Goal: Information Seeking & Learning: Learn about a topic

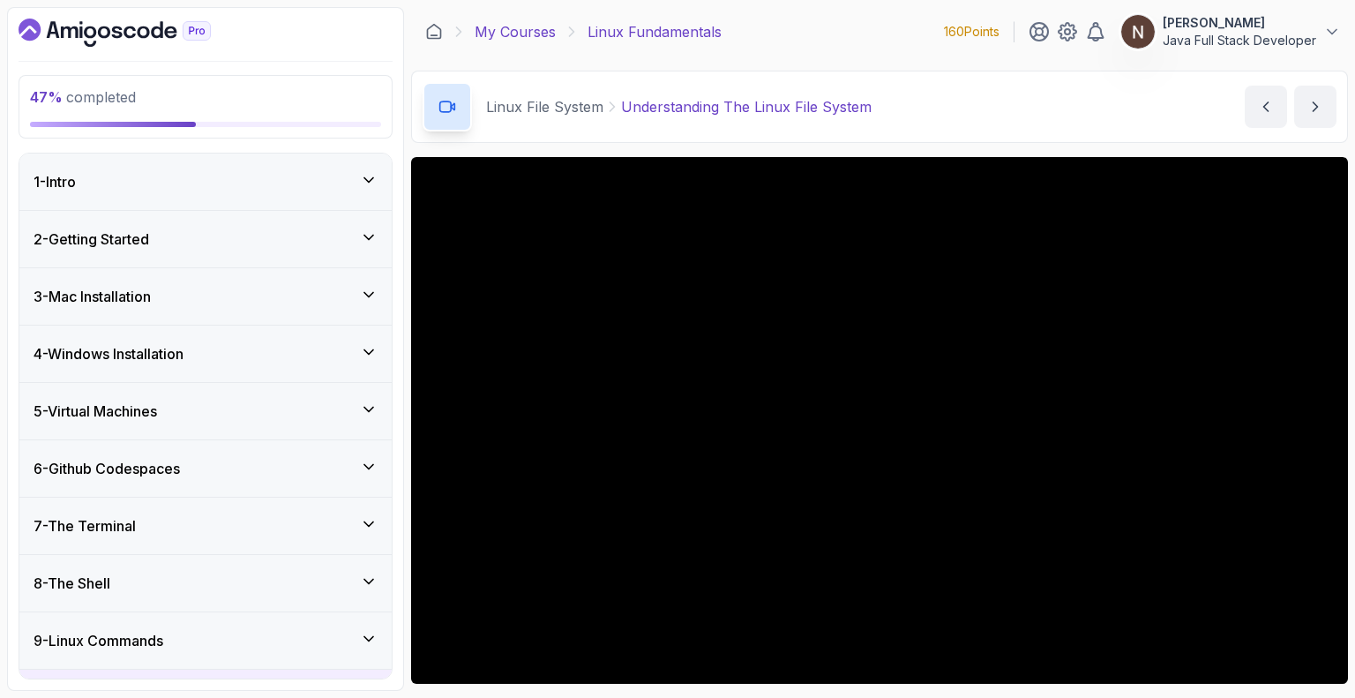
click at [525, 36] on link "My Courses" at bounding box center [515, 31] width 81 height 21
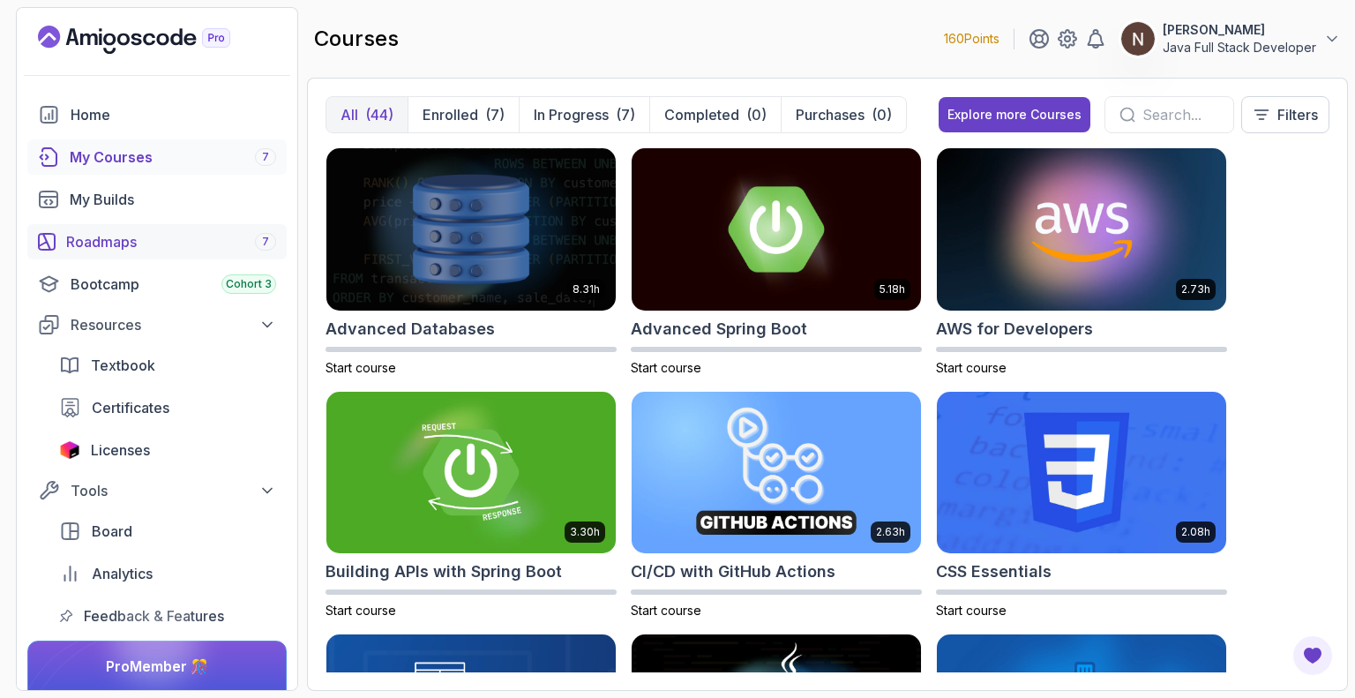
click at [196, 240] on div "Roadmaps 7" at bounding box center [171, 241] width 210 height 21
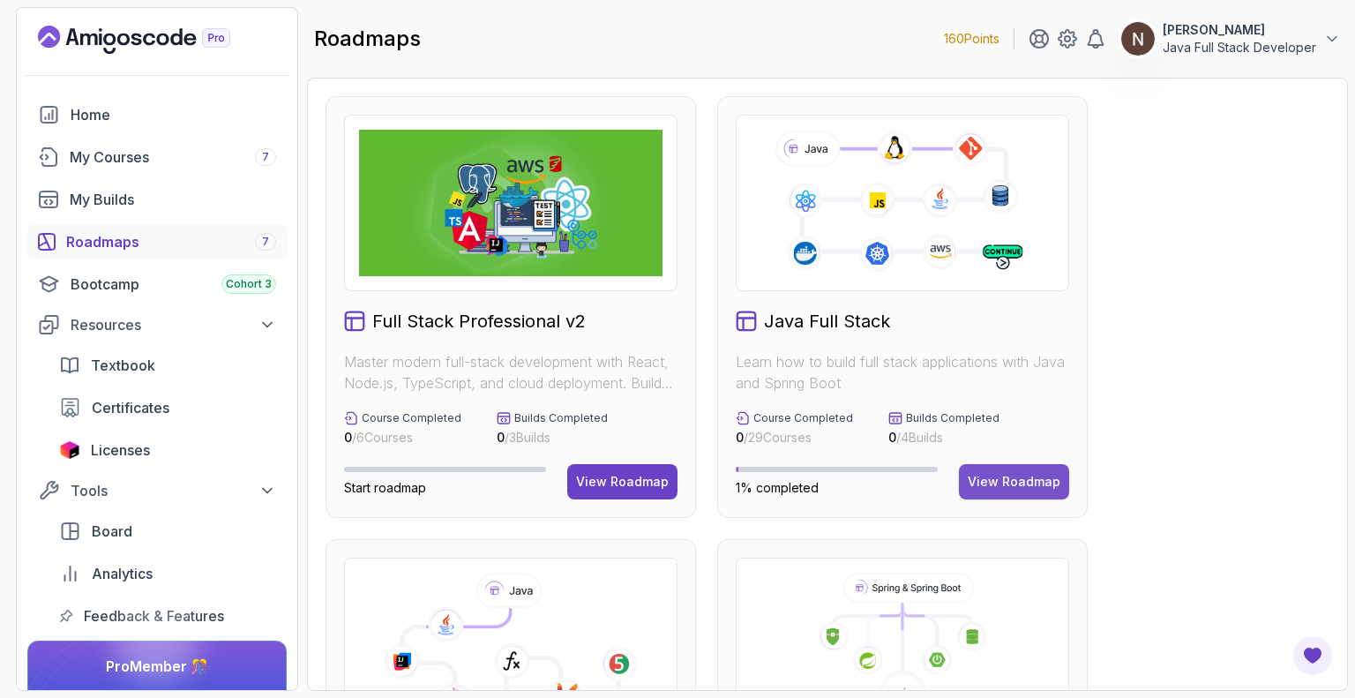
click at [1001, 483] on div "View Roadmap" at bounding box center [1014, 482] width 93 height 18
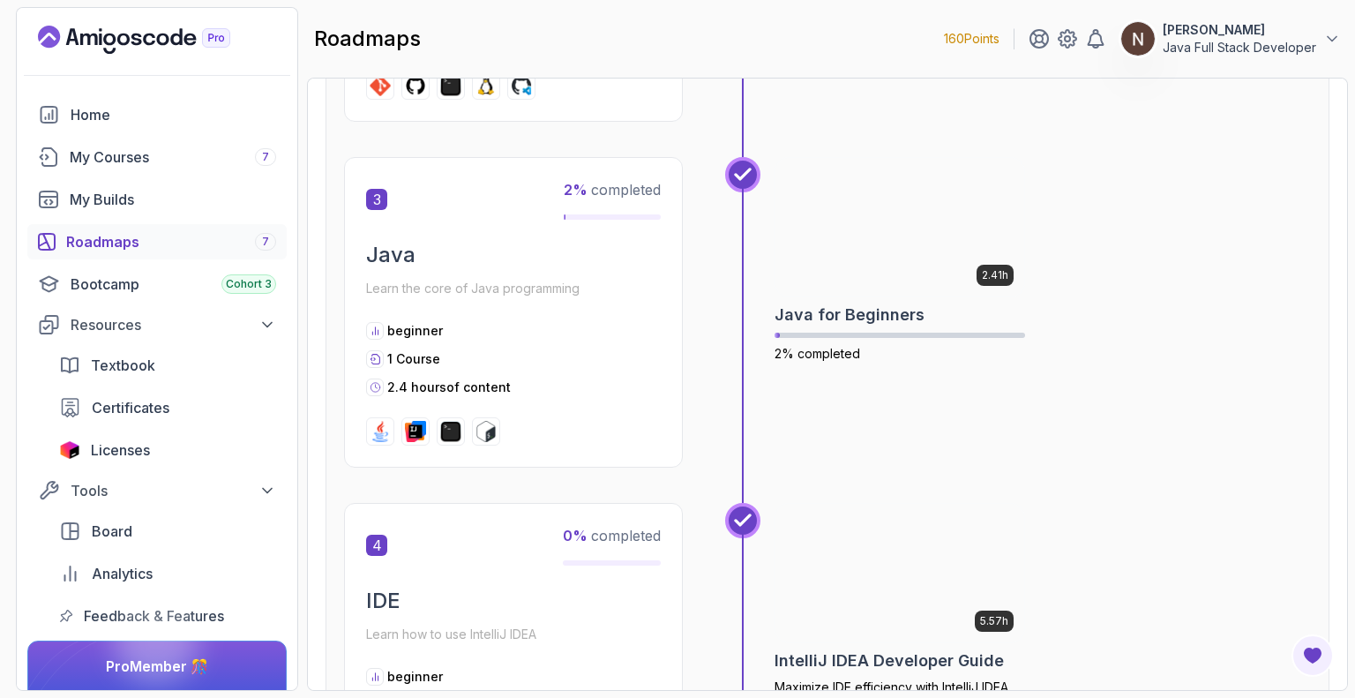
scroll to position [1132, 0]
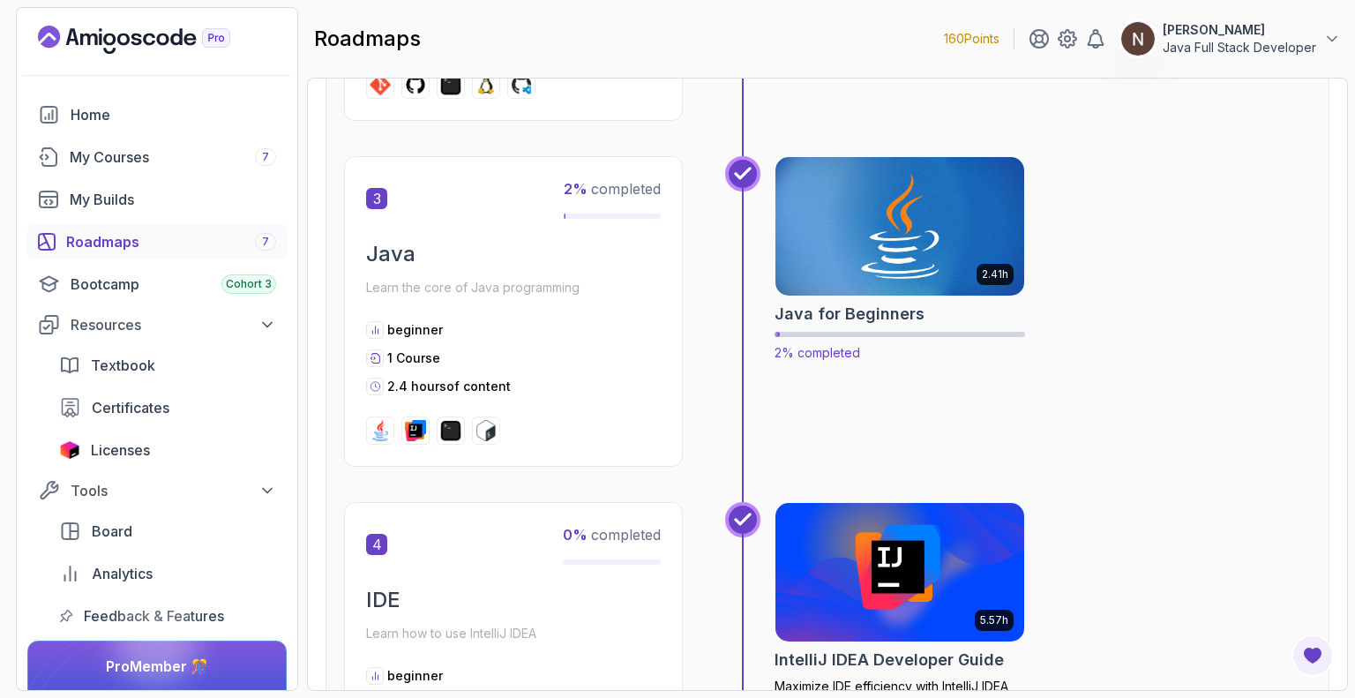
click at [903, 278] on img at bounding box center [899, 227] width 261 height 146
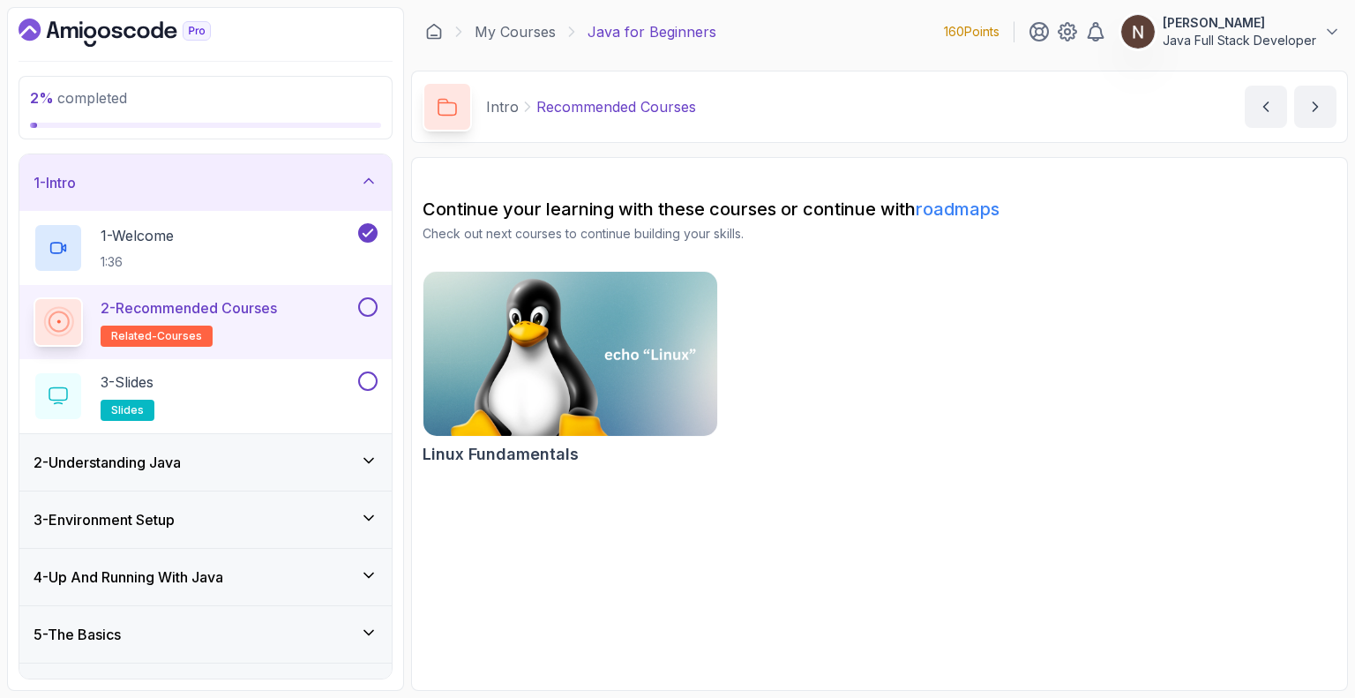
click at [367, 313] on button at bounding box center [367, 306] width 19 height 19
click at [368, 381] on button at bounding box center [367, 380] width 19 height 19
click at [142, 383] on p "3 - Slides" at bounding box center [127, 381] width 53 height 21
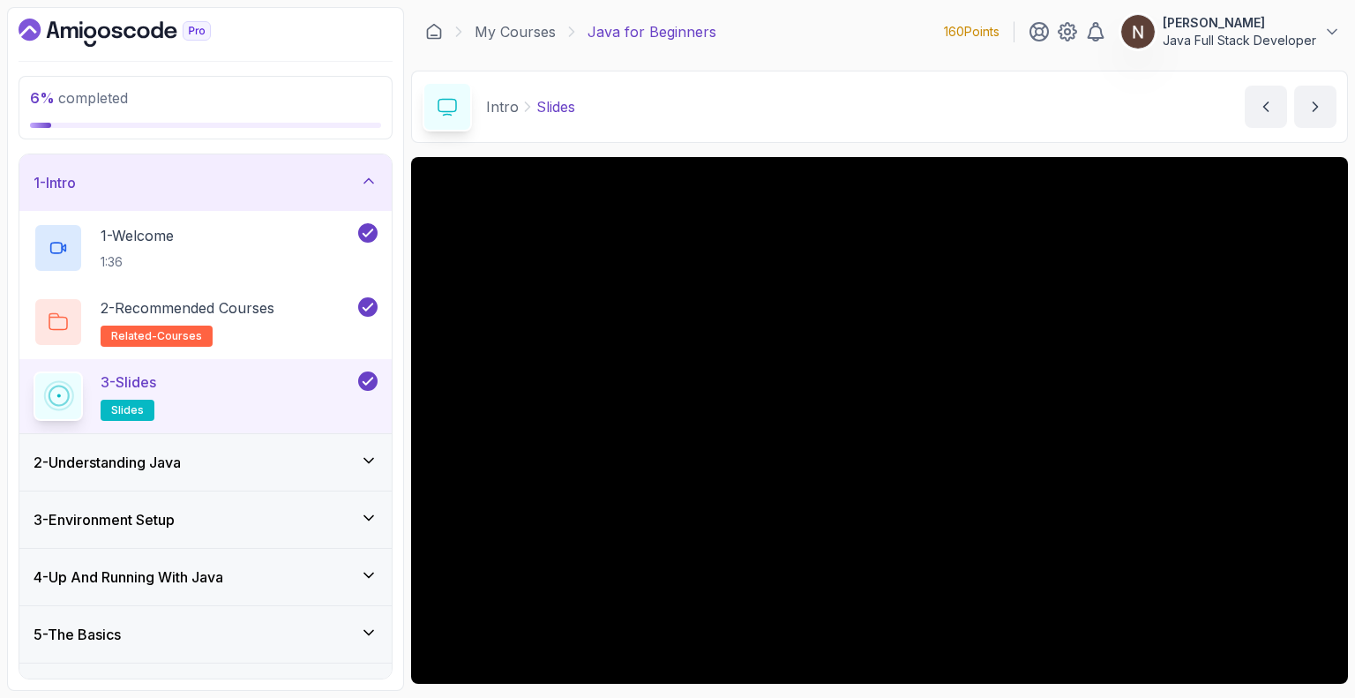
scroll to position [115, 0]
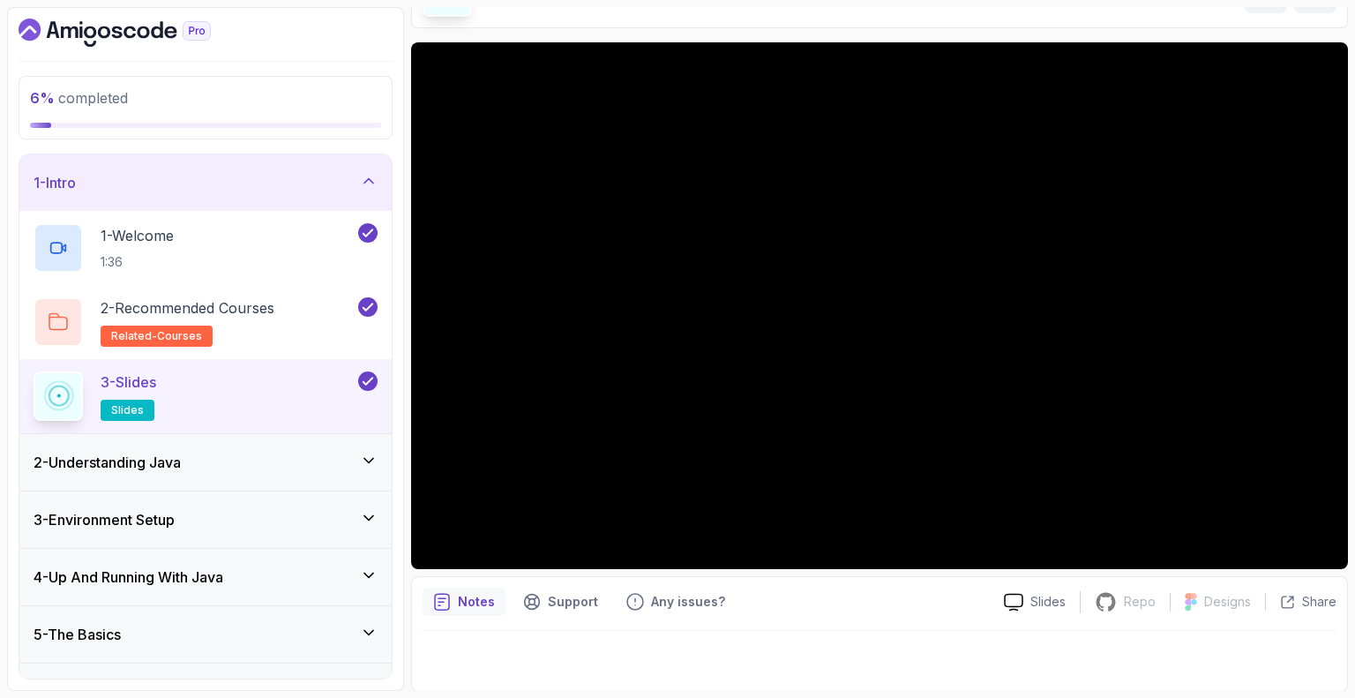
click at [236, 460] on div "2 - Understanding Java" at bounding box center [206, 462] width 344 height 21
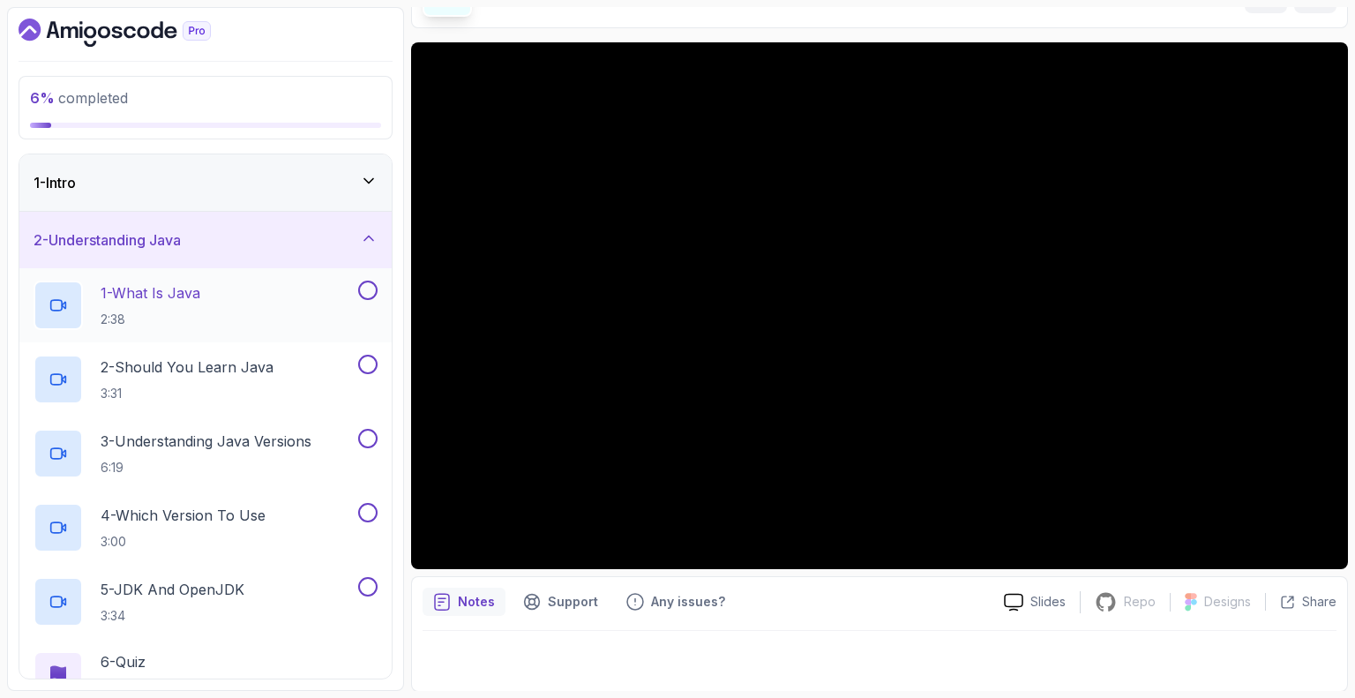
click at [166, 293] on p "1 - What Is Java" at bounding box center [151, 292] width 100 height 21
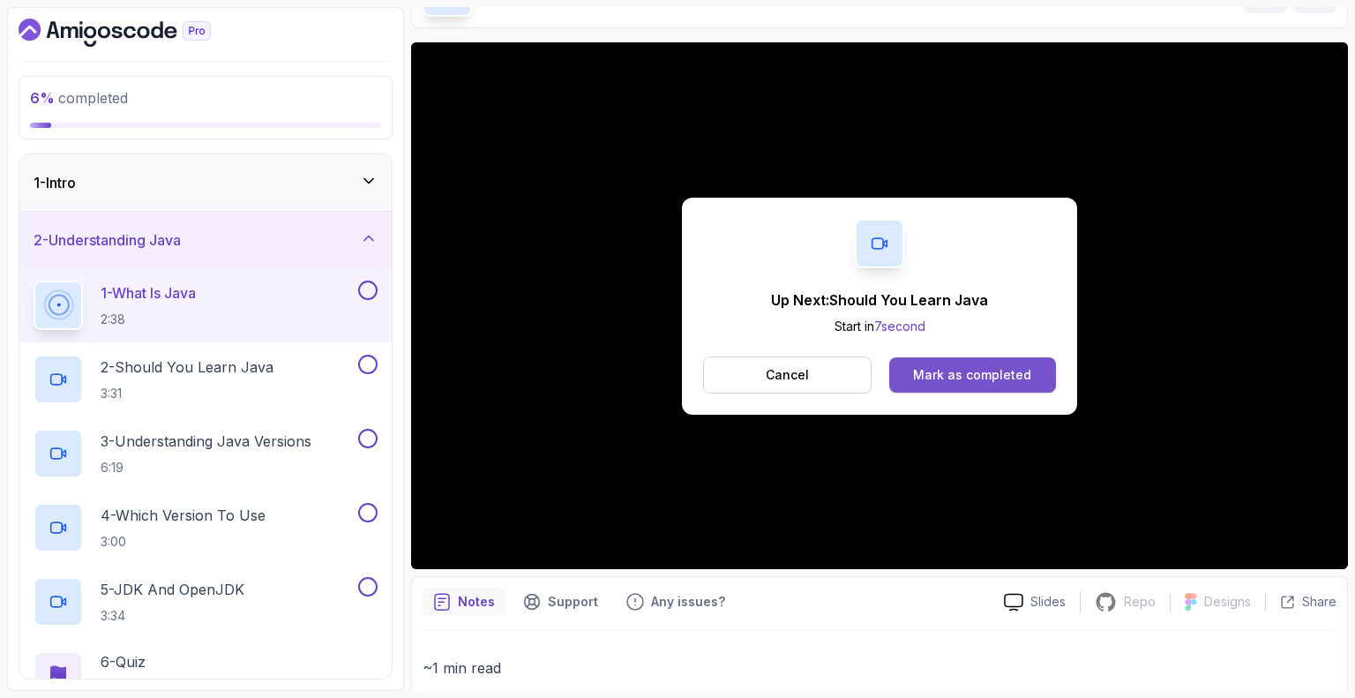
click at [988, 377] on div "Mark as completed" at bounding box center [972, 375] width 118 height 18
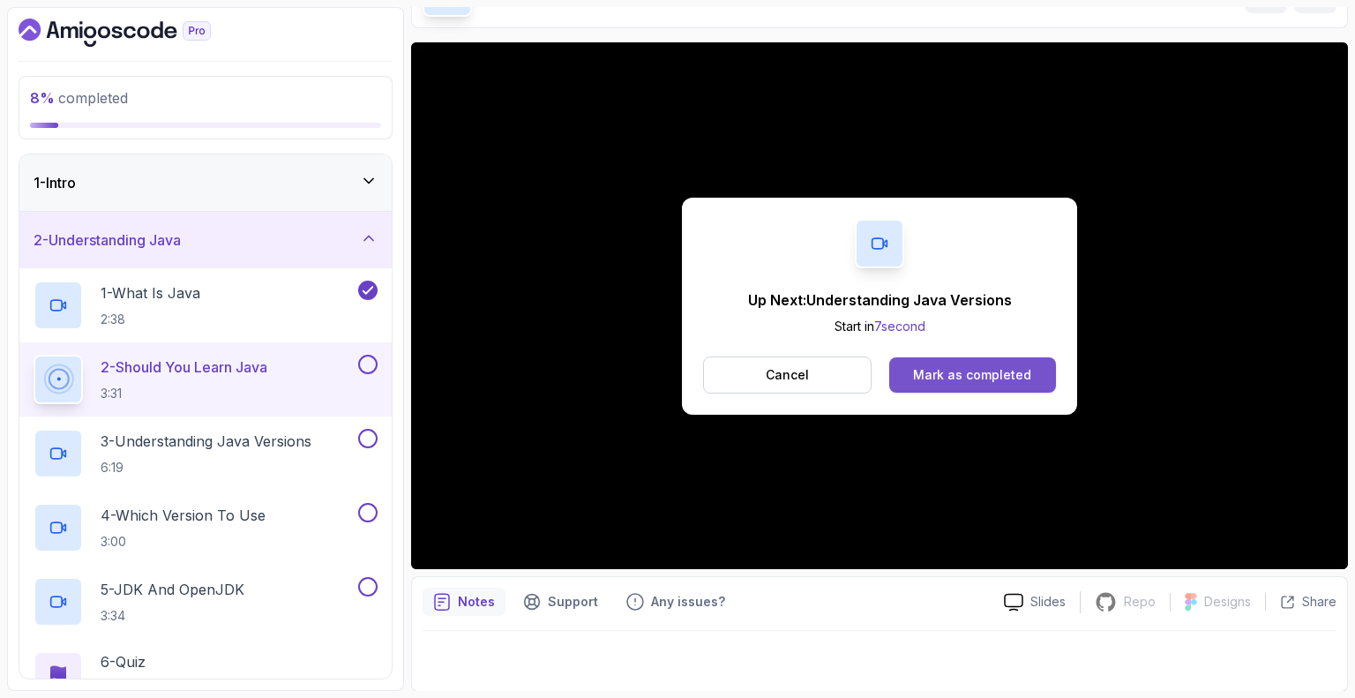
click at [991, 368] on div "Mark as completed" at bounding box center [972, 375] width 118 height 18
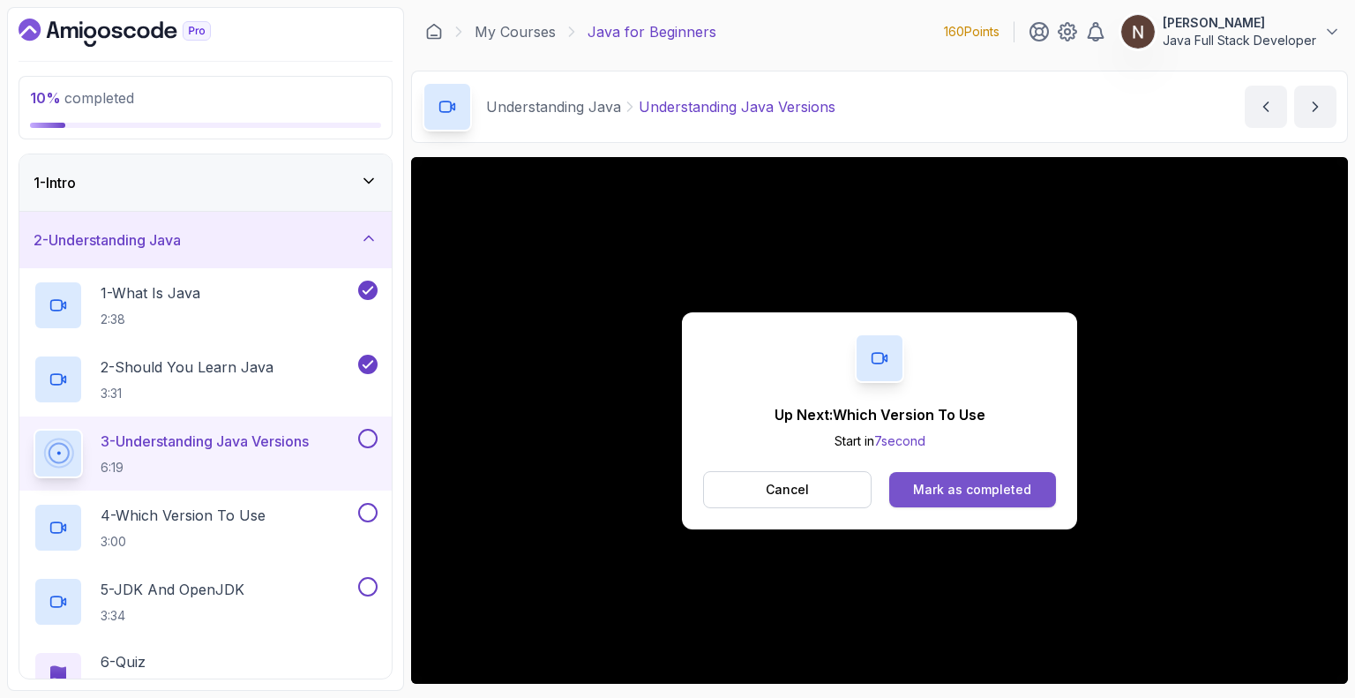
click at [970, 486] on div "Mark as completed" at bounding box center [972, 490] width 118 height 18
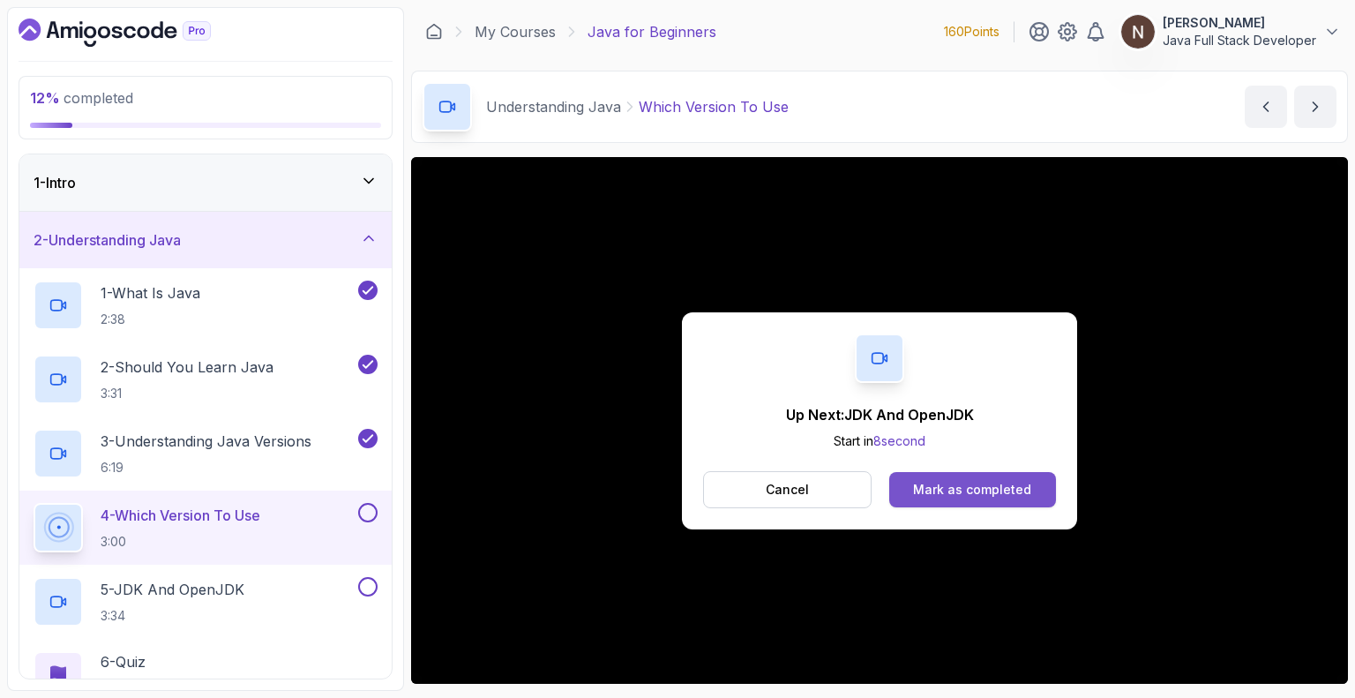
click at [956, 493] on div "Mark as completed" at bounding box center [972, 490] width 118 height 18
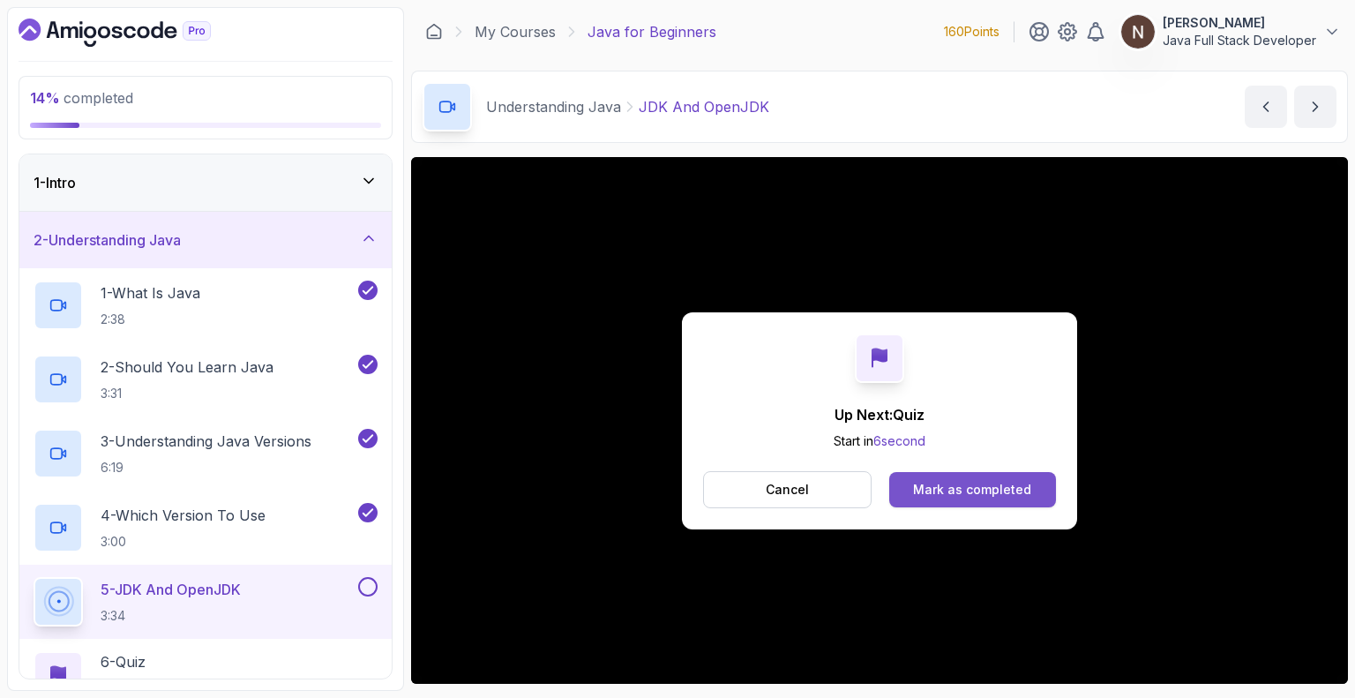
click at [965, 491] on div "Mark as completed" at bounding box center [972, 490] width 118 height 18
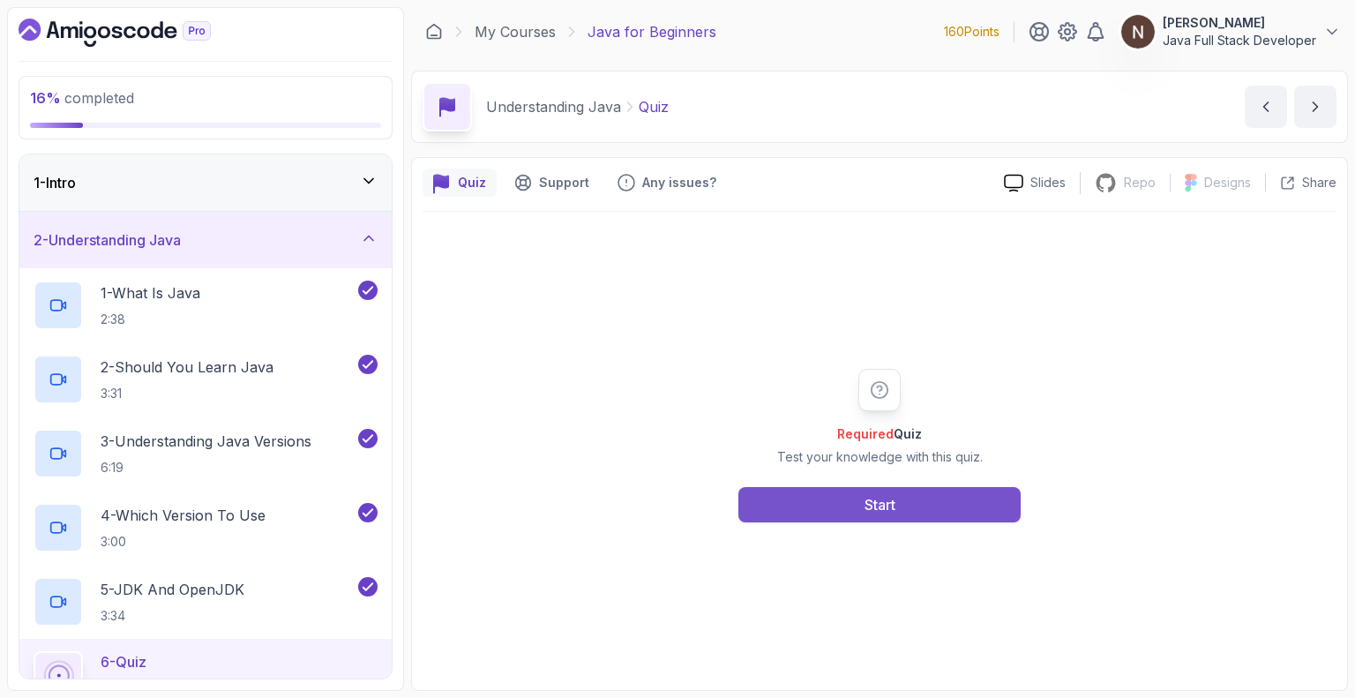
click at [855, 493] on button "Start" at bounding box center [879, 504] width 282 height 35
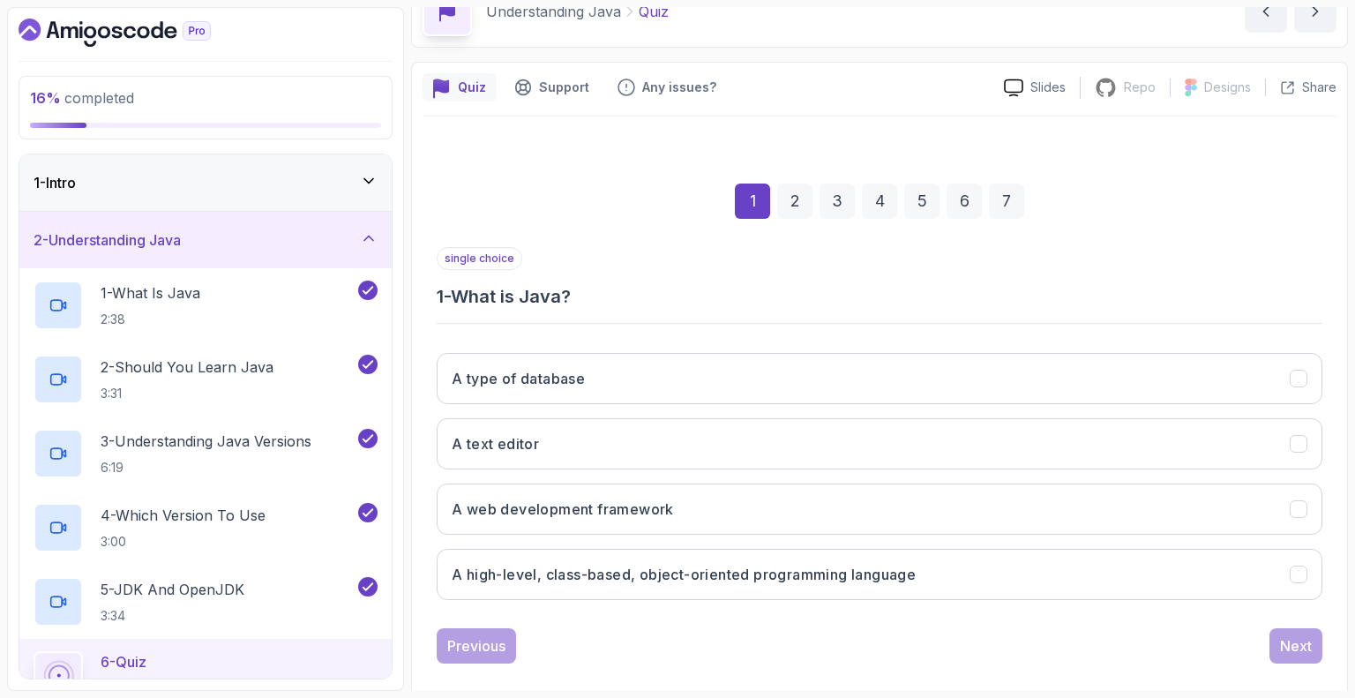
scroll to position [116, 0]
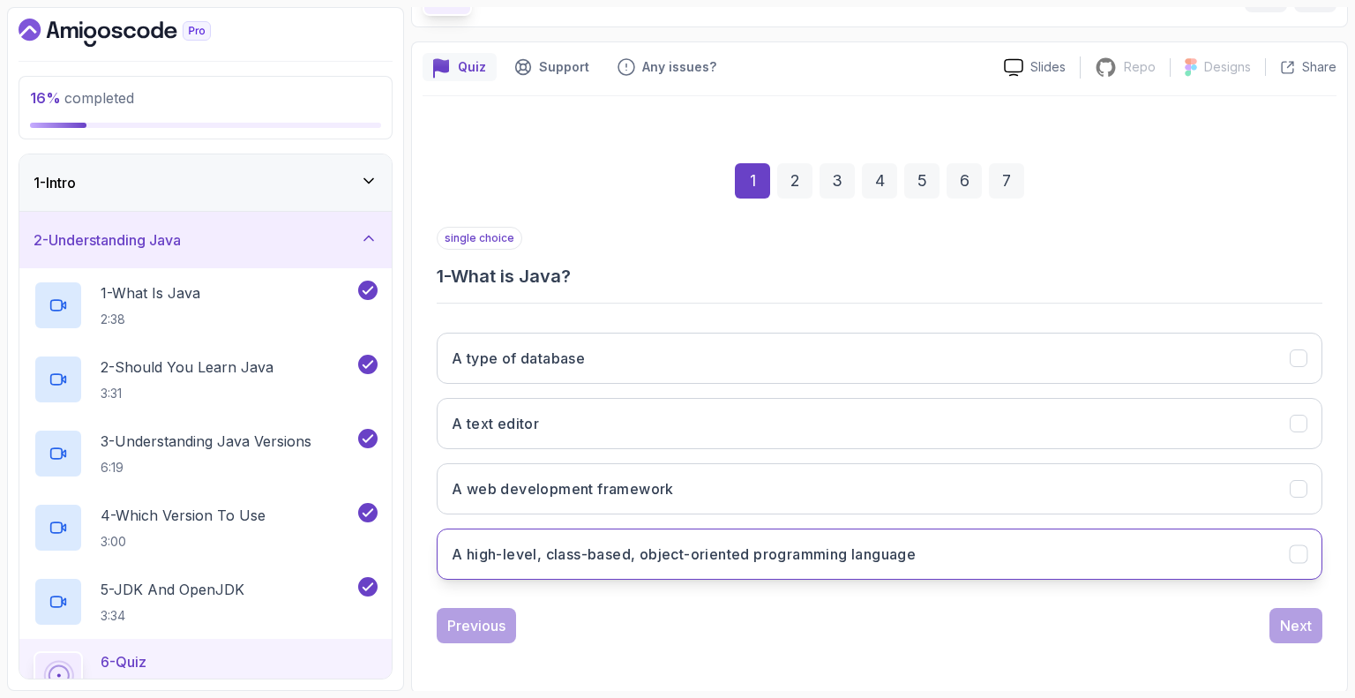
click at [785, 546] on h3 "A high-level, class-based, object-oriented programming language" at bounding box center [684, 553] width 464 height 21
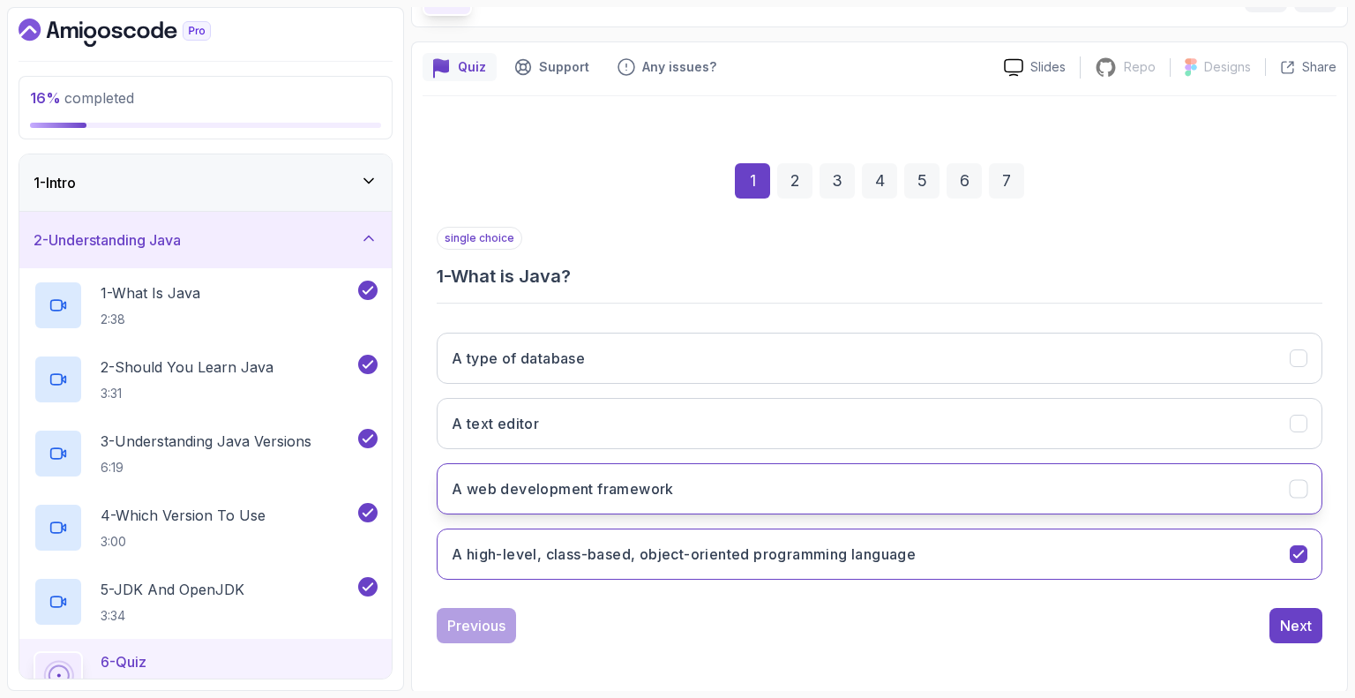
click at [1299, 486] on icon "A web development framework" at bounding box center [1298, 488] width 10 height 7
click at [1288, 545] on button "A high-level, class-based, object-oriented programming language" at bounding box center [880, 553] width 886 height 51
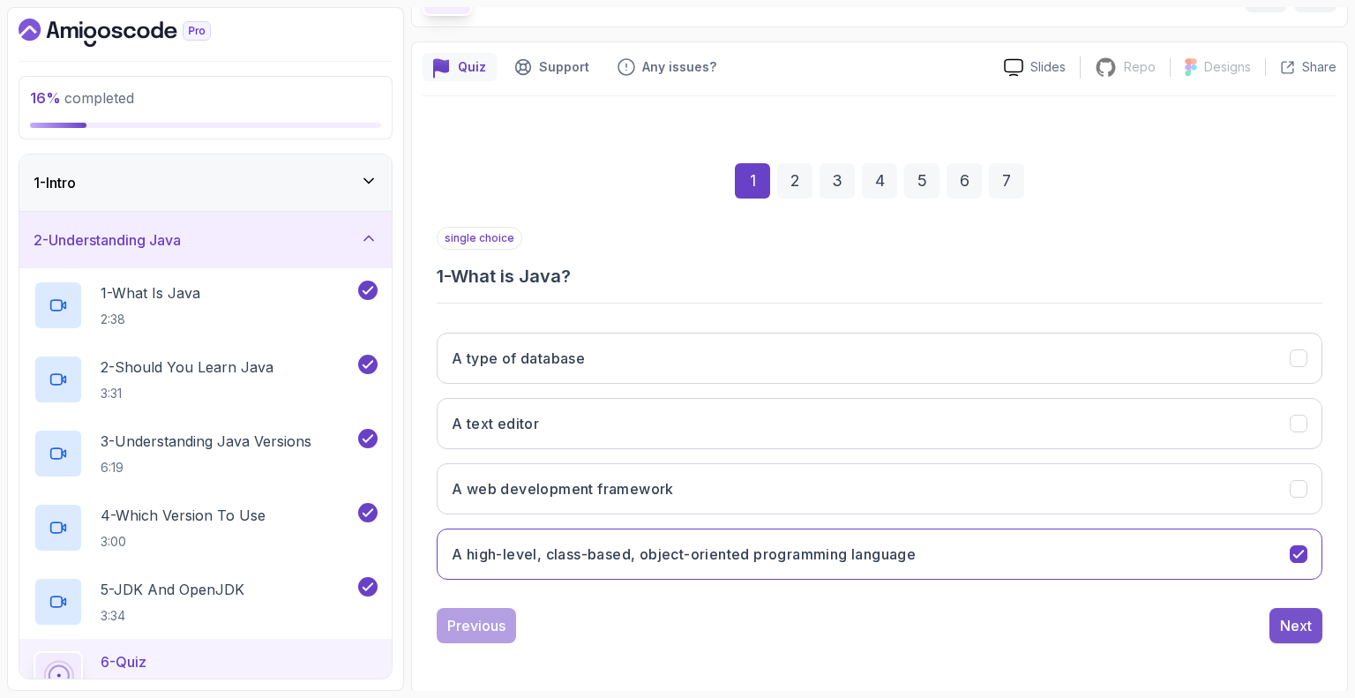
click at [1293, 631] on div "Next" at bounding box center [1296, 625] width 32 height 21
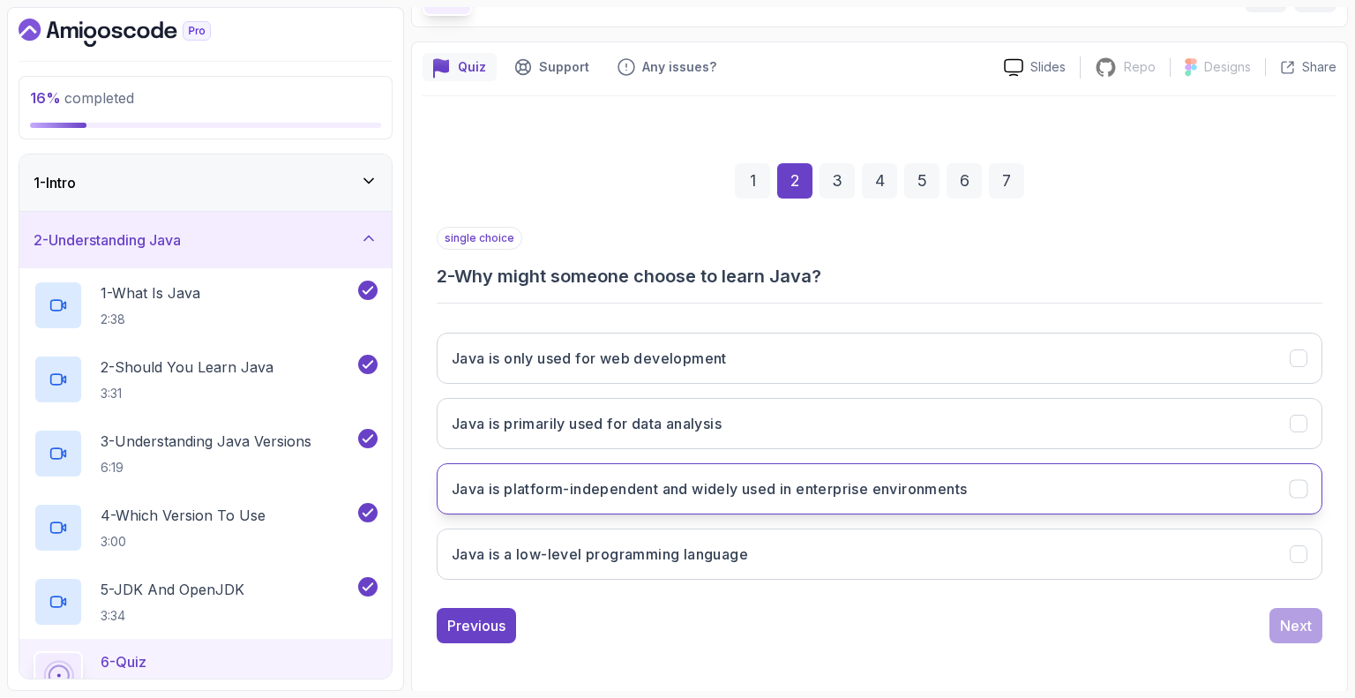
click at [1143, 490] on button "Java is platform-independent and widely used in enterprise environments" at bounding box center [880, 488] width 886 height 51
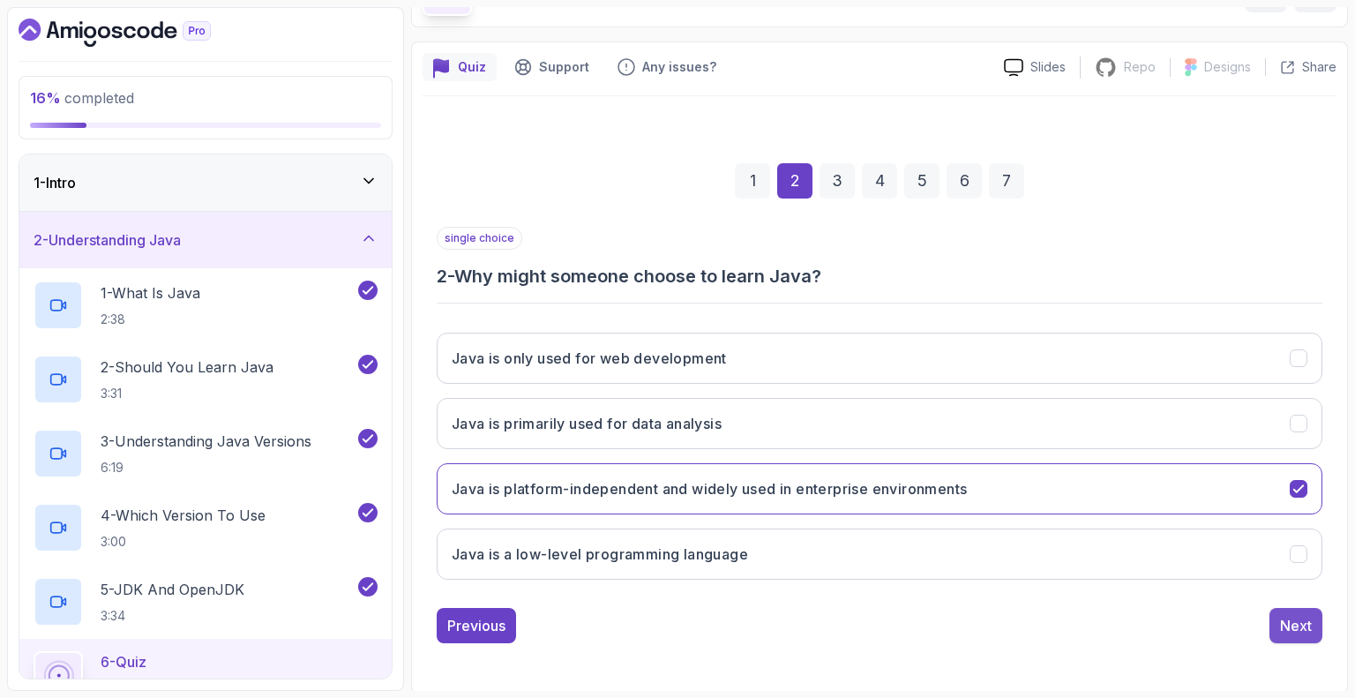
click at [1295, 623] on div "Next" at bounding box center [1296, 625] width 32 height 21
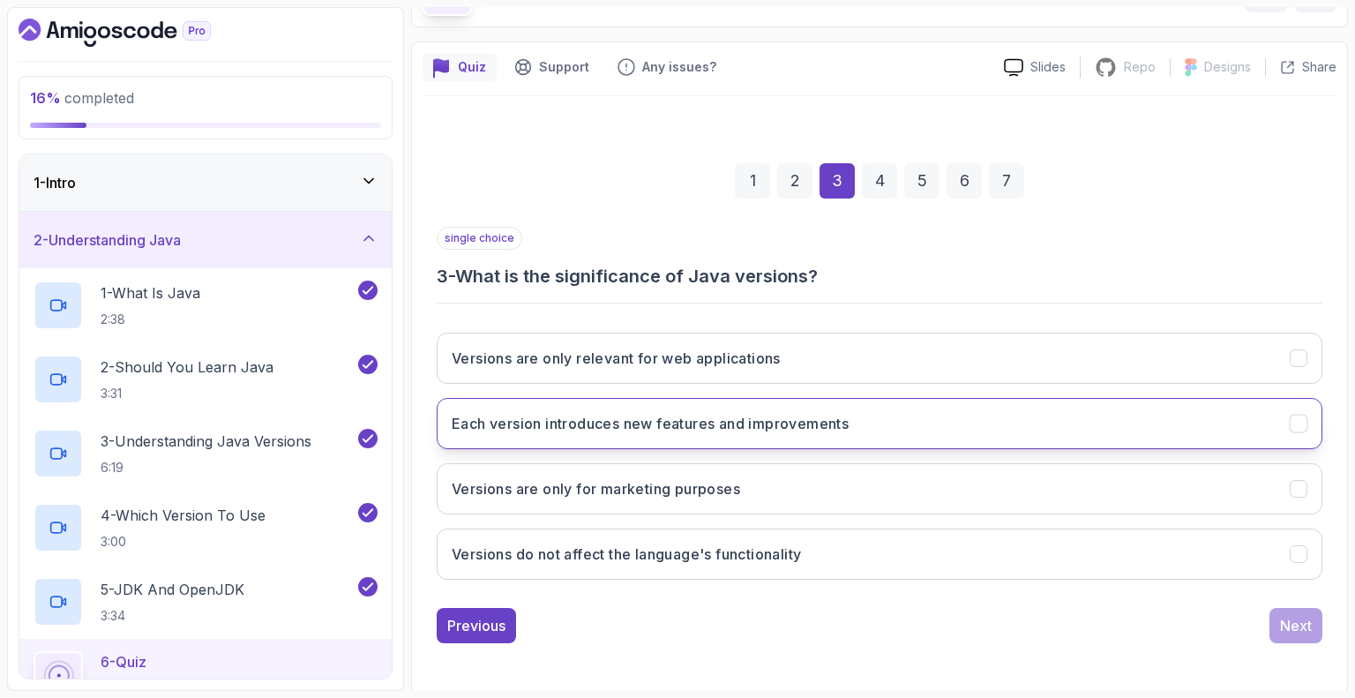
click at [1136, 424] on button "Each version introduces new features and improvements" at bounding box center [880, 423] width 886 height 51
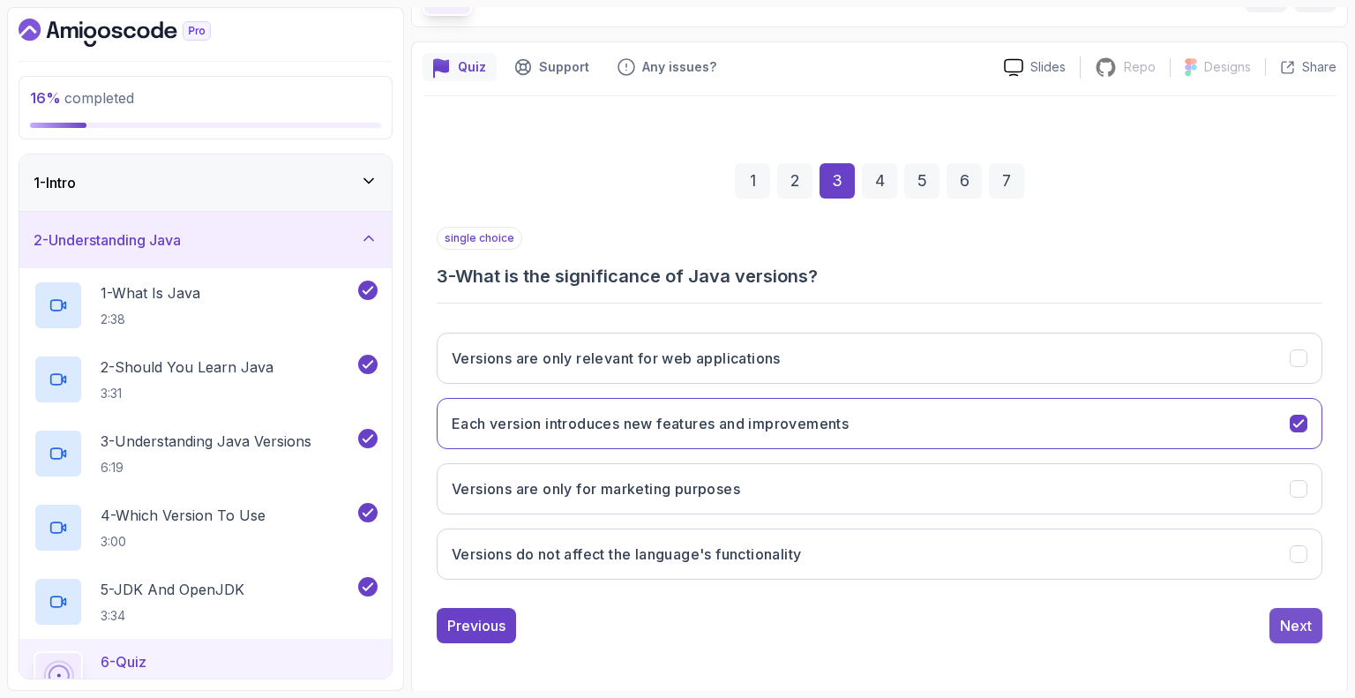
click at [1298, 617] on div "Next" at bounding box center [1296, 625] width 32 height 21
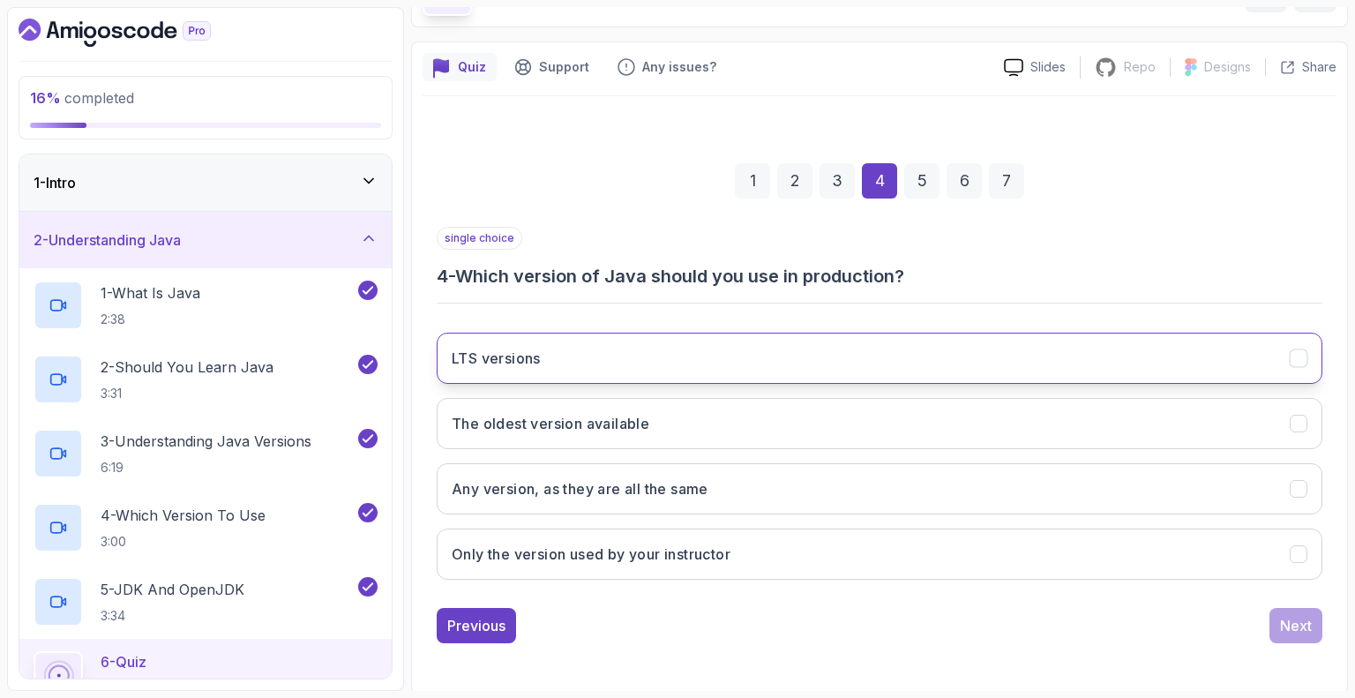
click at [1302, 356] on icon "LTS versions" at bounding box center [1299, 358] width 17 height 17
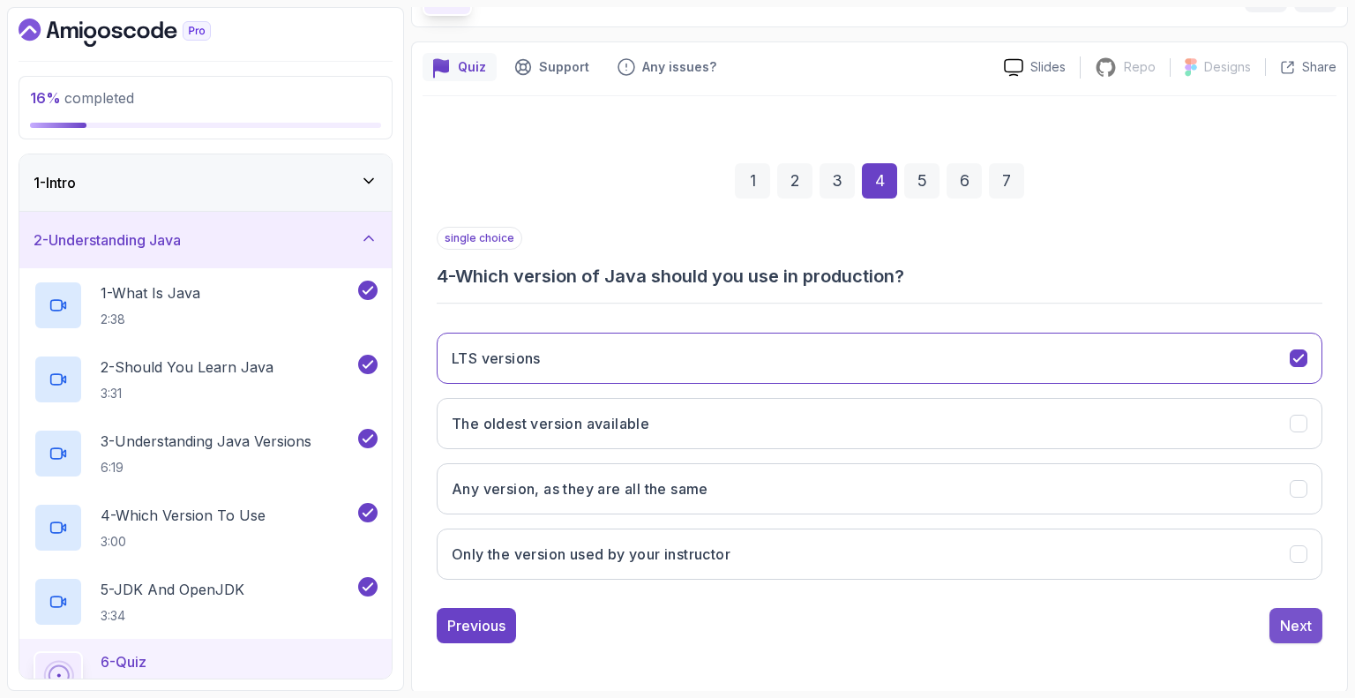
click at [1299, 631] on div "Next" at bounding box center [1296, 625] width 32 height 21
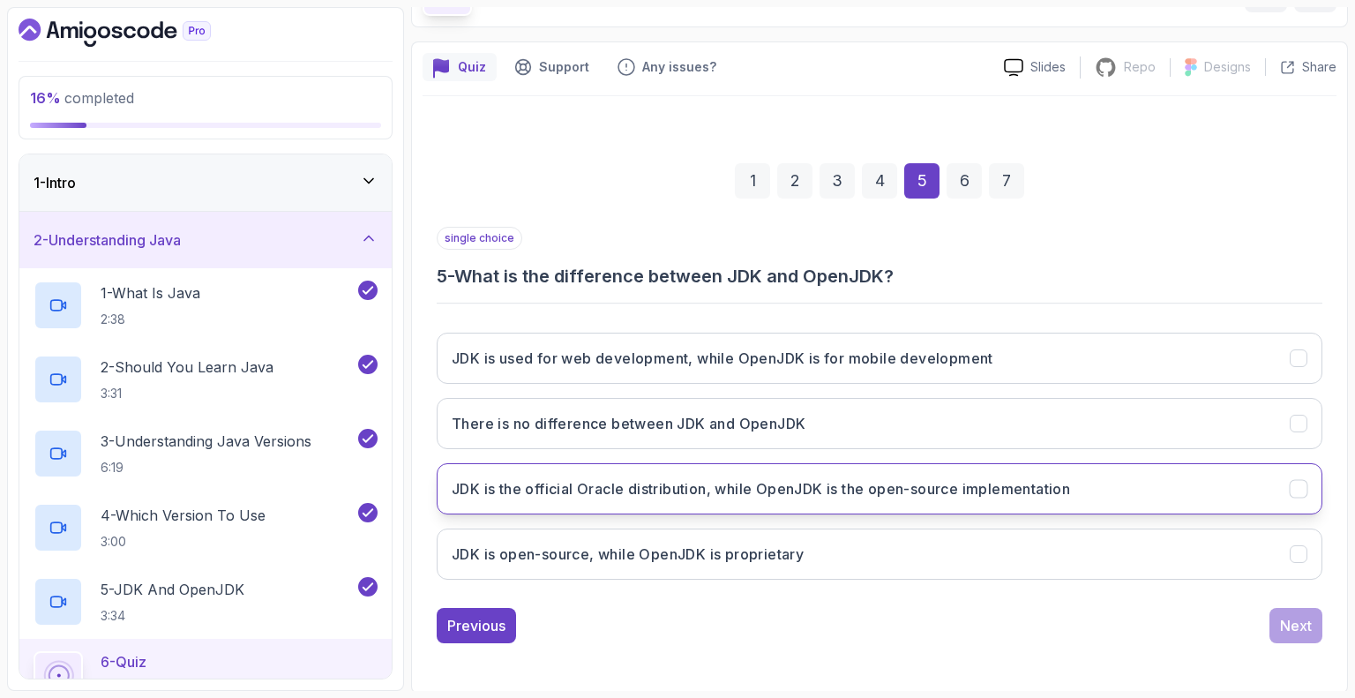
click at [1311, 486] on button "JDK is the official Oracle distribution, while OpenJDK is the open-source imple…" at bounding box center [880, 488] width 886 height 51
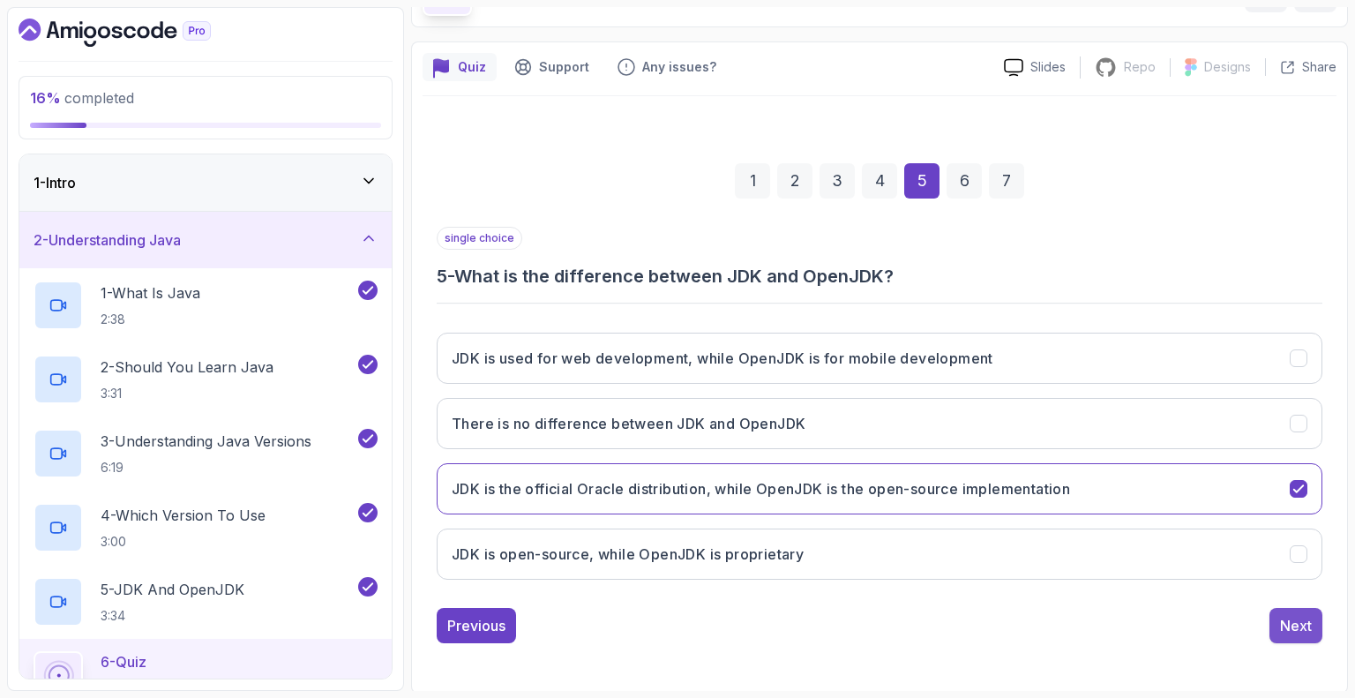
click at [1304, 619] on div "Next" at bounding box center [1296, 625] width 32 height 21
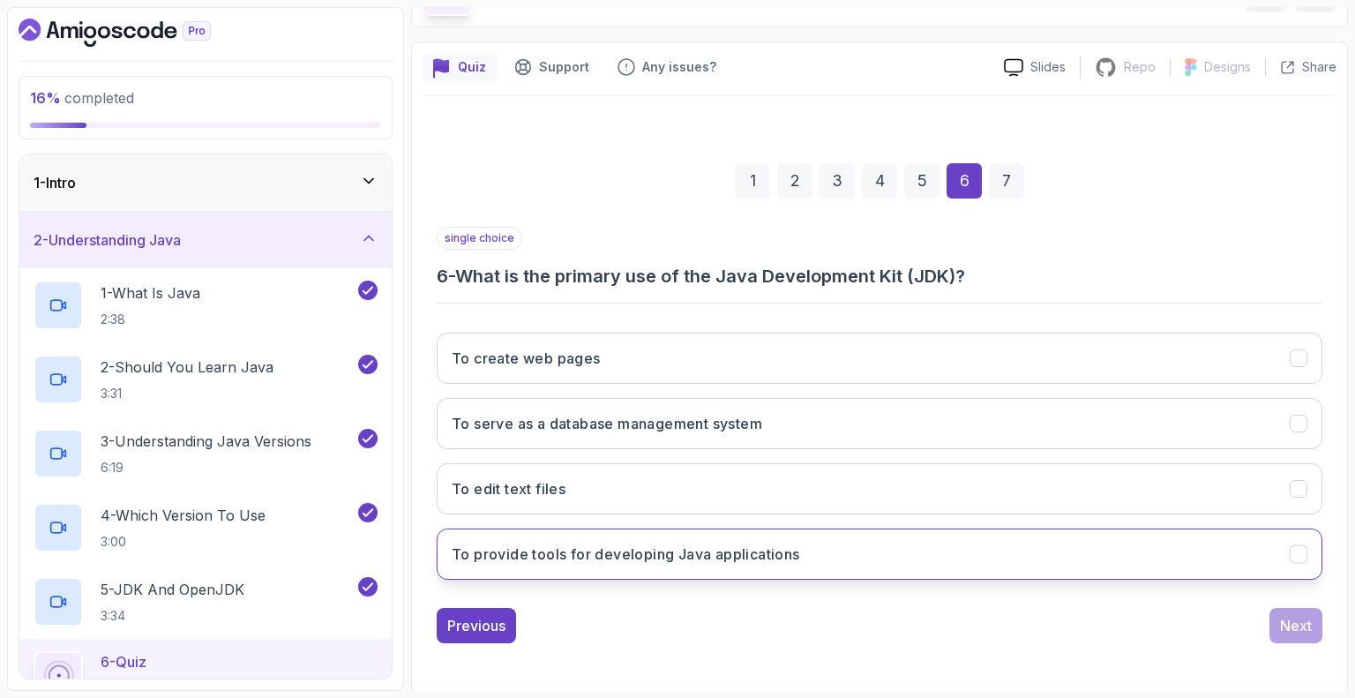
click at [976, 552] on button "To provide tools for developing Java applications" at bounding box center [880, 553] width 886 height 51
click at [1286, 624] on div "Next" at bounding box center [1296, 625] width 32 height 21
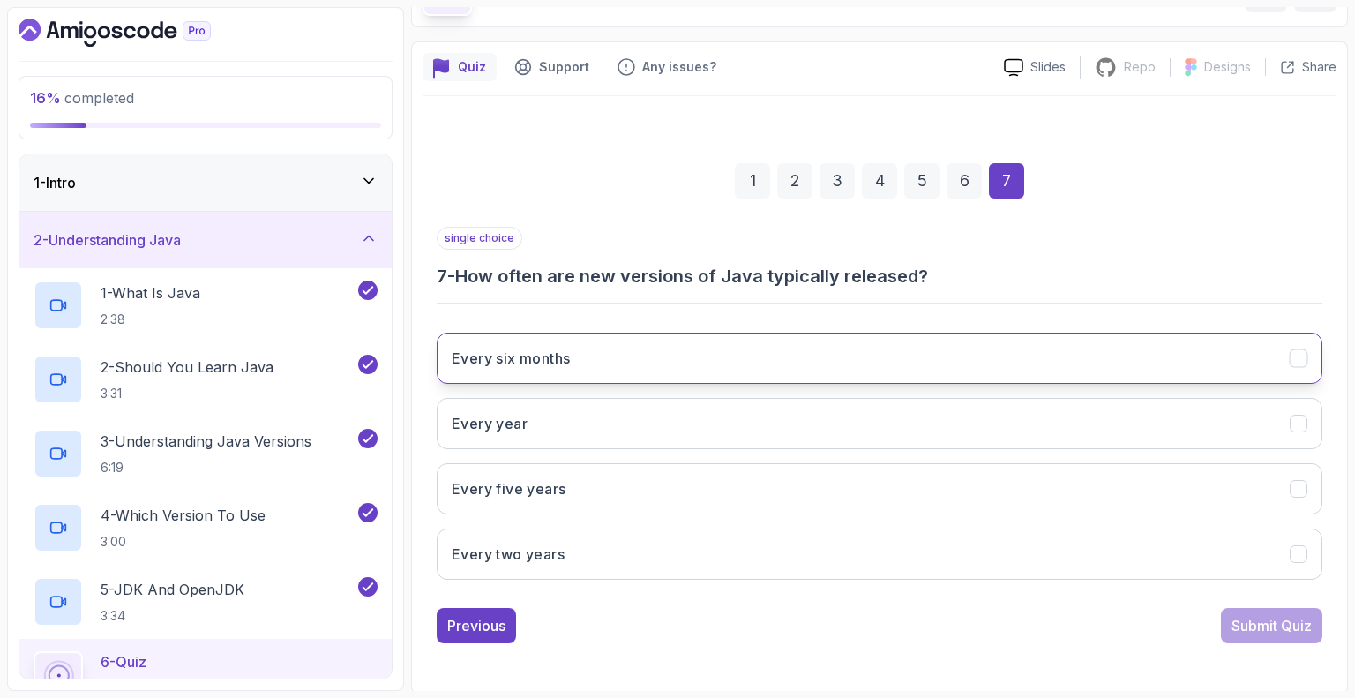
click at [843, 349] on button "Every six months" at bounding box center [880, 358] width 886 height 51
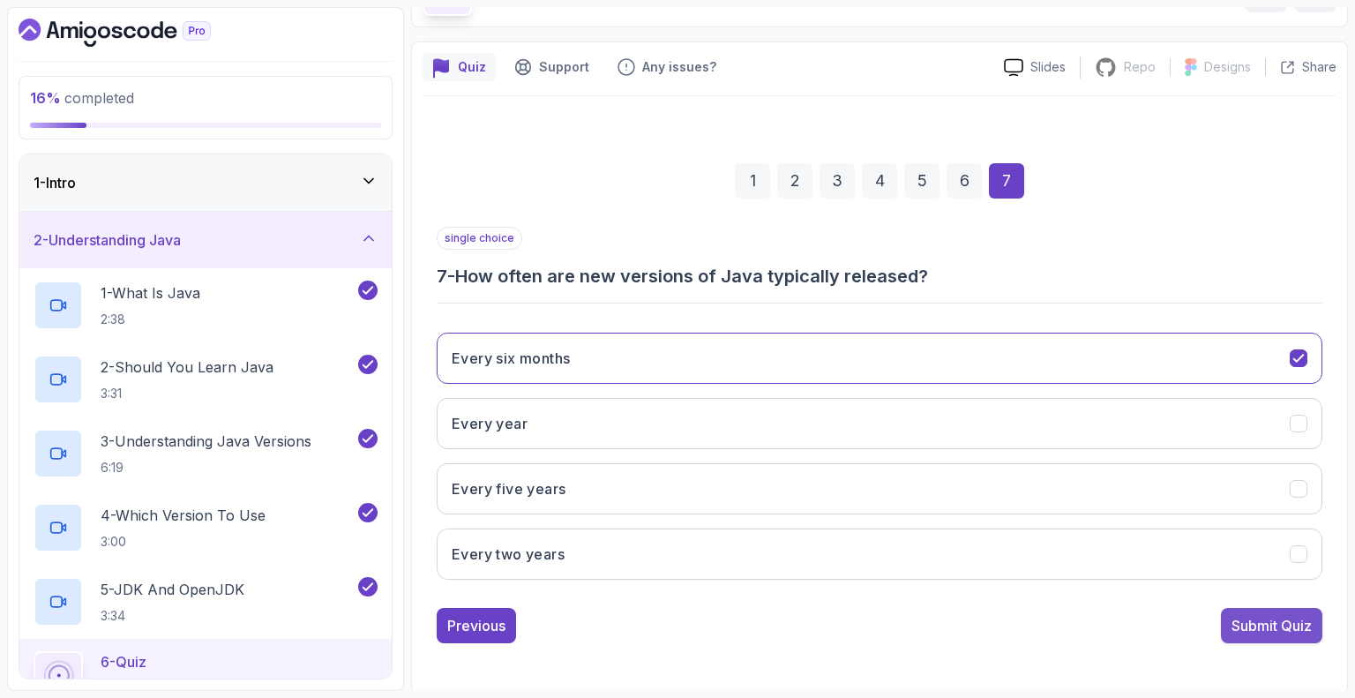
click at [1256, 625] on div "Submit Quiz" at bounding box center [1272, 625] width 80 height 21
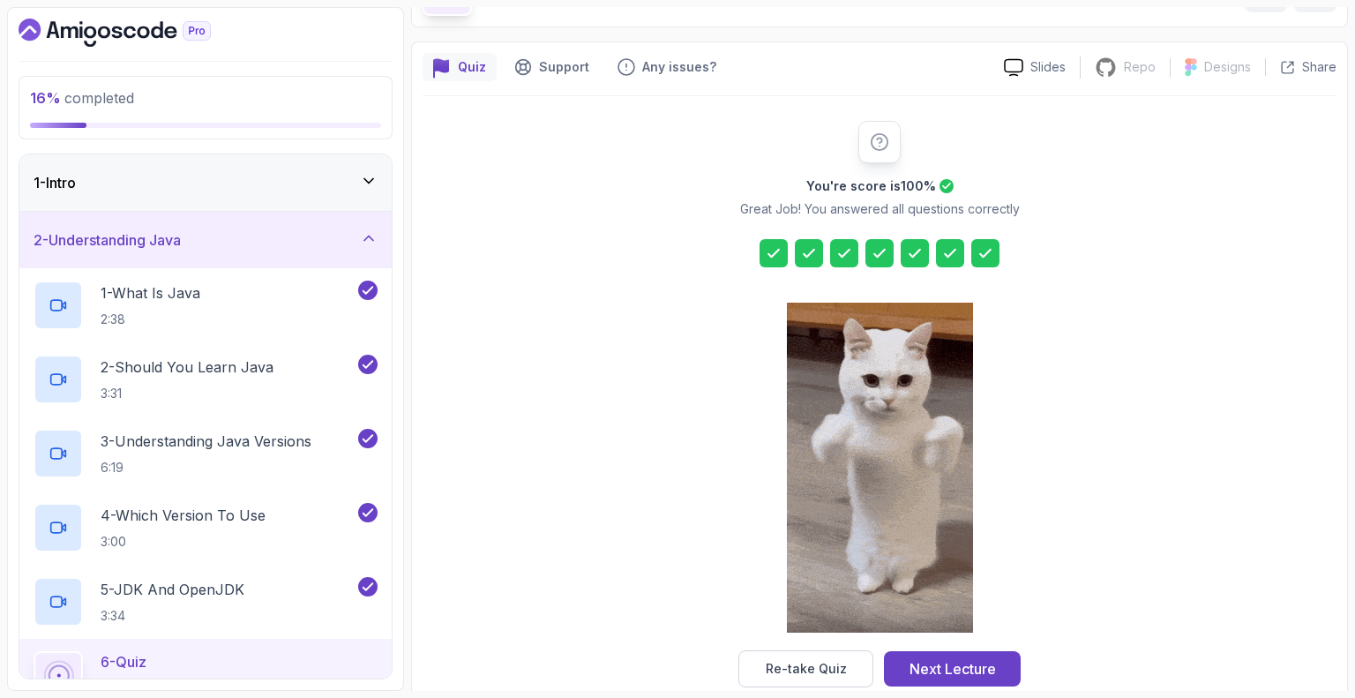
click at [773, 244] on icon at bounding box center [774, 253] width 18 height 18
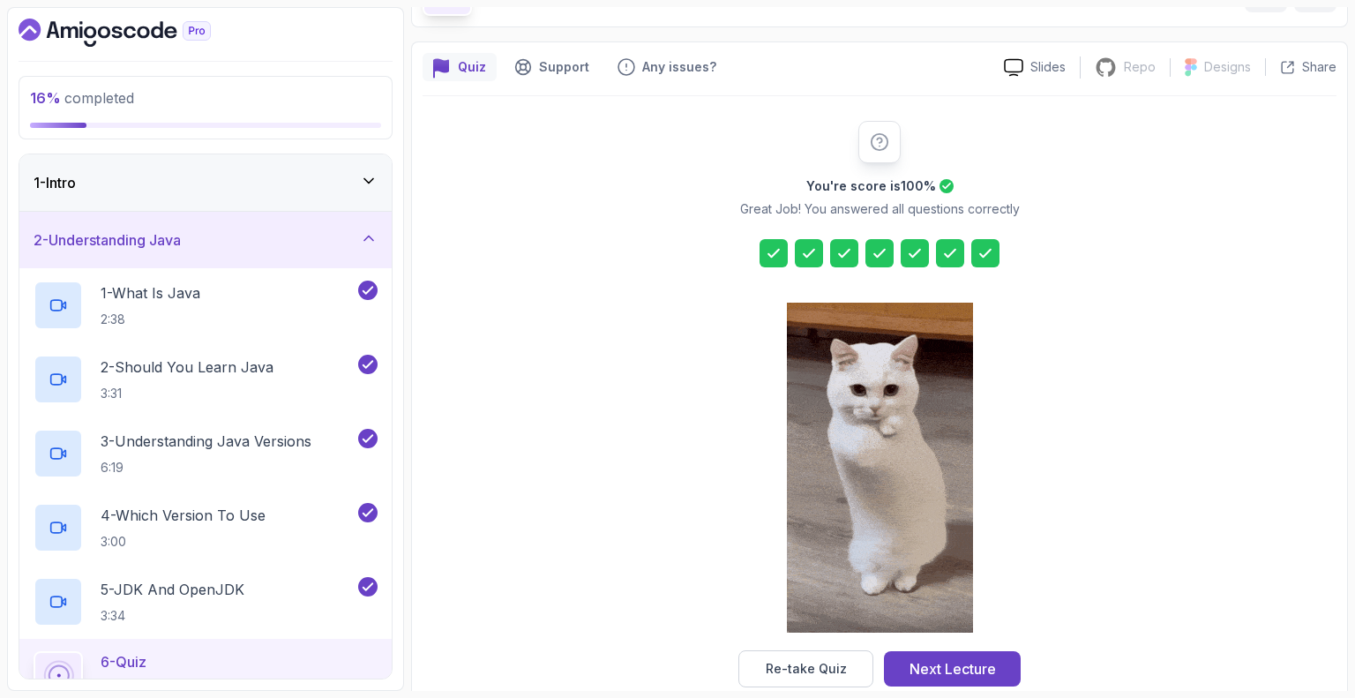
click at [804, 250] on icon at bounding box center [809, 253] width 18 height 18
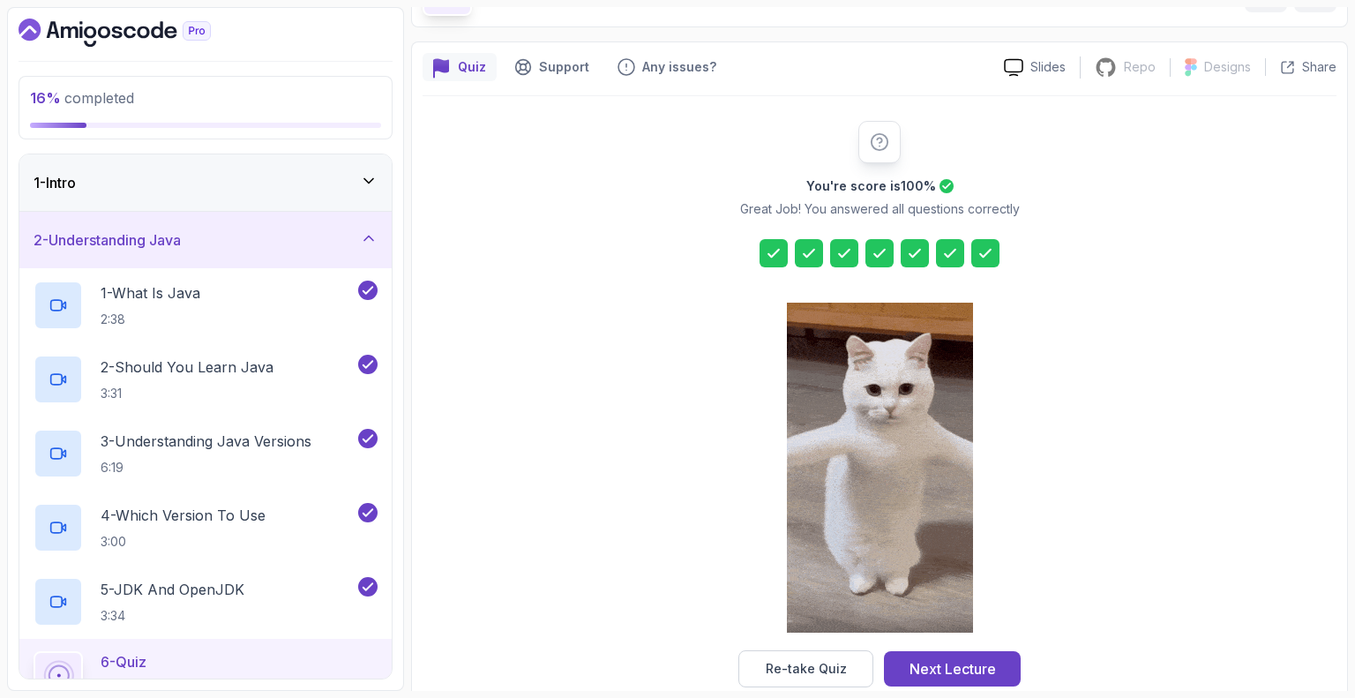
click at [841, 254] on icon at bounding box center [844, 253] width 11 height 7
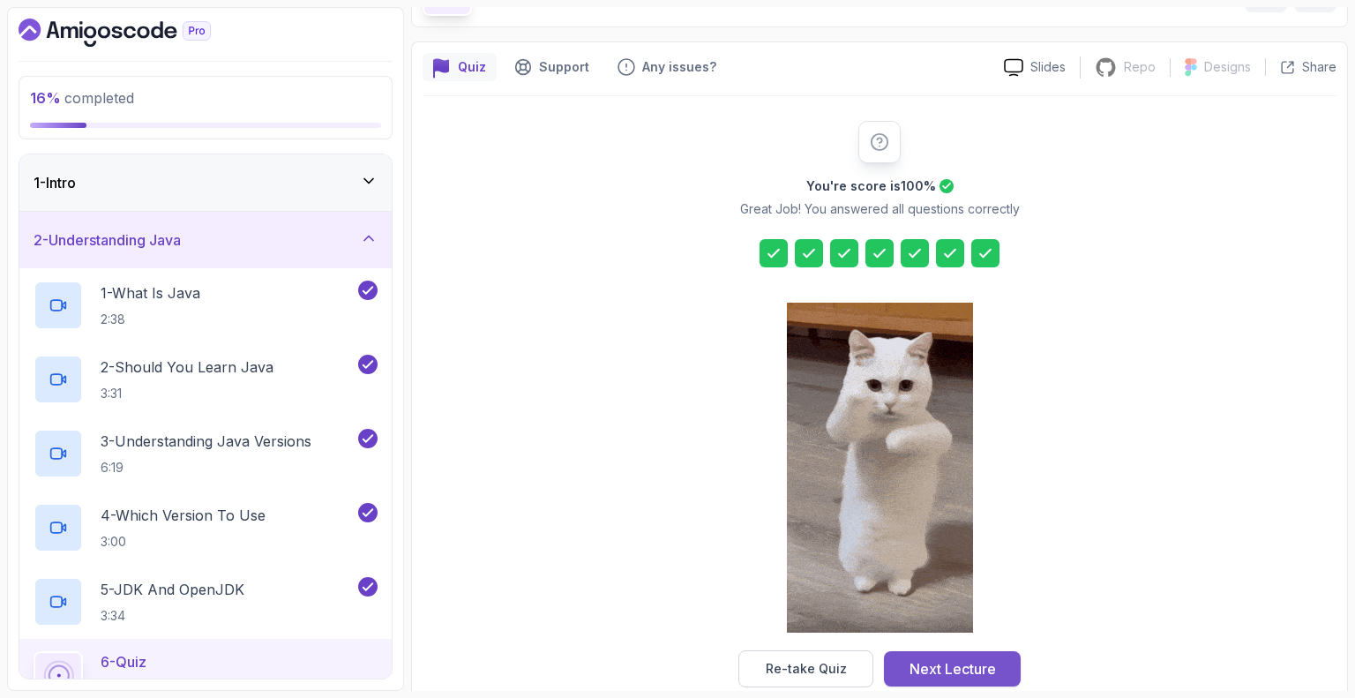
click at [954, 663] on div "Next Lecture" at bounding box center [953, 668] width 86 height 21
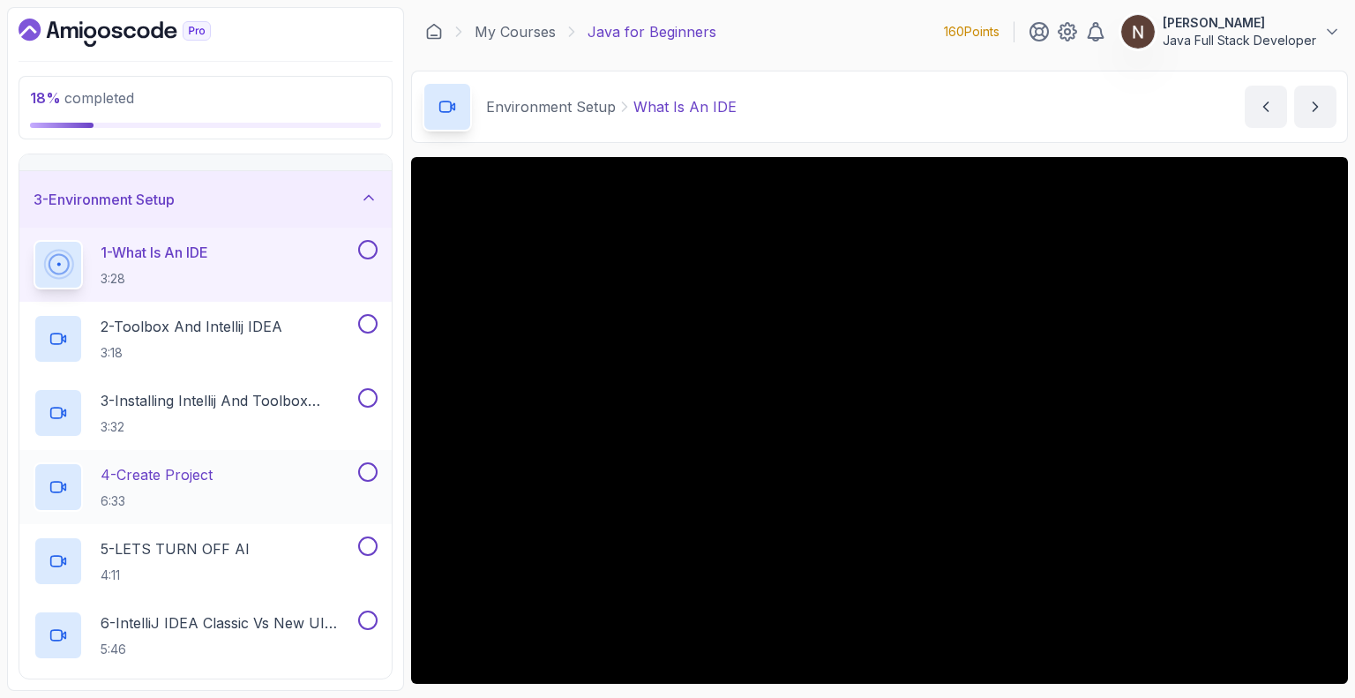
scroll to position [54, 0]
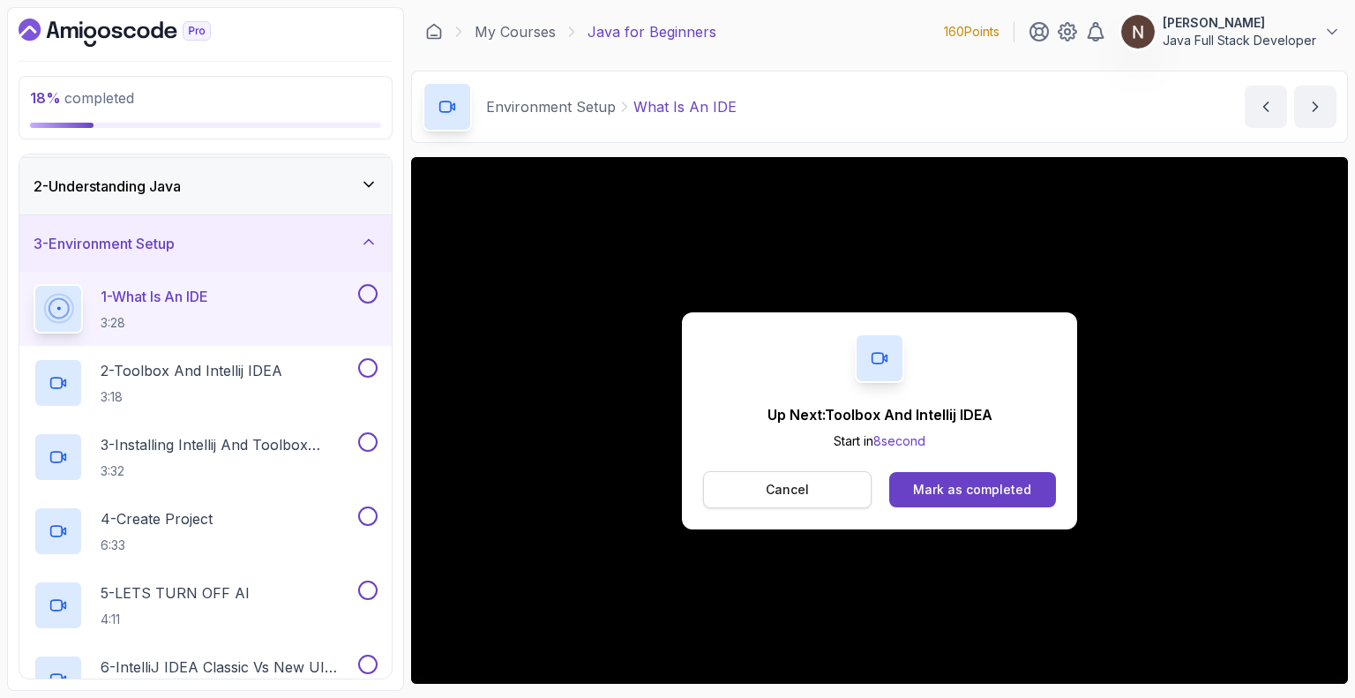
click at [804, 485] on p "Cancel" at bounding box center [787, 490] width 43 height 18
click at [931, 490] on div "Mark as completed" at bounding box center [972, 490] width 118 height 18
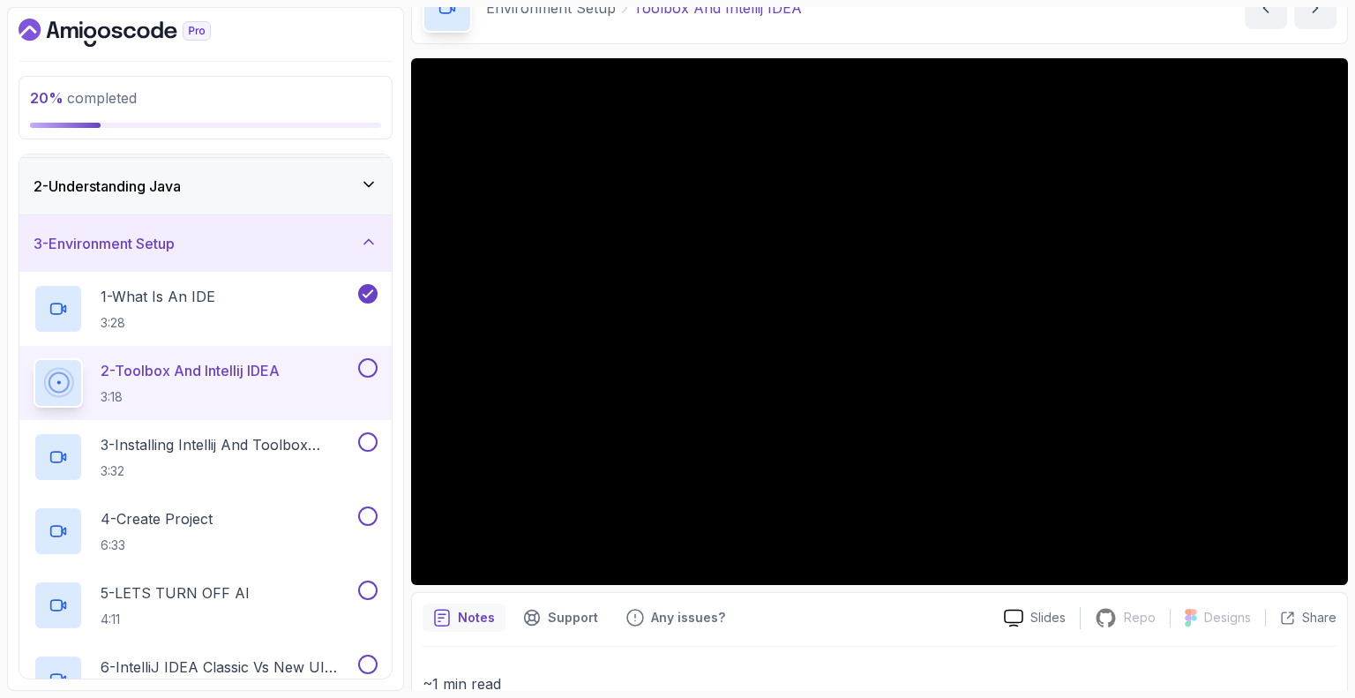
scroll to position [116, 0]
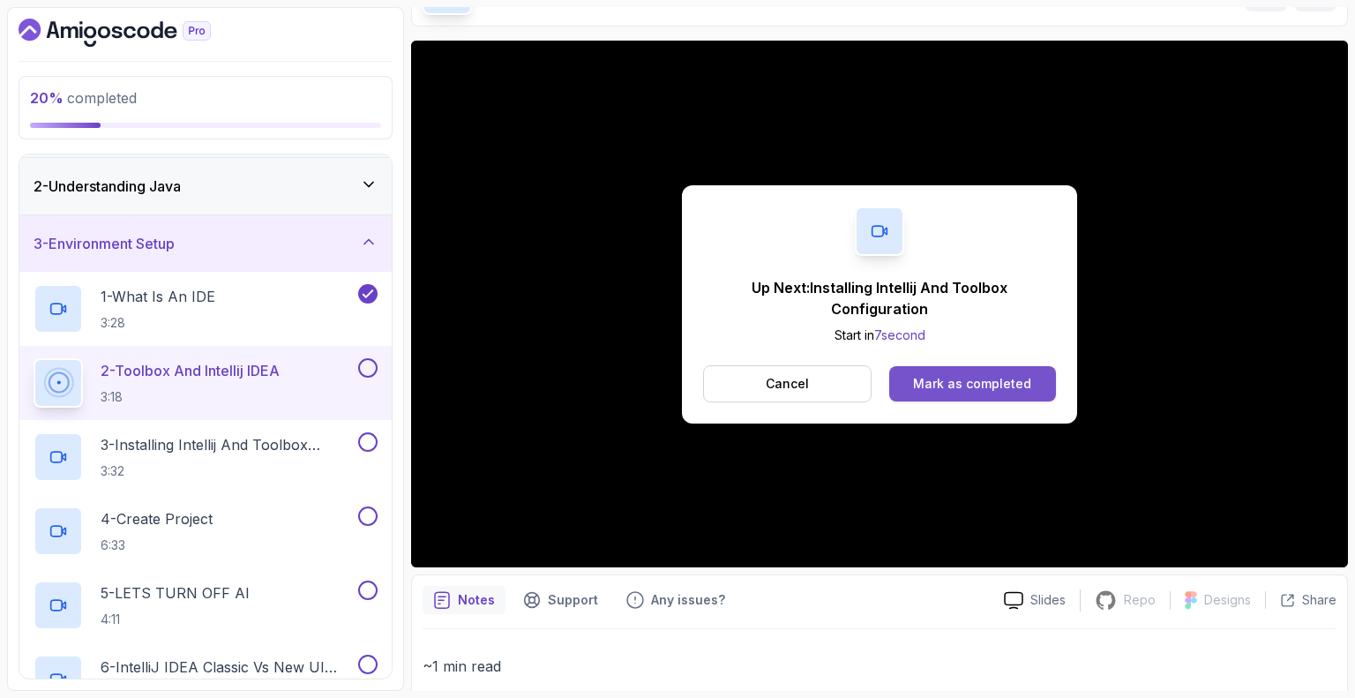
click at [926, 380] on div "Mark as completed" at bounding box center [972, 384] width 118 height 18
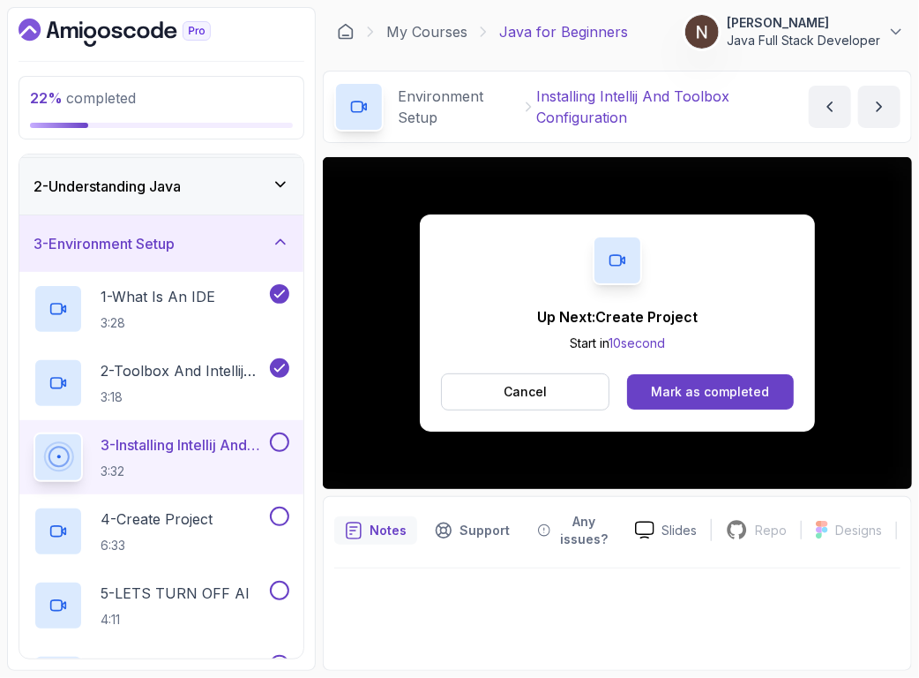
click at [348, 468] on div "Up Next: Create Project Start in 10 second Cancel Mark as completed" at bounding box center [617, 323] width 589 height 332
click at [688, 398] on div "Mark as completed" at bounding box center [710, 392] width 118 height 18
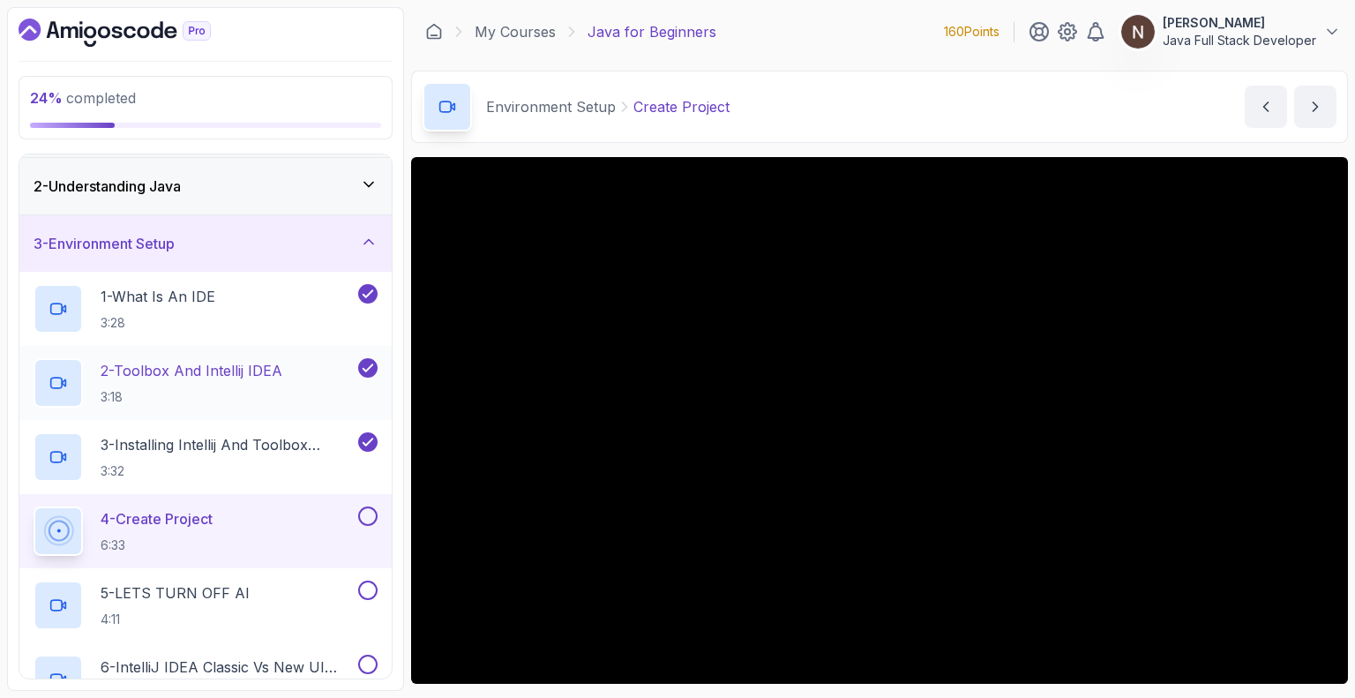
click at [222, 370] on p "2 - Toolbox And Intellij IDEA" at bounding box center [192, 370] width 182 height 21
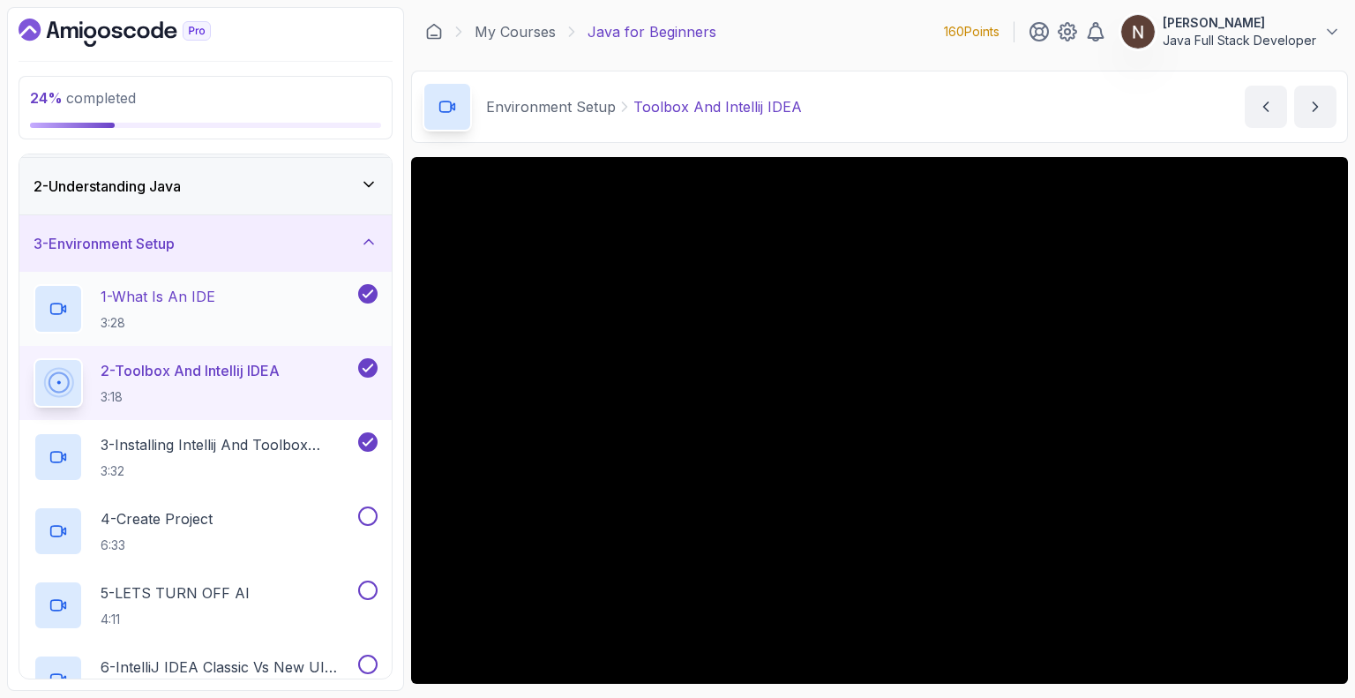
click at [197, 286] on p "1 - What Is An IDE" at bounding box center [158, 296] width 115 height 21
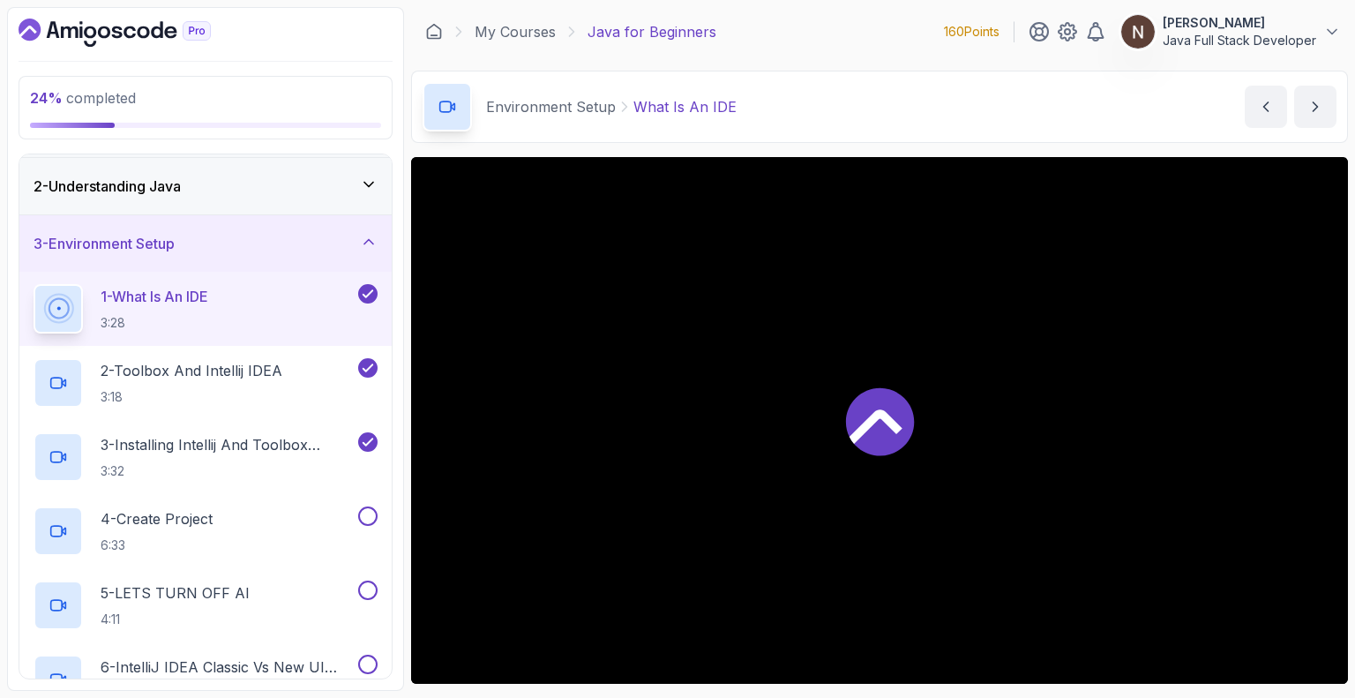
click at [191, 290] on p "1 - What Is An IDE" at bounding box center [155, 296] width 108 height 21
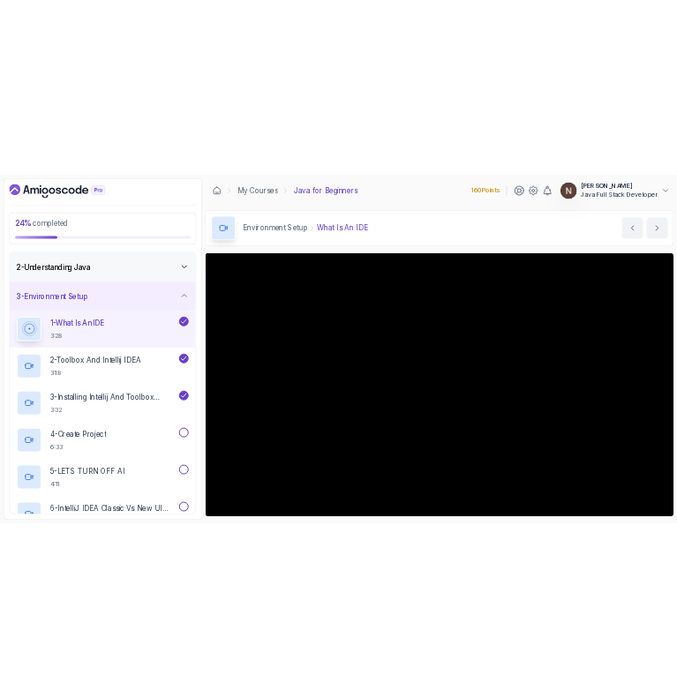
scroll to position [115, 0]
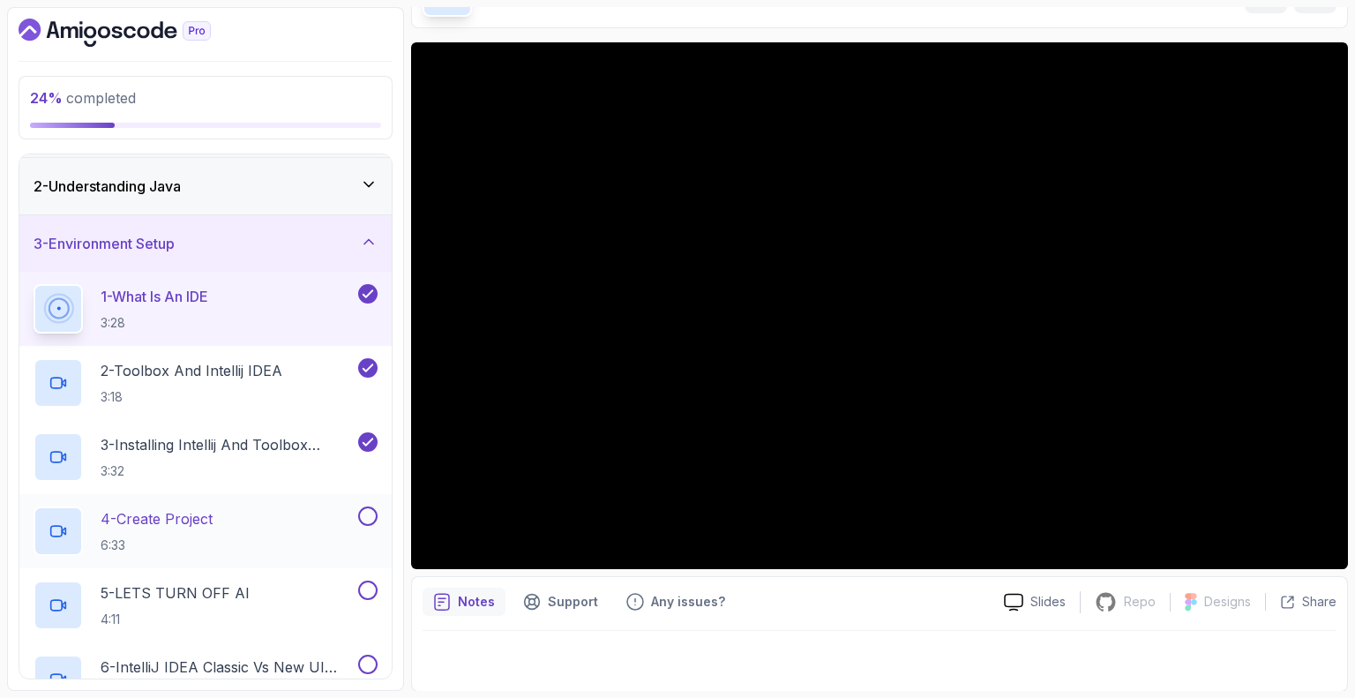
click at [201, 512] on p "4 - Create Project" at bounding box center [157, 518] width 112 height 21
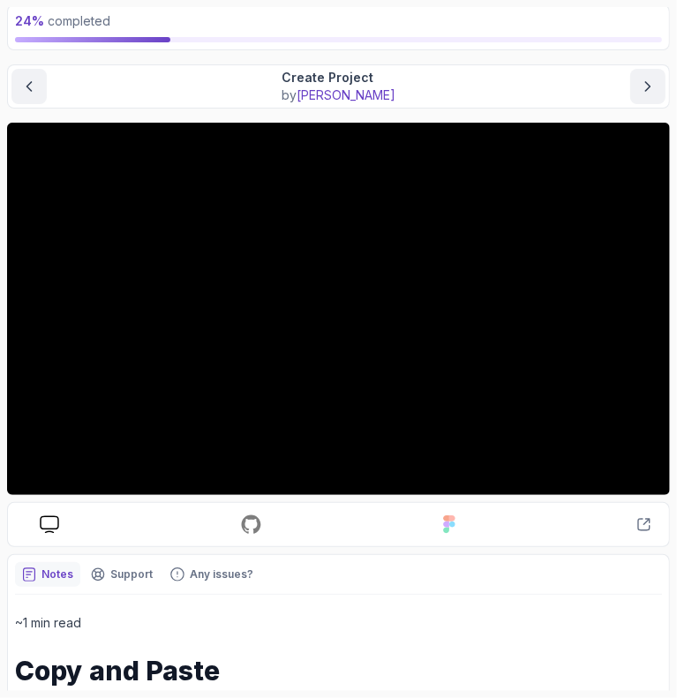
scroll to position [101, 0]
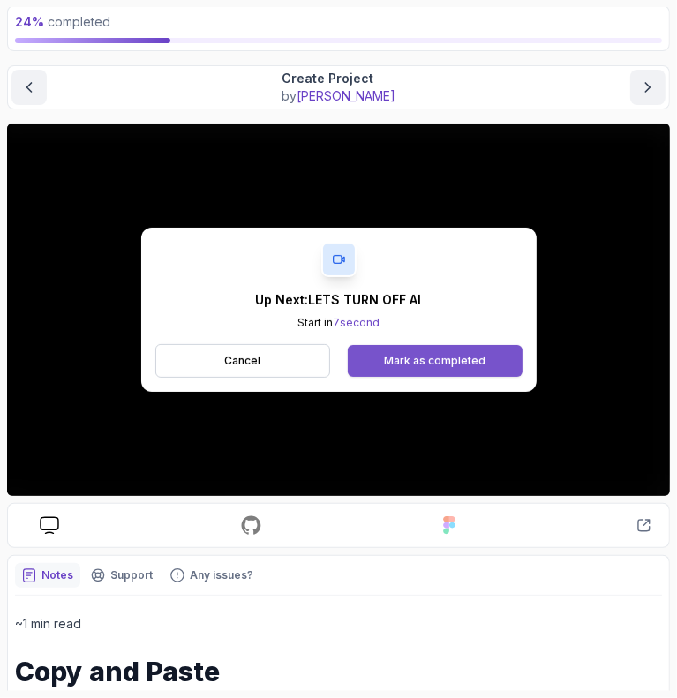
click at [445, 354] on div "Mark as completed" at bounding box center [434, 361] width 101 height 14
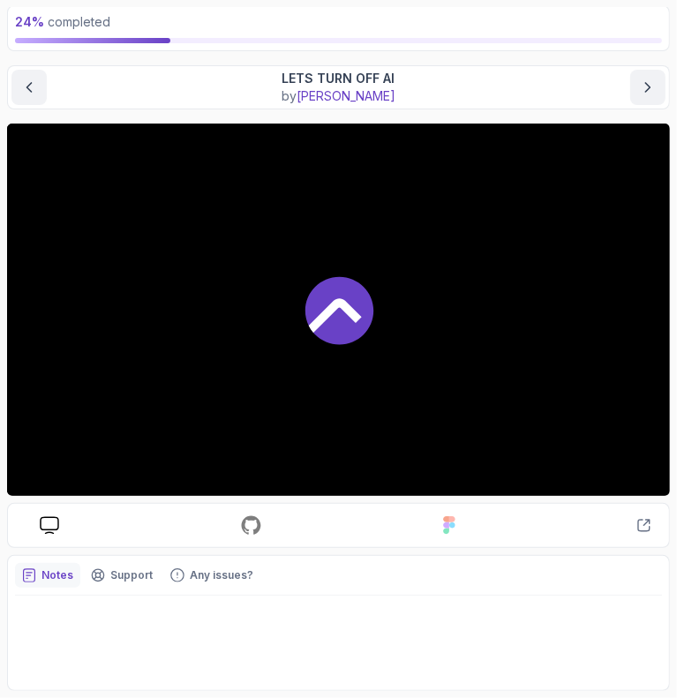
scroll to position [99, 0]
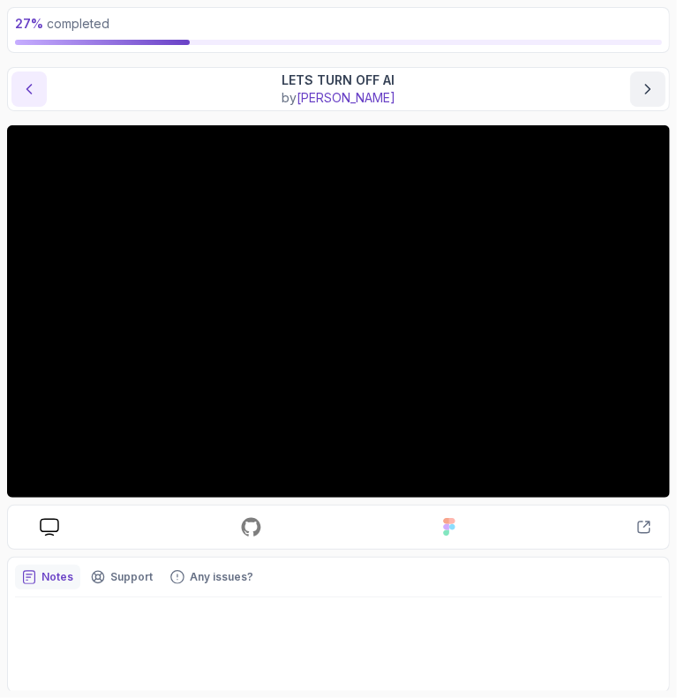
click at [25, 88] on icon "previous content" at bounding box center [29, 89] width 18 height 18
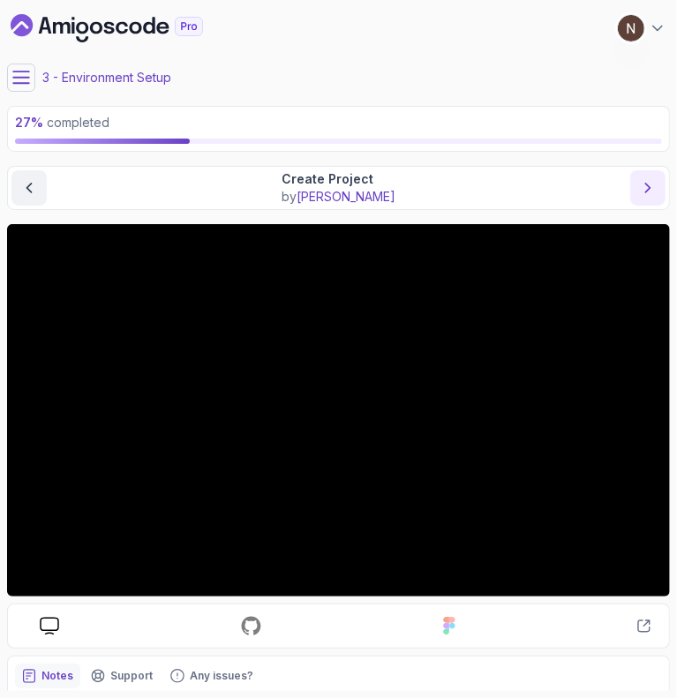
click at [646, 185] on icon "next content" at bounding box center [648, 188] width 18 height 18
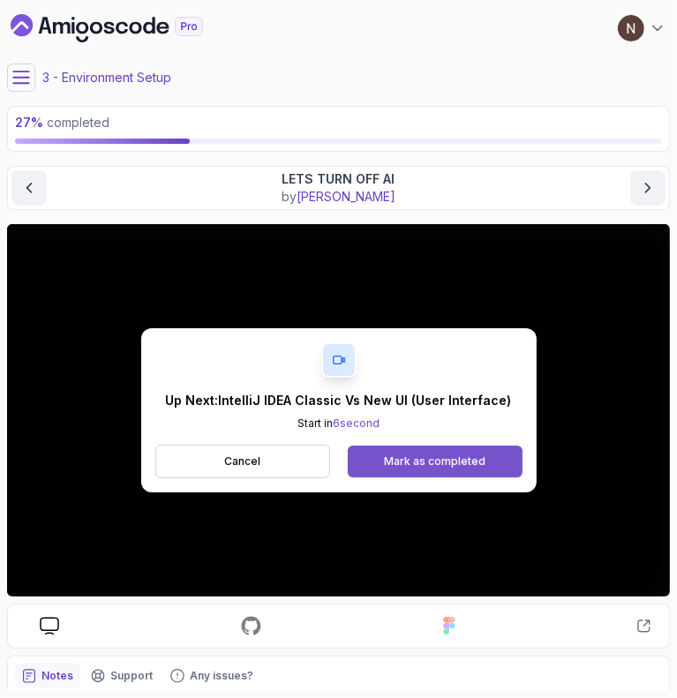
click at [459, 454] on div "Mark as completed" at bounding box center [434, 461] width 101 height 14
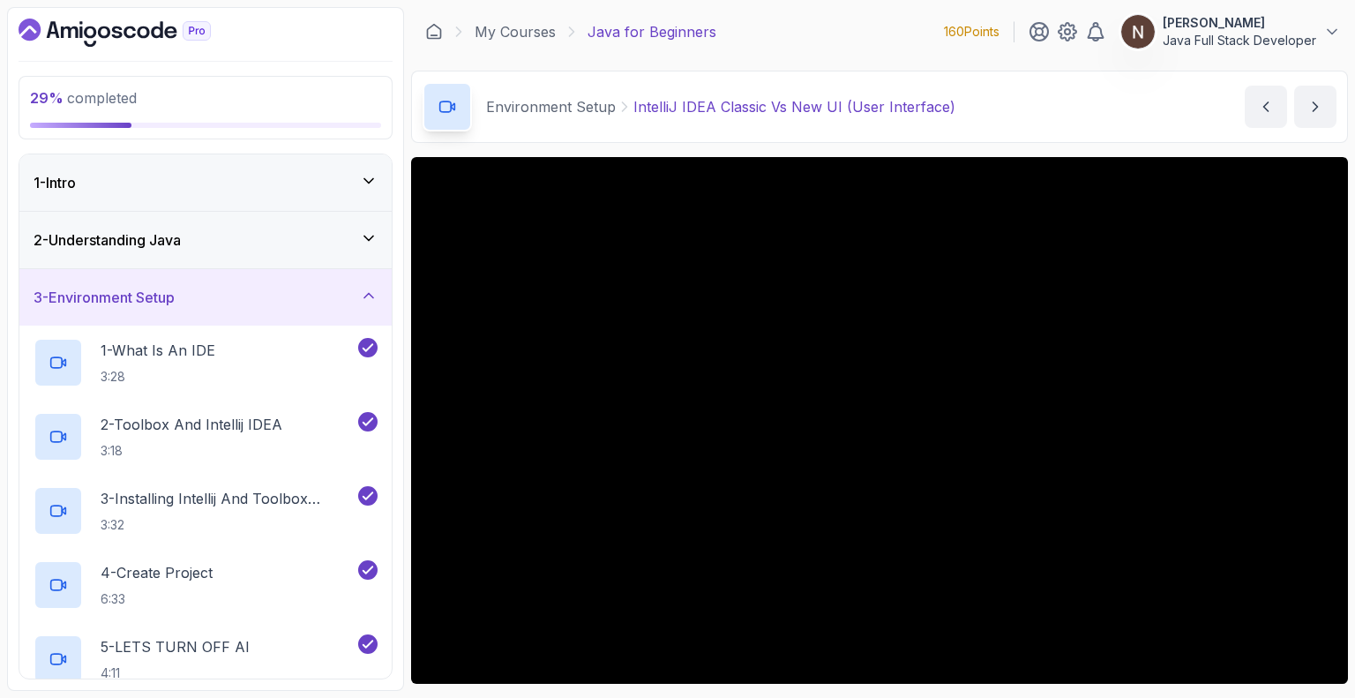
click at [267, 299] on div "3 - Environment Setup" at bounding box center [206, 297] width 344 height 21
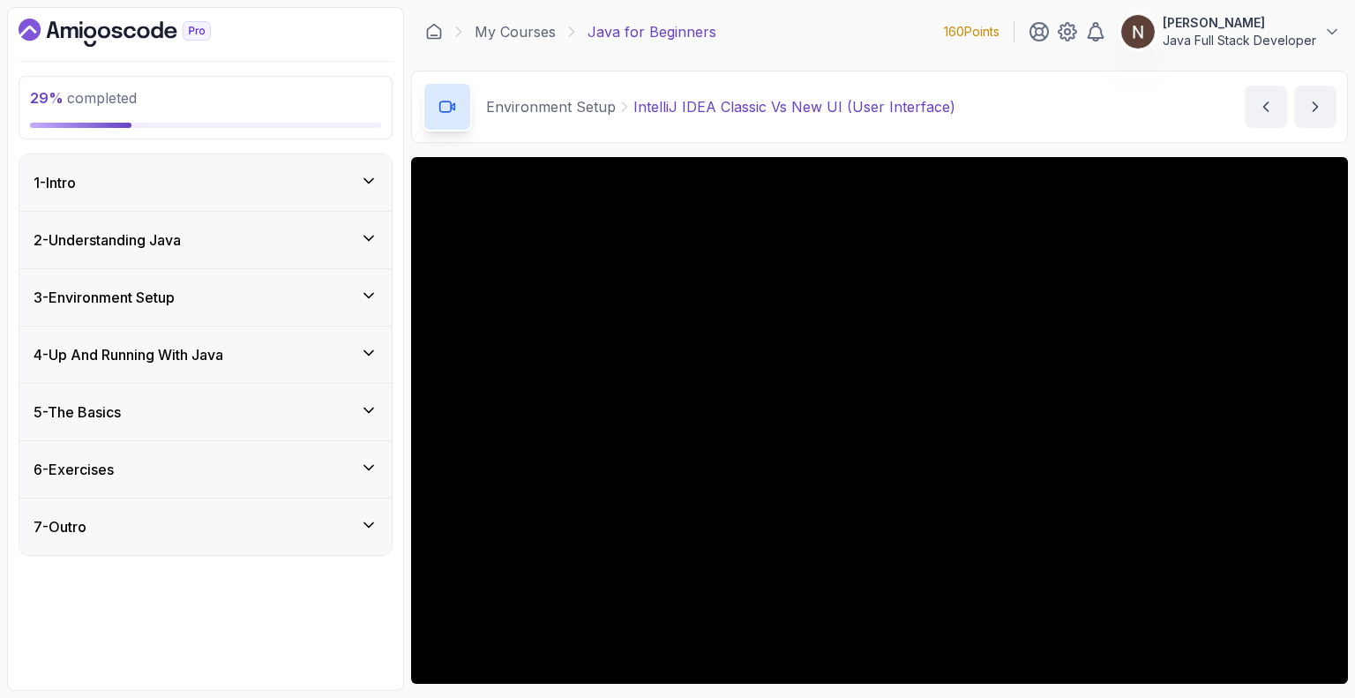
click at [267, 299] on div "3 - Environment Setup" at bounding box center [206, 297] width 344 height 21
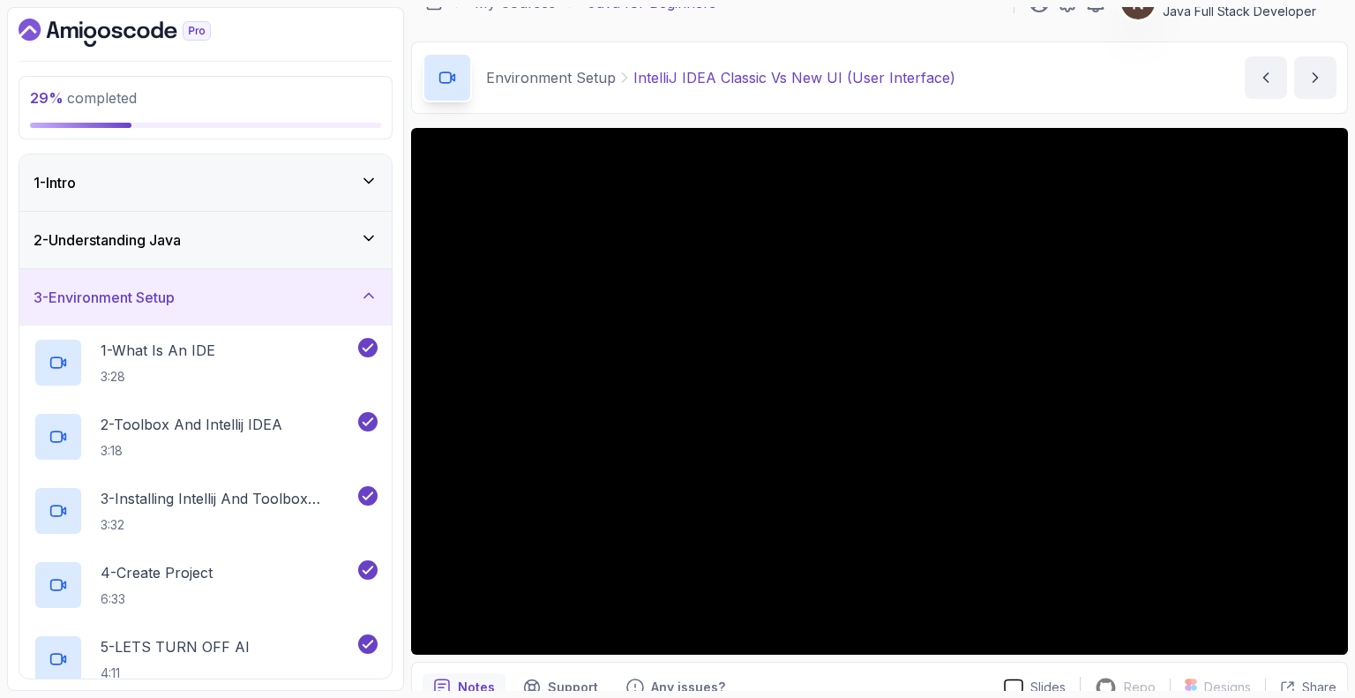
scroll to position [28, 0]
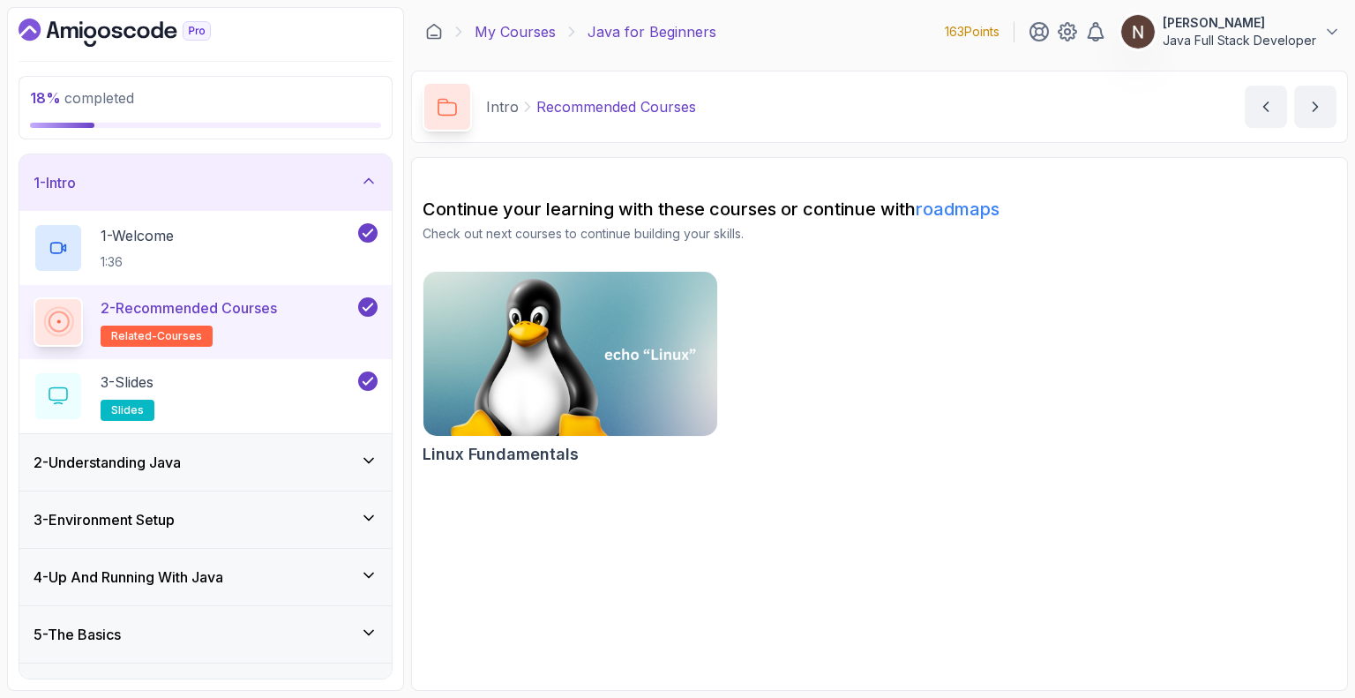
click at [521, 34] on link "My Courses" at bounding box center [515, 31] width 81 height 21
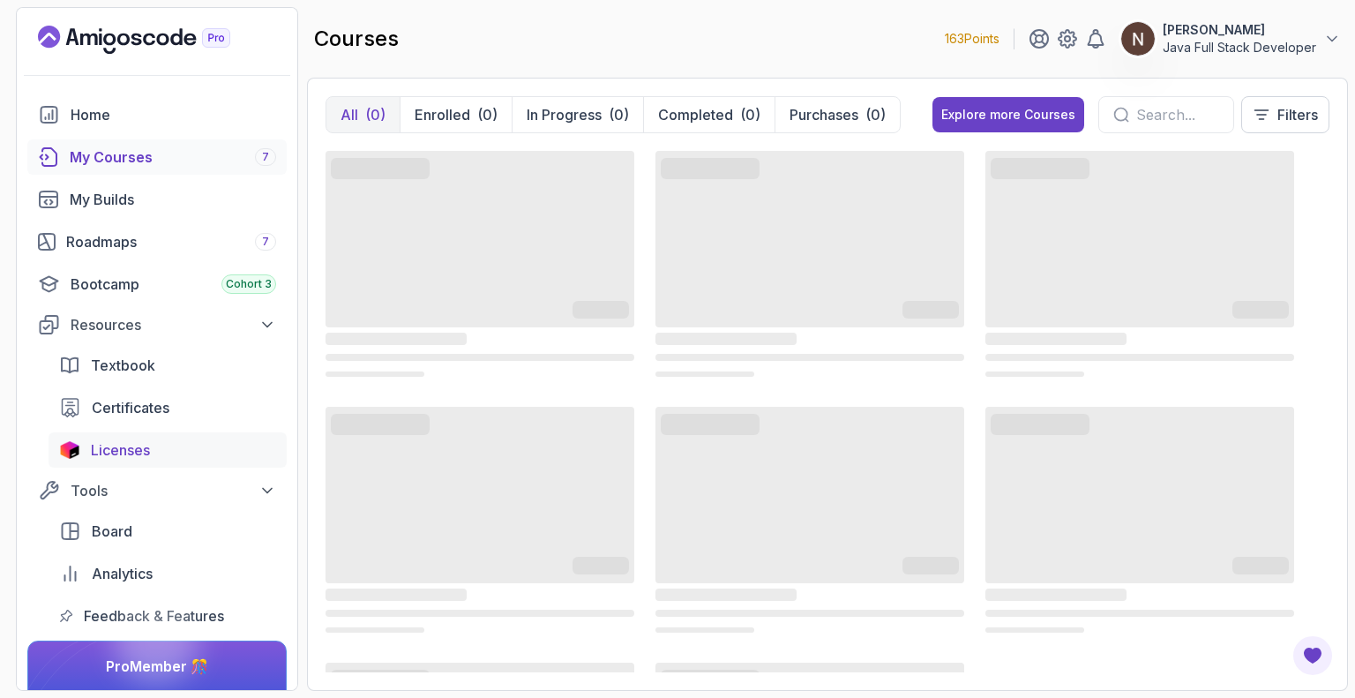
click at [185, 444] on div "Licenses" at bounding box center [183, 449] width 185 height 21
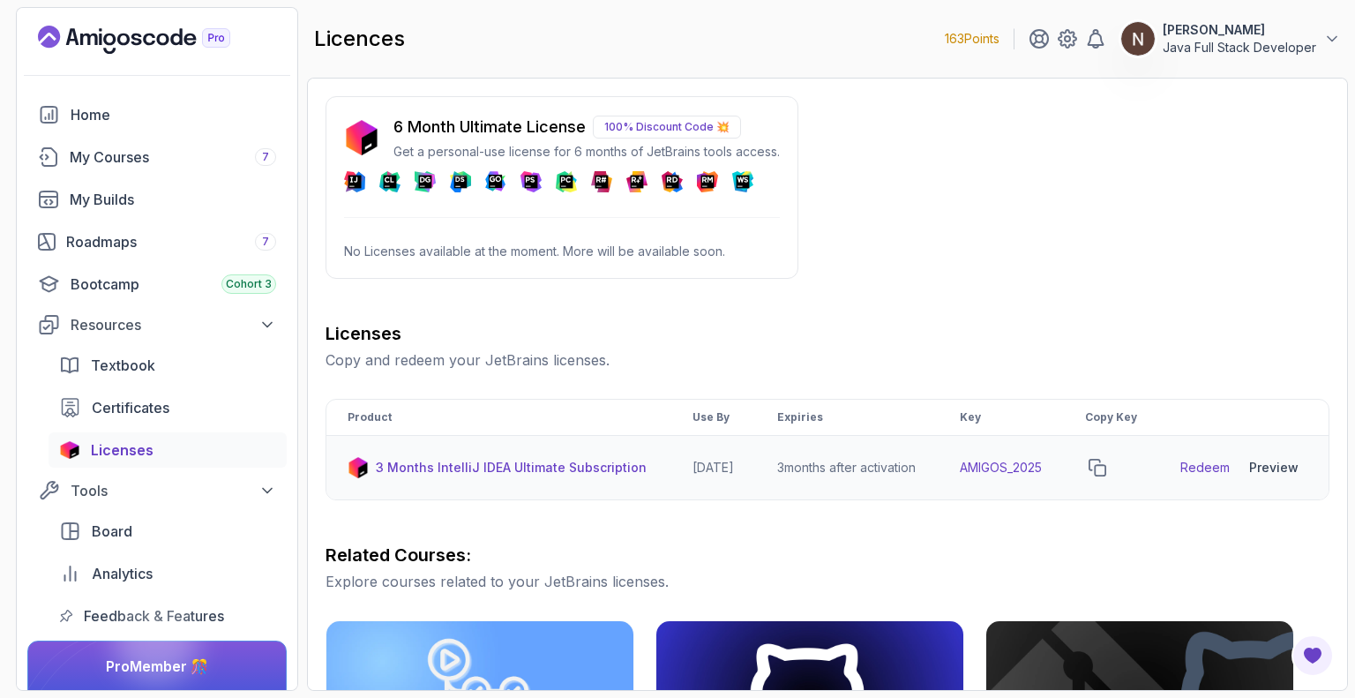
click at [1213, 476] on link "Redeem" at bounding box center [1204, 468] width 49 height 18
click at [184, 240] on div "Roadmaps 7" at bounding box center [171, 241] width 210 height 21
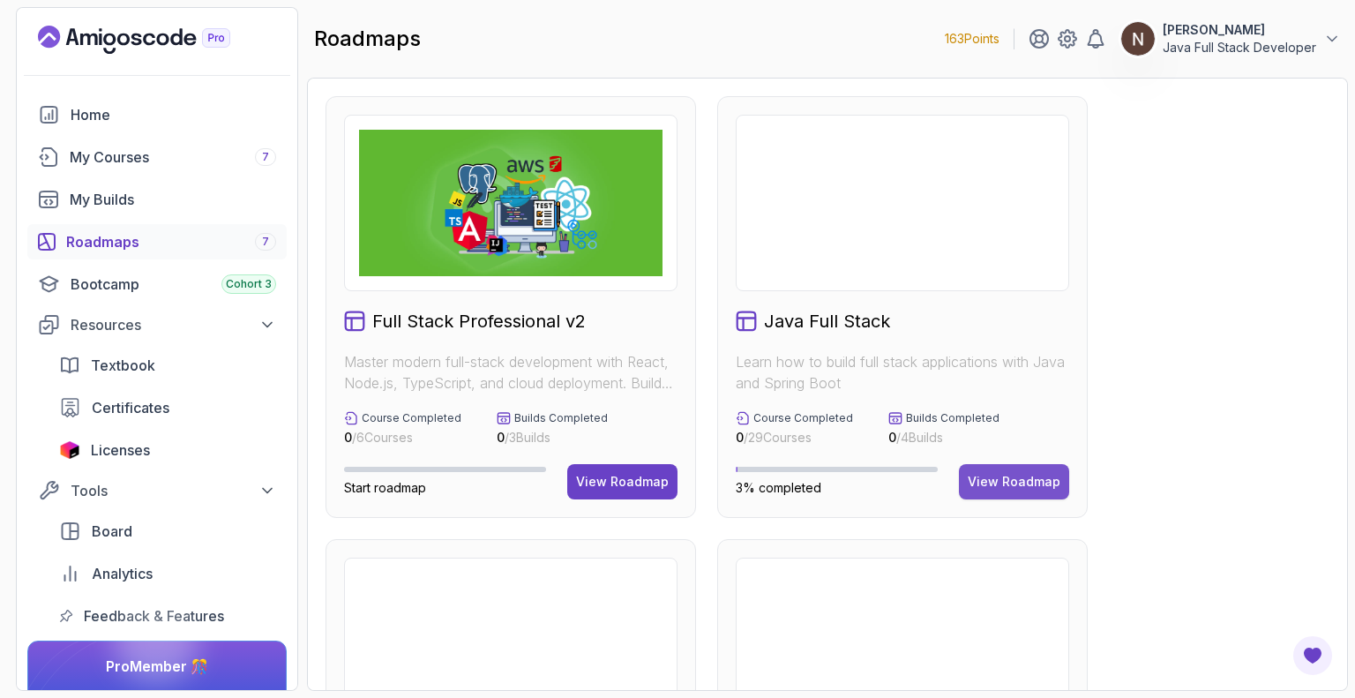
click at [1015, 484] on div "View Roadmap" at bounding box center [1014, 482] width 93 height 18
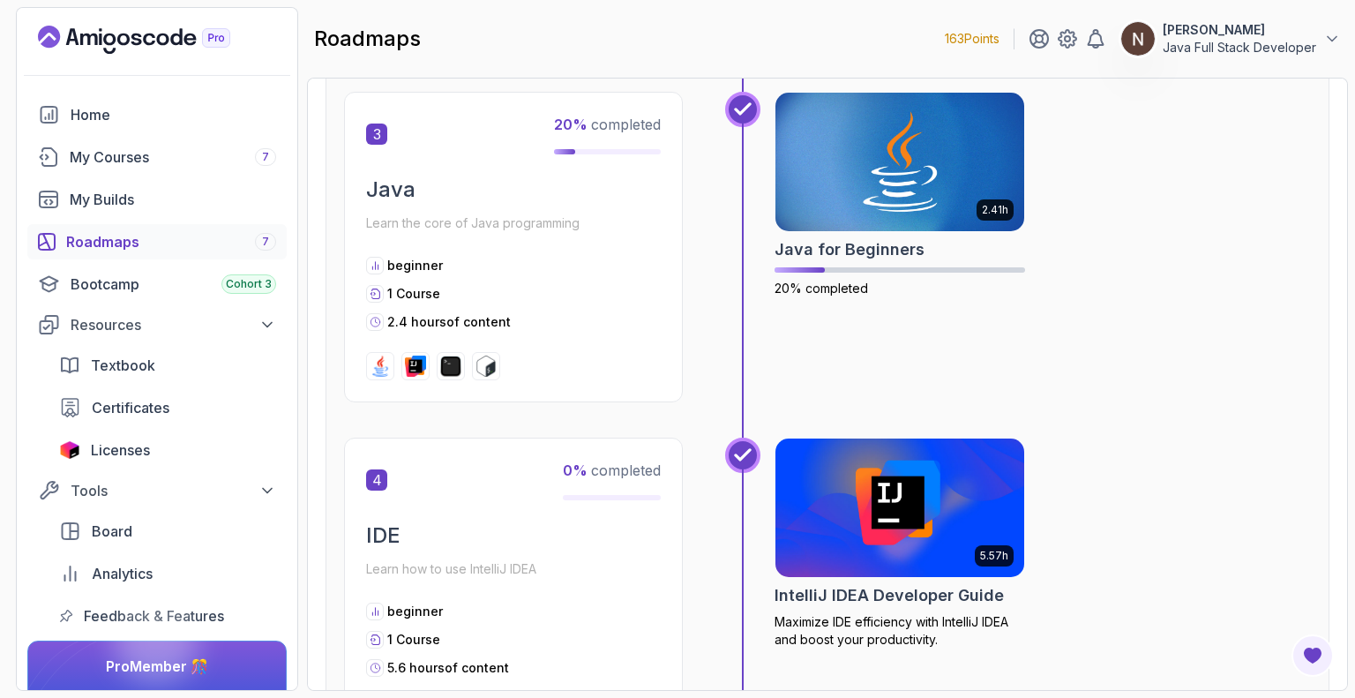
scroll to position [1210, 0]
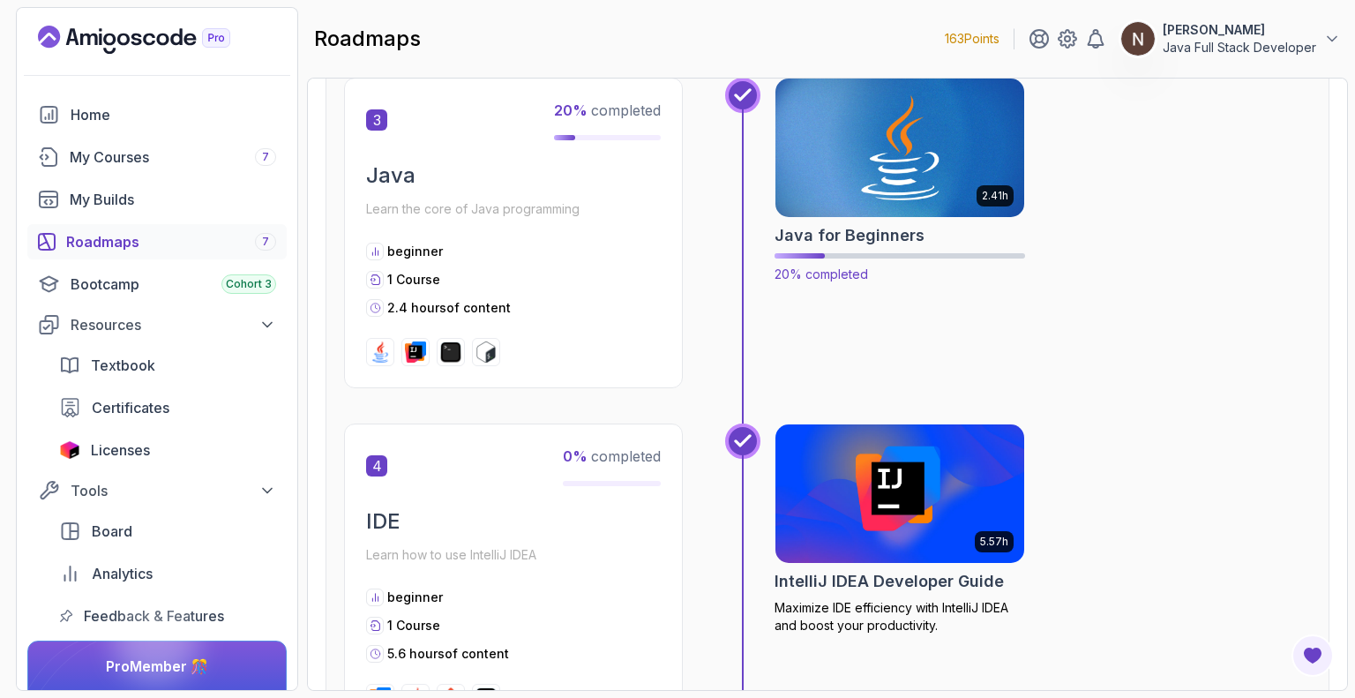
click at [910, 227] on h2 "Java for Beginners" at bounding box center [850, 235] width 150 height 25
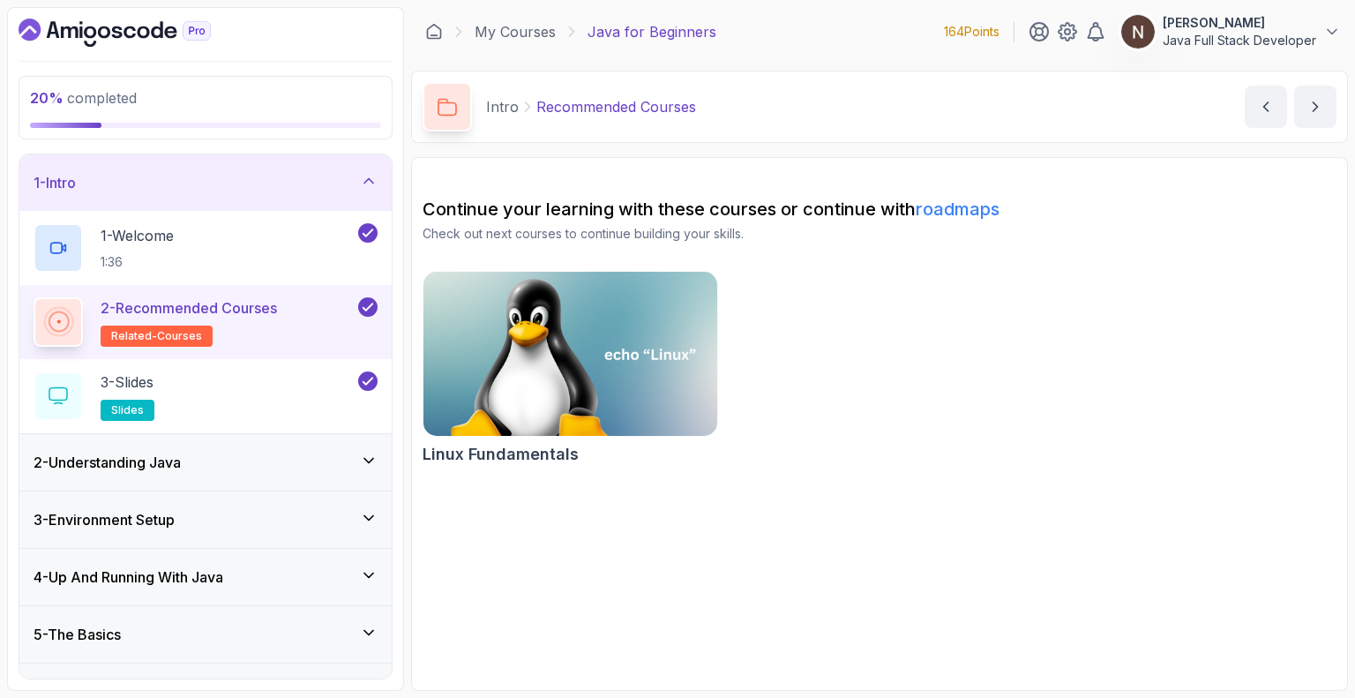
click at [253, 464] on div "2 - Understanding Java" at bounding box center [206, 462] width 344 height 21
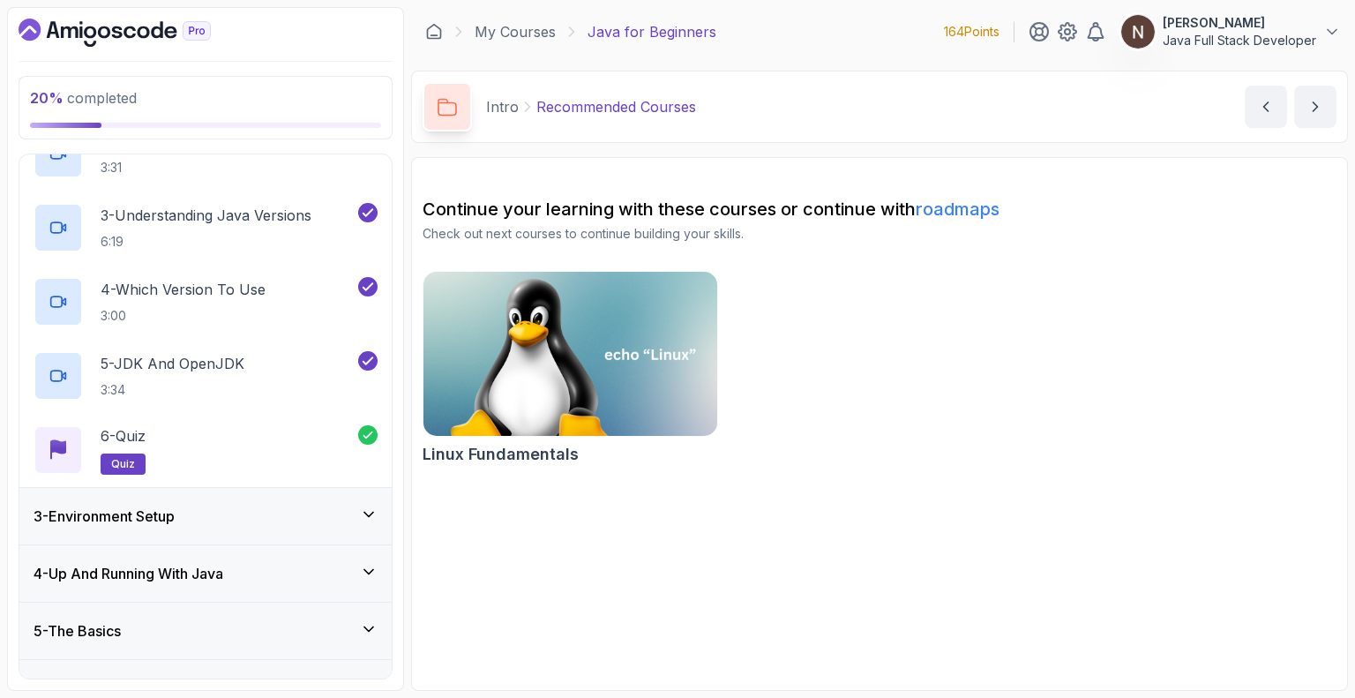
scroll to position [318, 0]
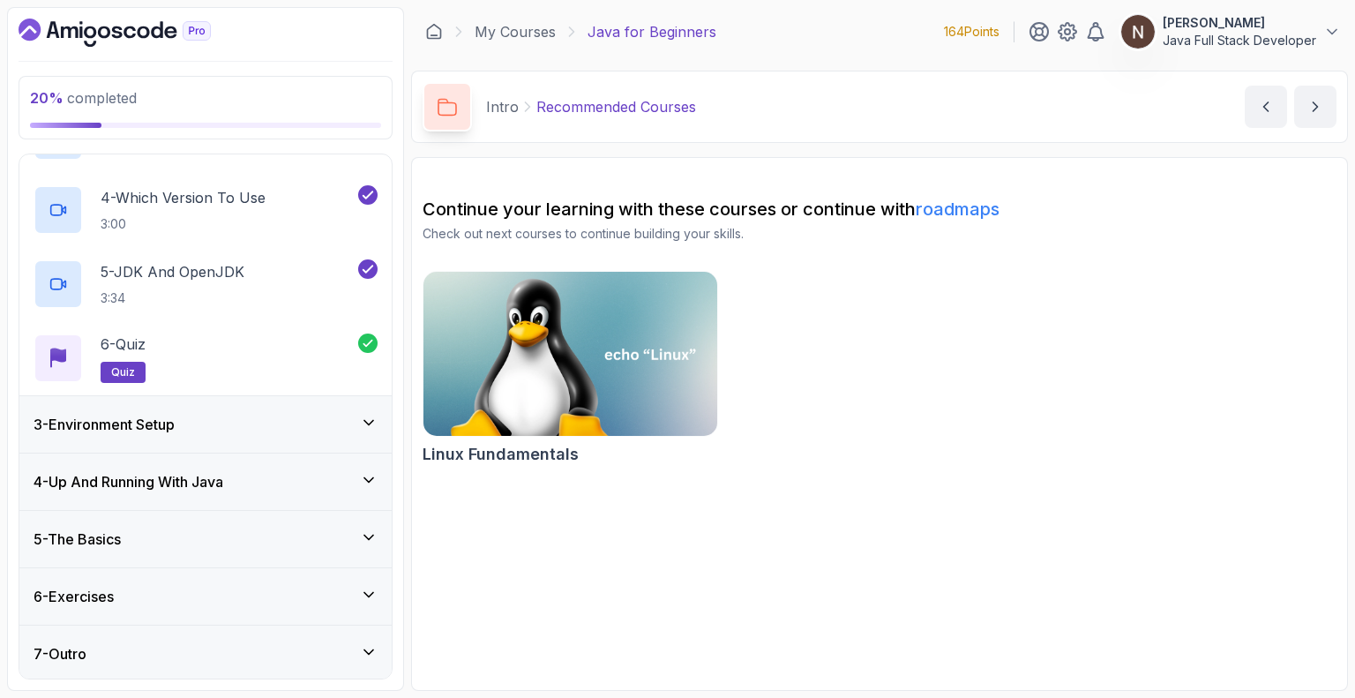
click at [254, 407] on div "3 - Environment Setup" at bounding box center [205, 424] width 372 height 56
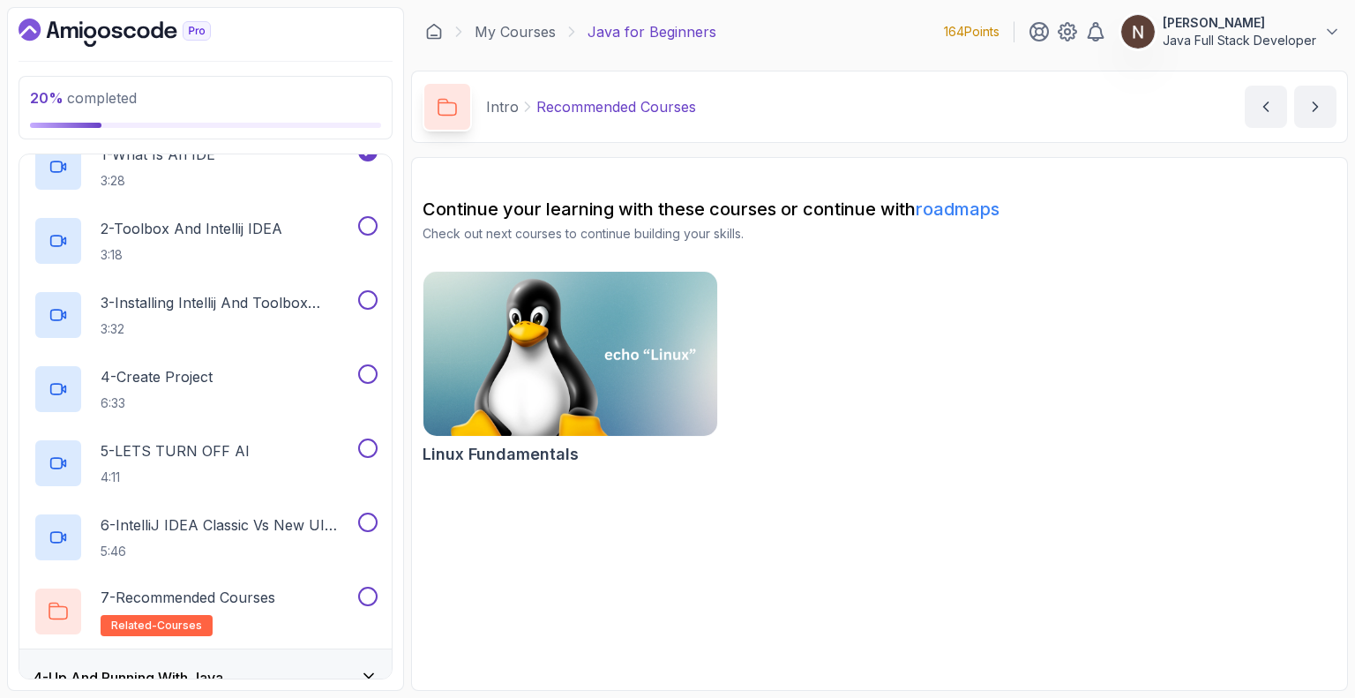
scroll to position [392, 0]
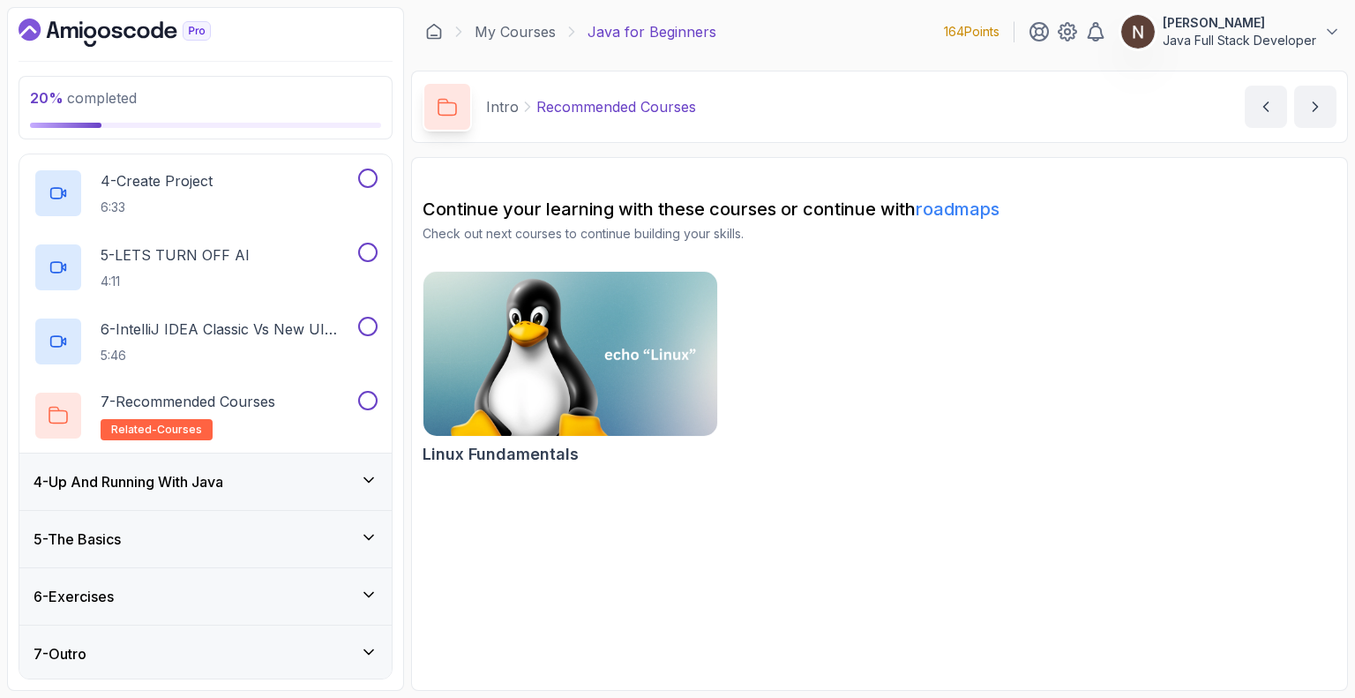
click at [245, 492] on div "4 - Up And Running With Java" at bounding box center [205, 481] width 372 height 56
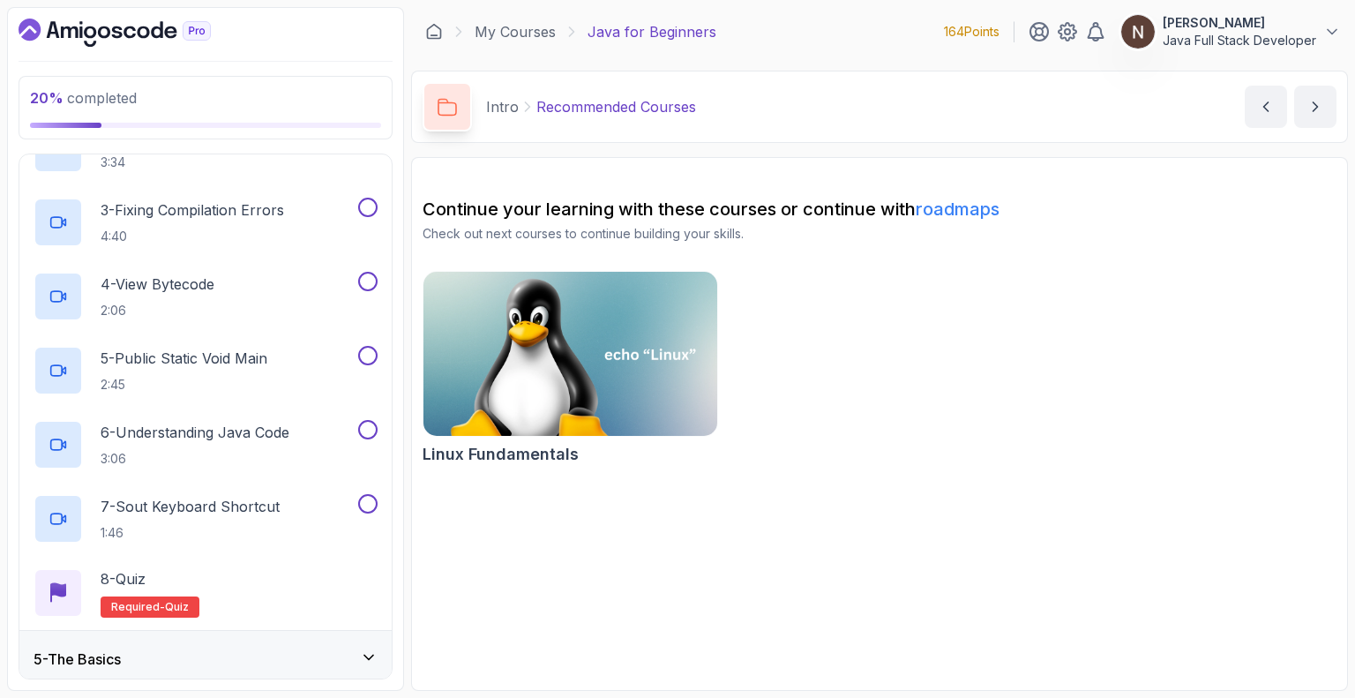
scroll to position [466, 0]
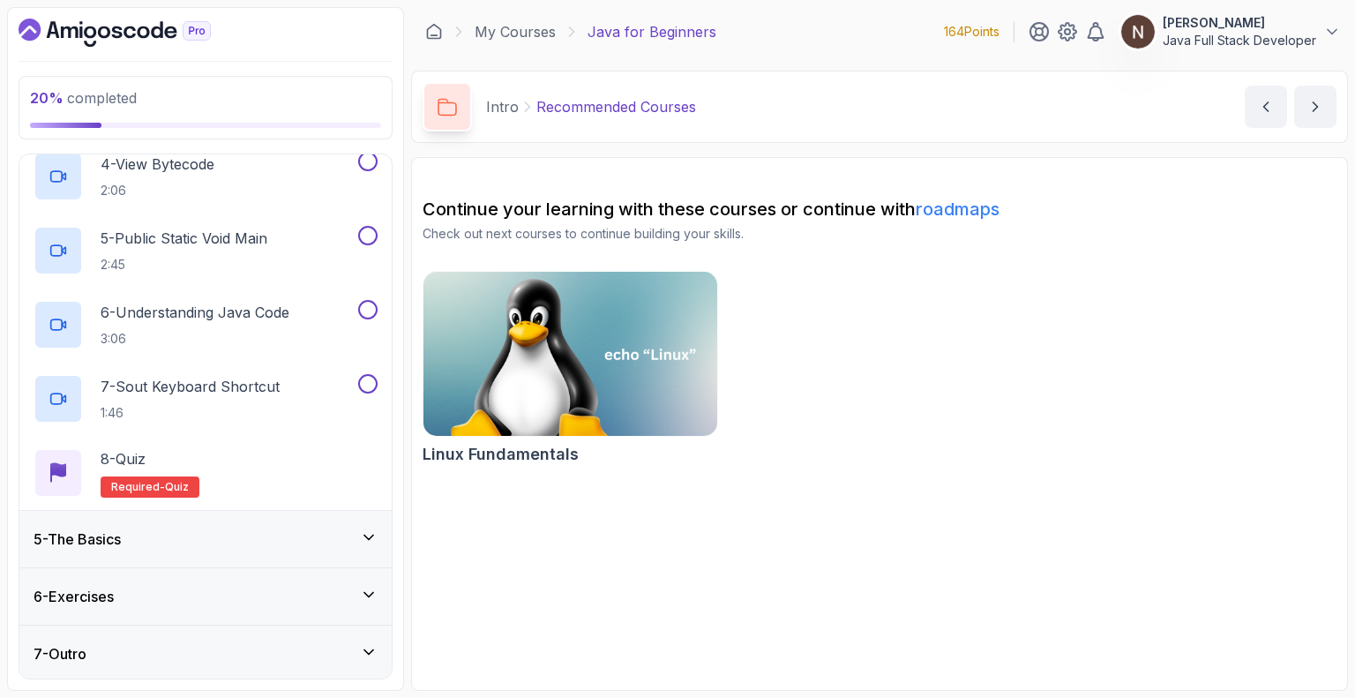
click at [202, 662] on div "7 - Outro" at bounding box center [205, 653] width 372 height 56
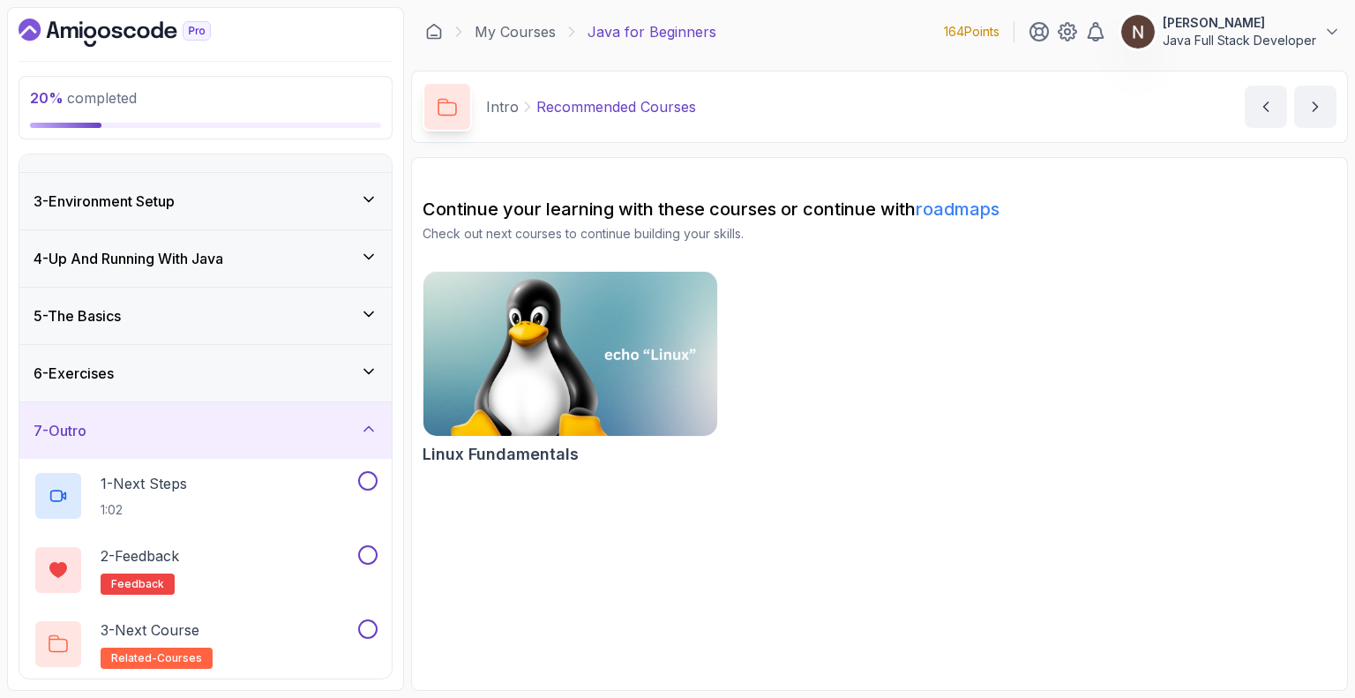
scroll to position [0, 0]
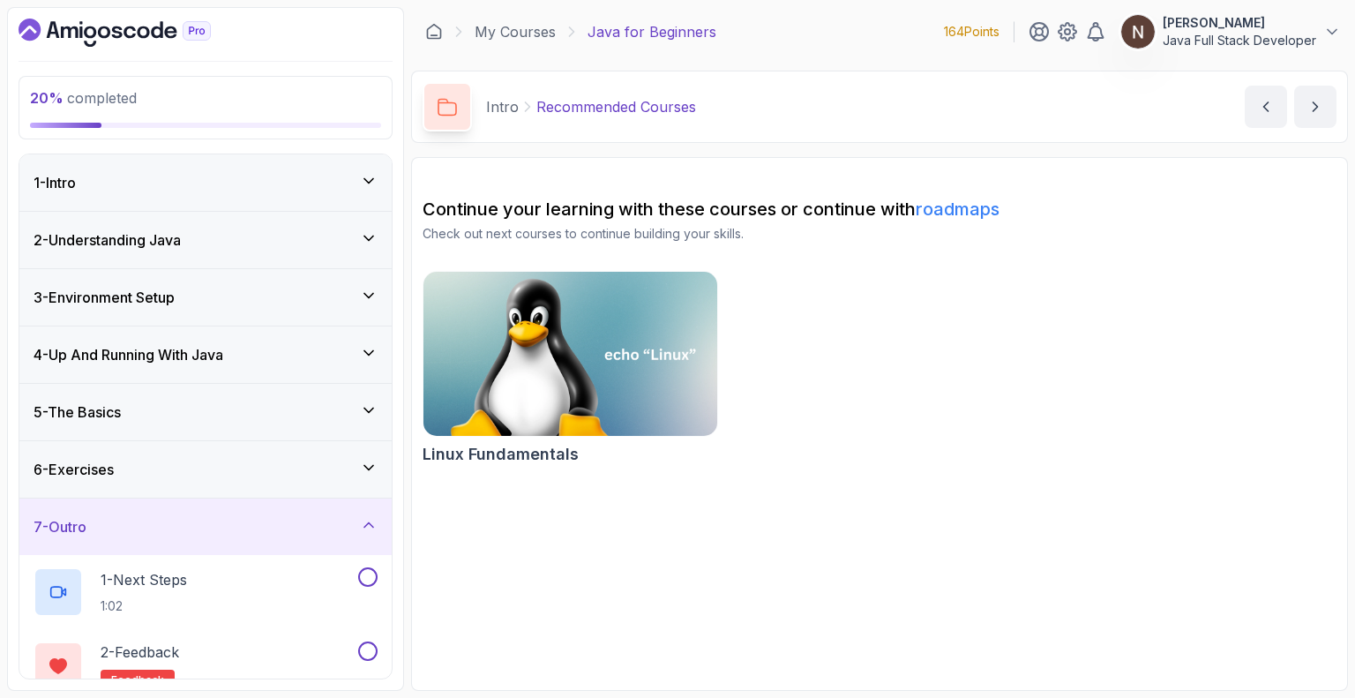
click at [221, 463] on div "6 - Exercises" at bounding box center [206, 469] width 344 height 21
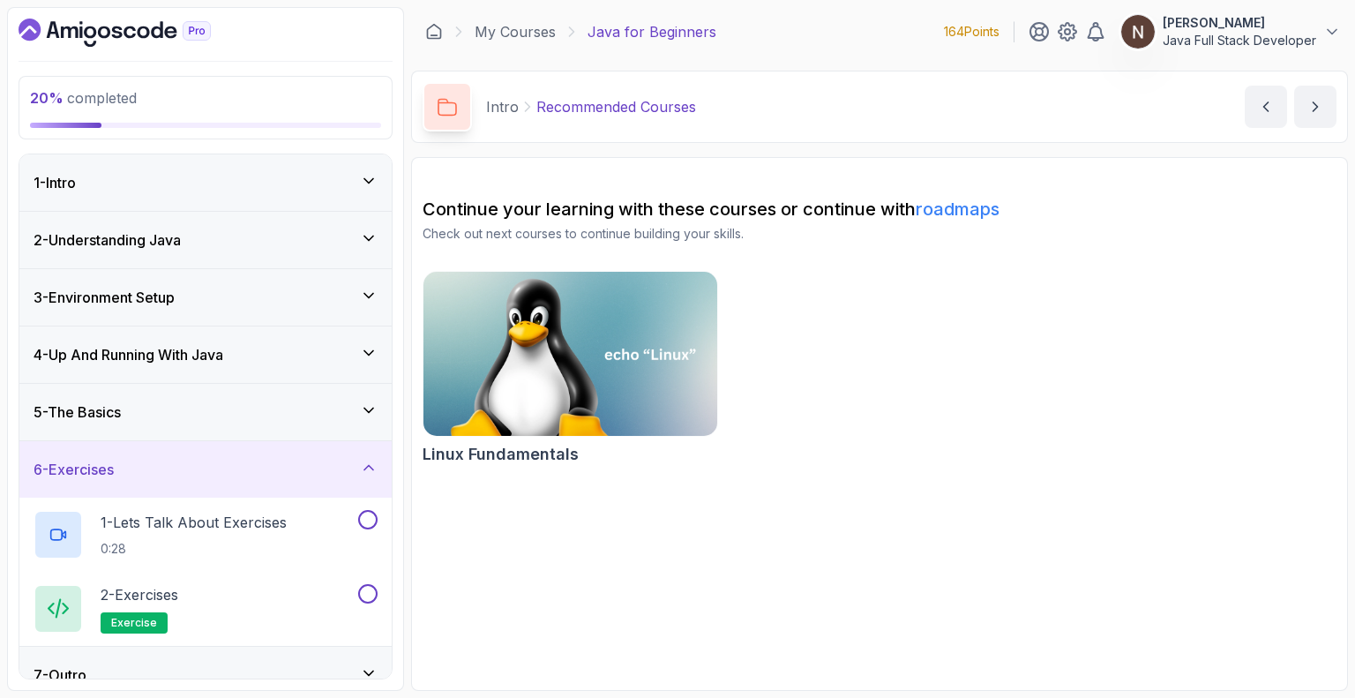
scroll to position [22, 0]
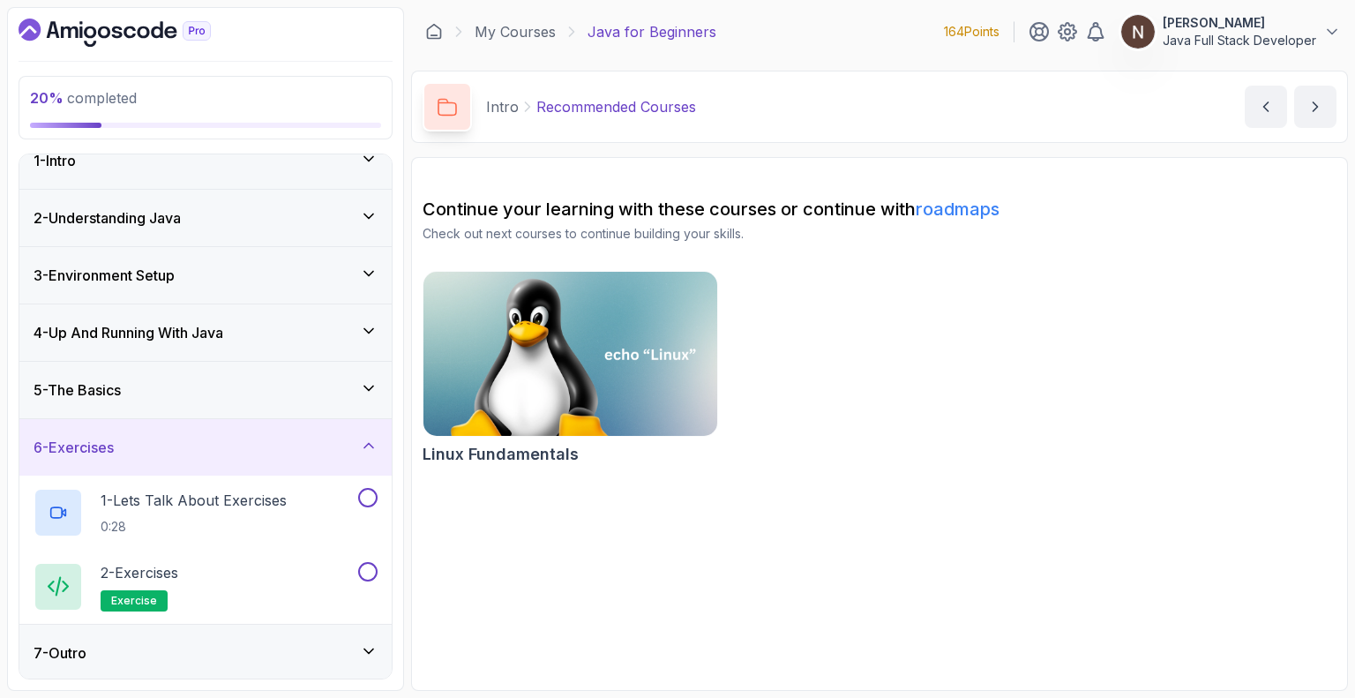
click at [241, 398] on div "5 - The Basics" at bounding box center [205, 390] width 372 height 56
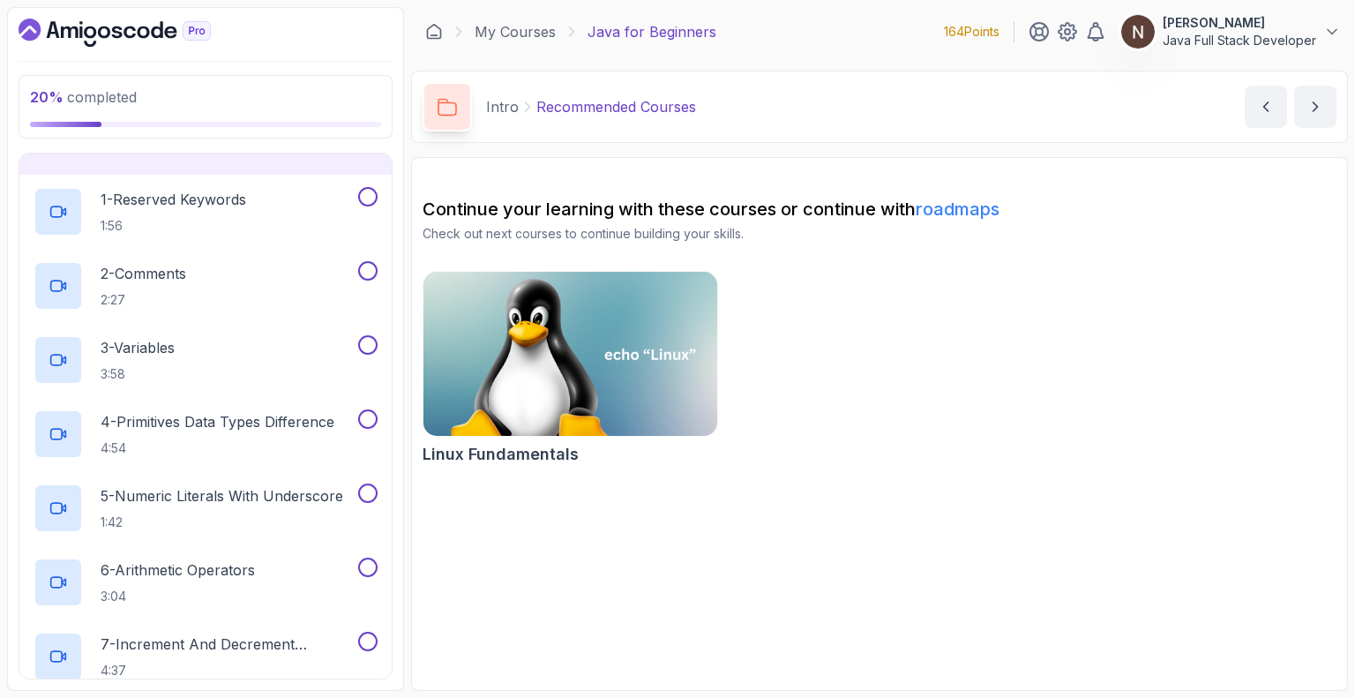
scroll to position [0, 0]
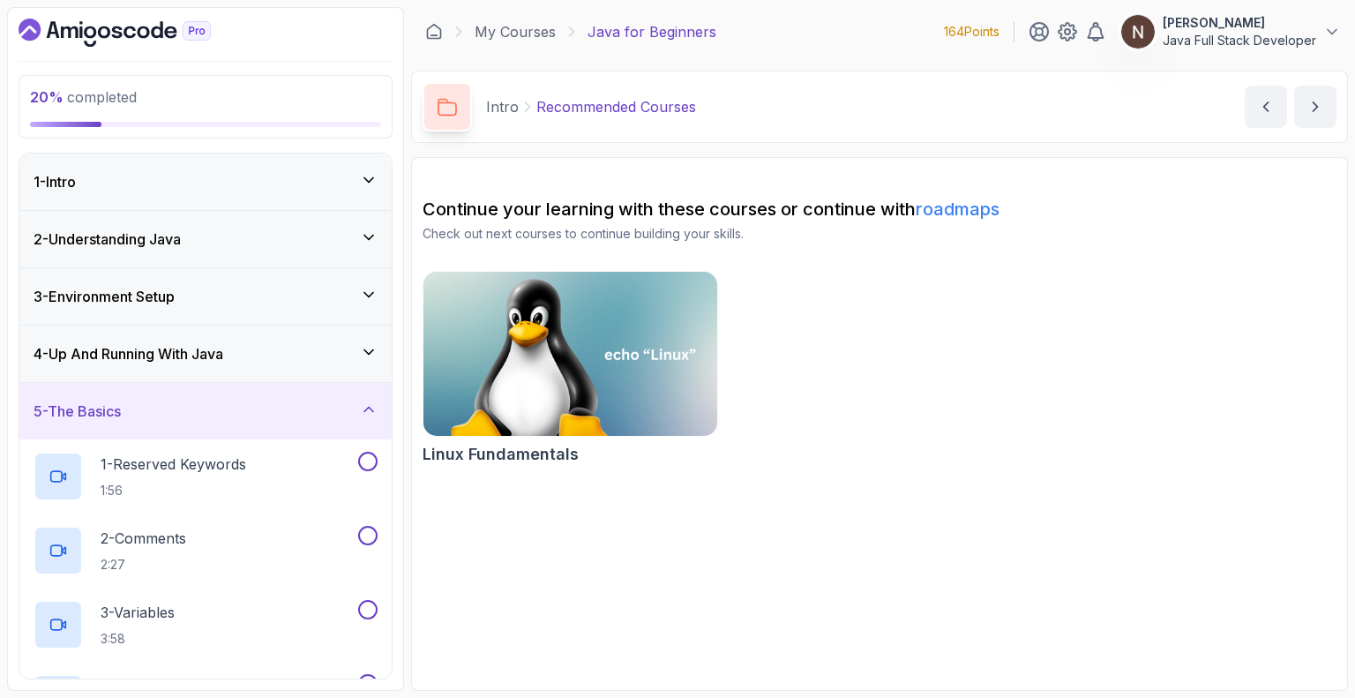
click at [223, 358] on h3 "4 - Up And Running With Java" at bounding box center [129, 353] width 190 height 21
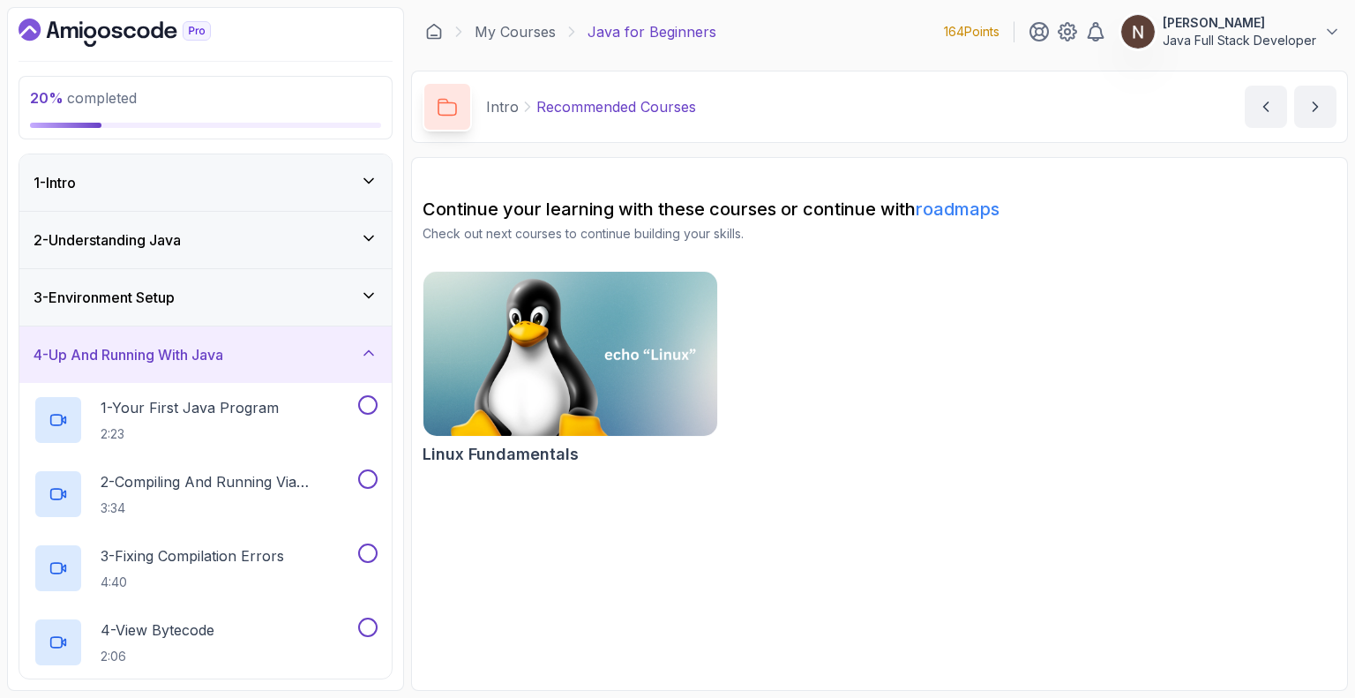
click at [198, 296] on div "3 - Environment Setup" at bounding box center [206, 297] width 344 height 21
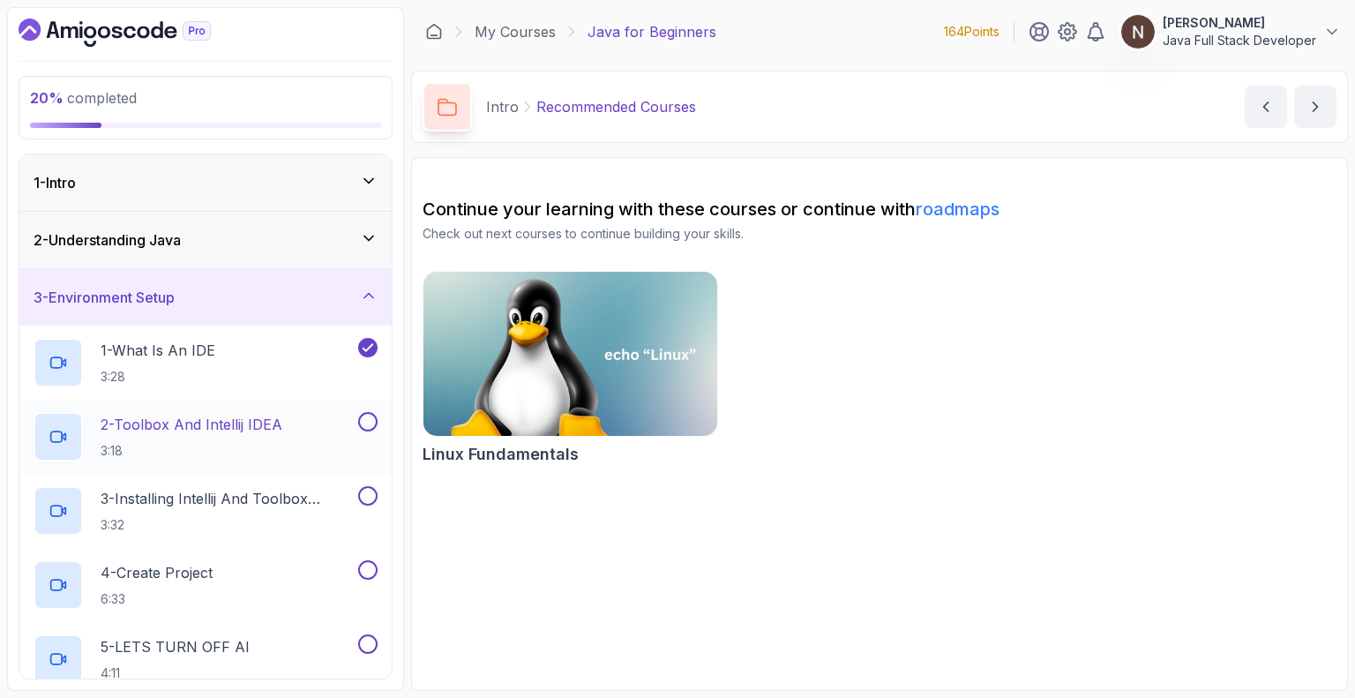
click at [235, 424] on p "2 - Toolbox And Intellij IDEA" at bounding box center [192, 424] width 182 height 21
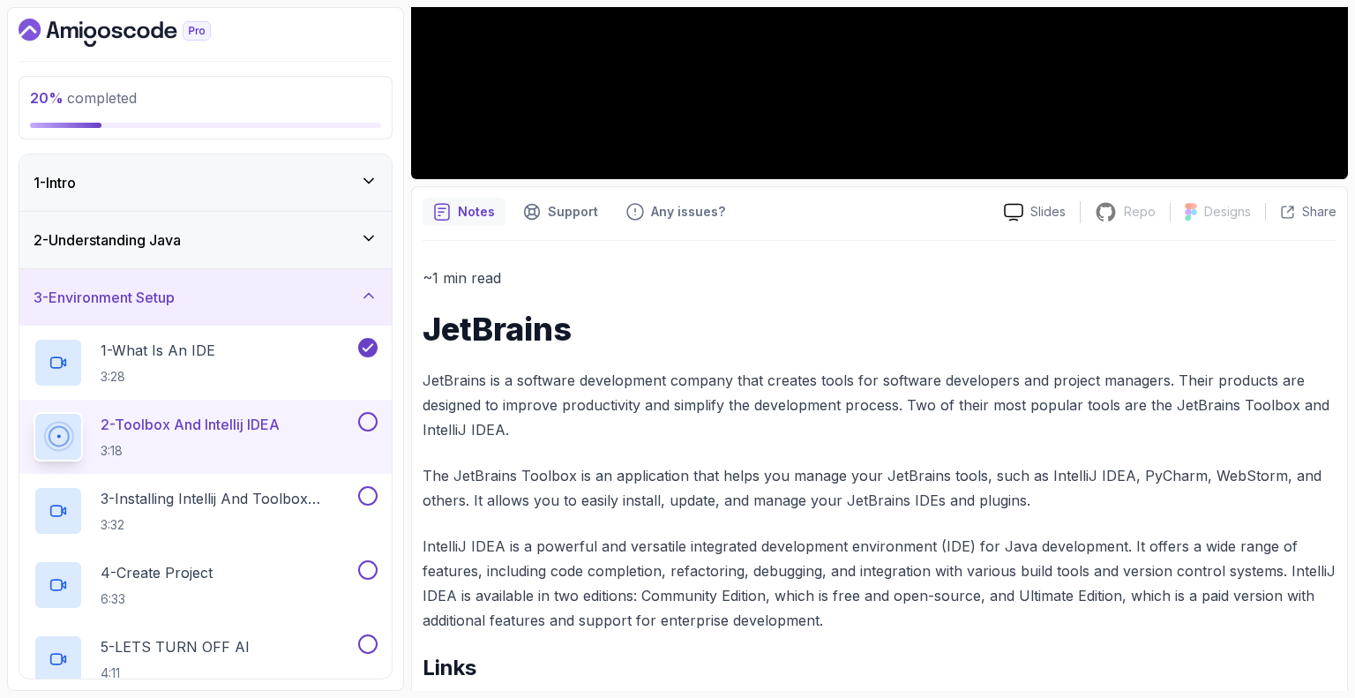
scroll to position [648, 0]
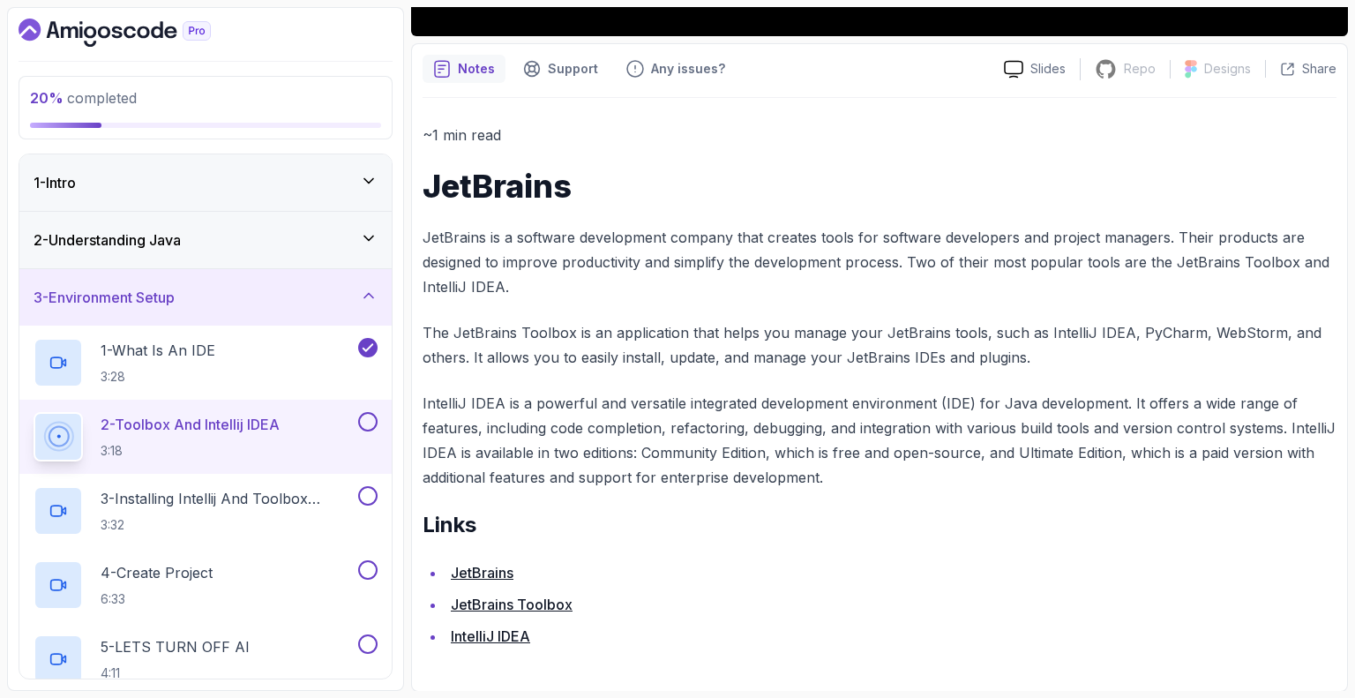
click at [501, 577] on link "JetBrains" at bounding box center [482, 573] width 63 height 18
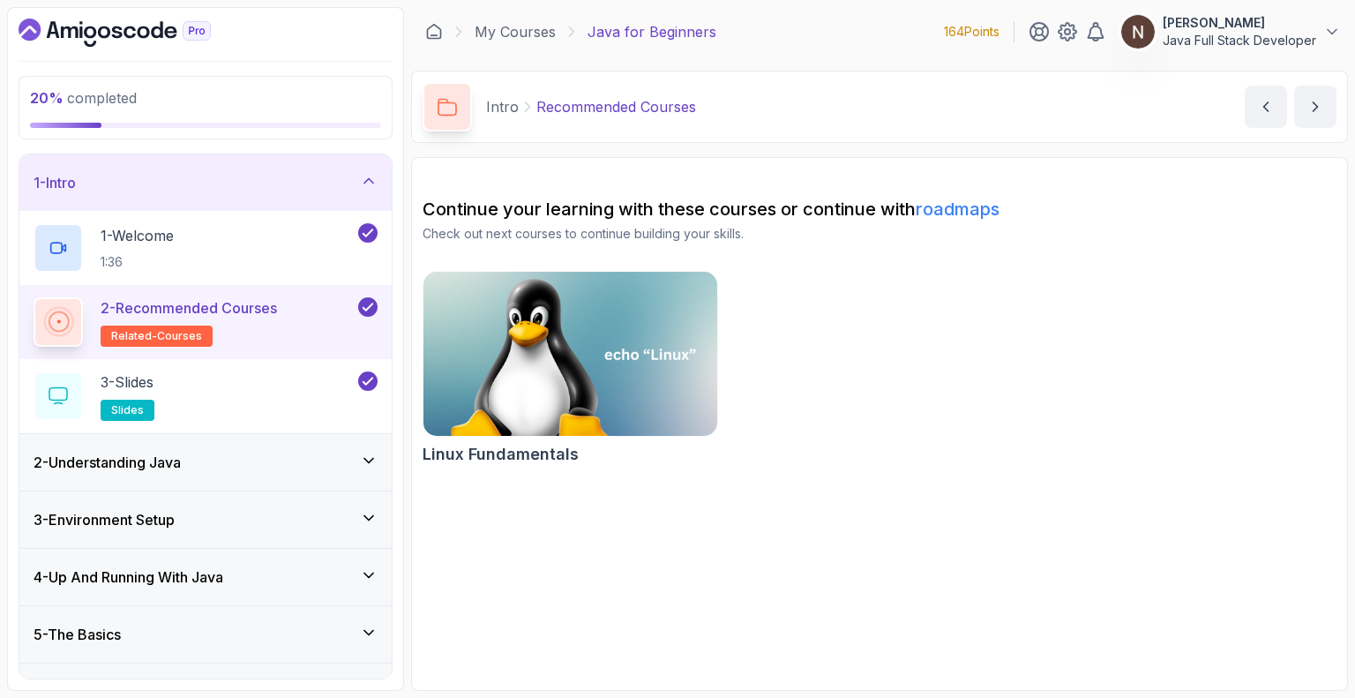
click at [206, 462] on div "2 - Understanding Java" at bounding box center [206, 462] width 344 height 21
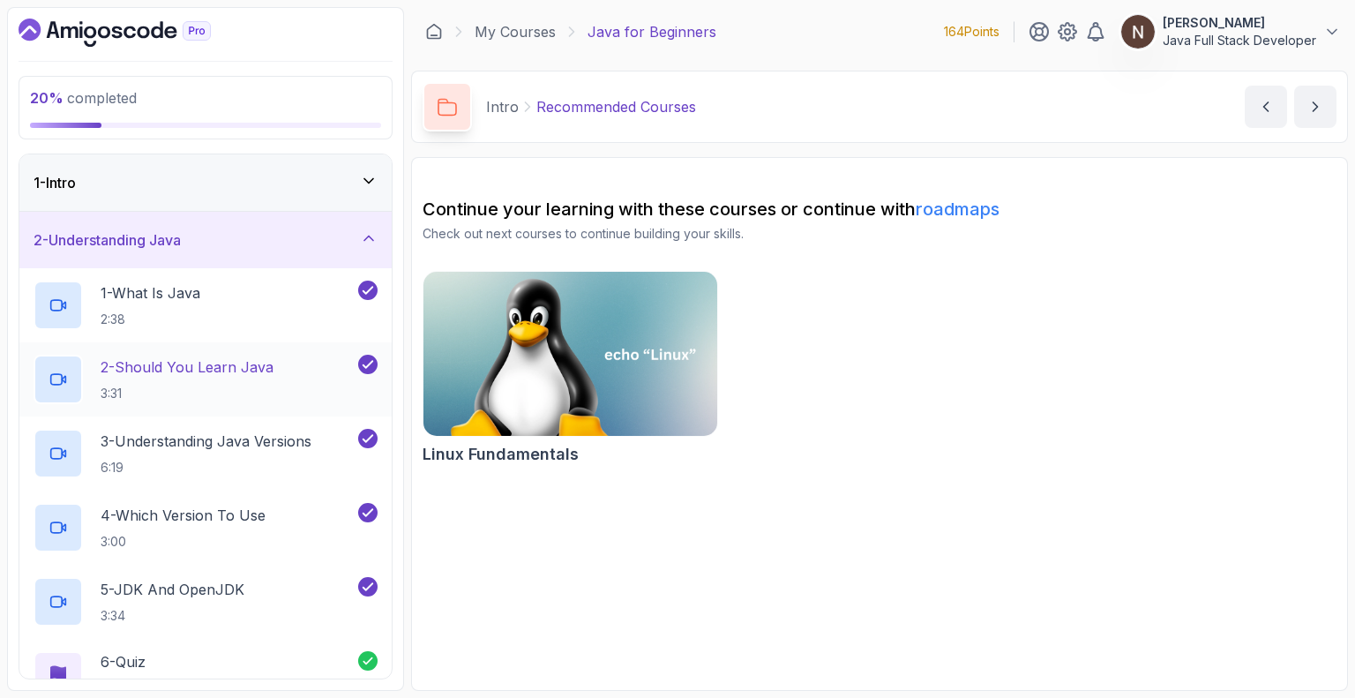
click at [212, 369] on p "2 - Should You Learn Java" at bounding box center [187, 366] width 173 height 21
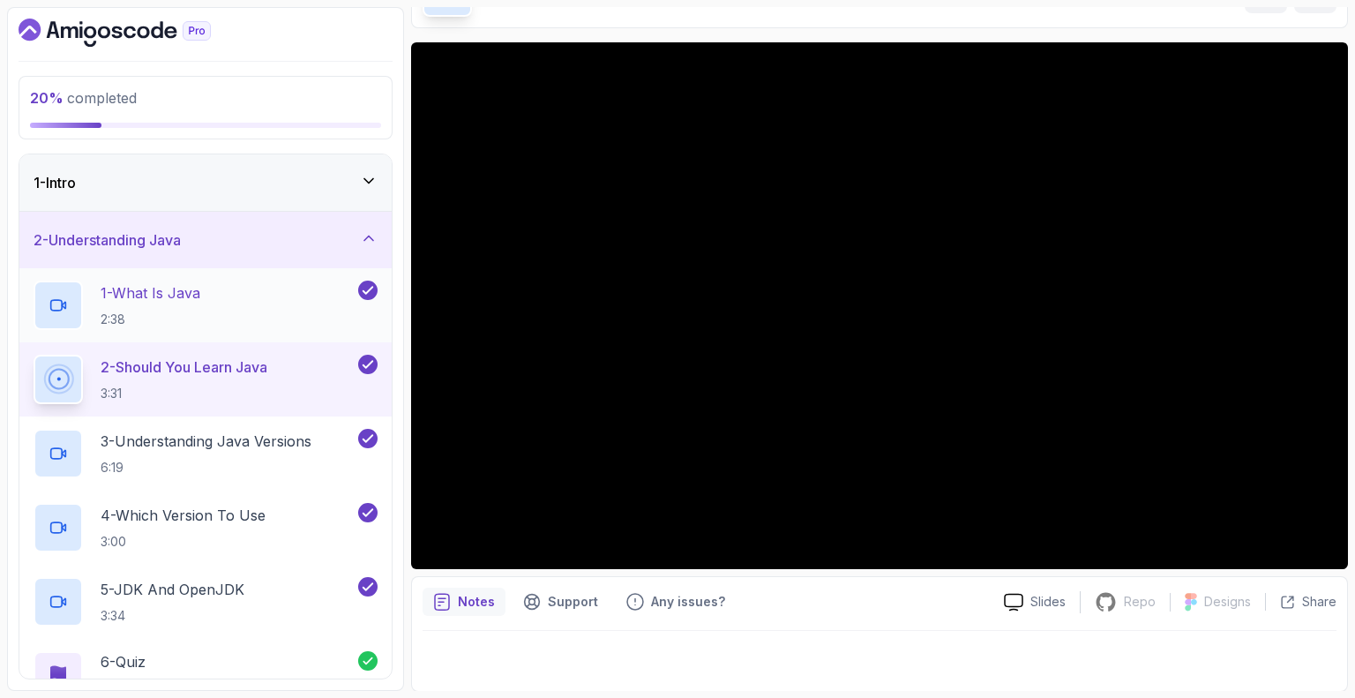
scroll to position [318, 0]
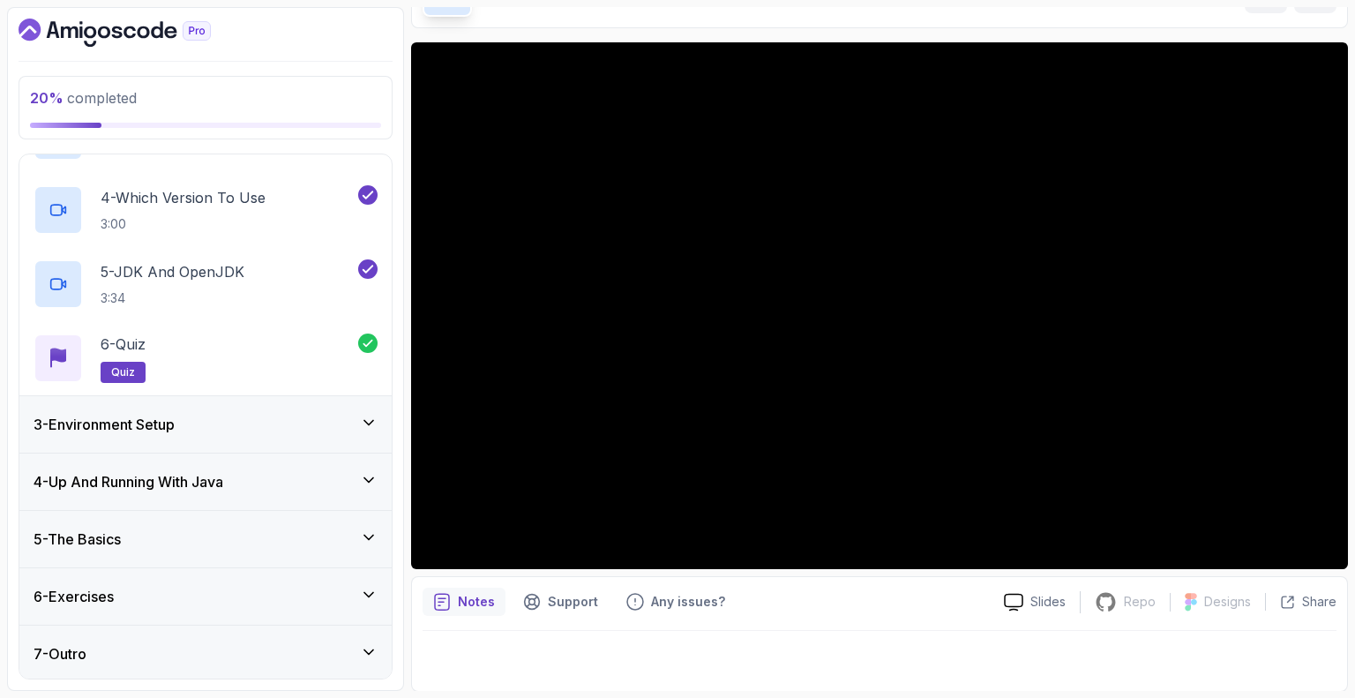
click at [171, 426] on h3 "3 - Environment Setup" at bounding box center [104, 424] width 141 height 21
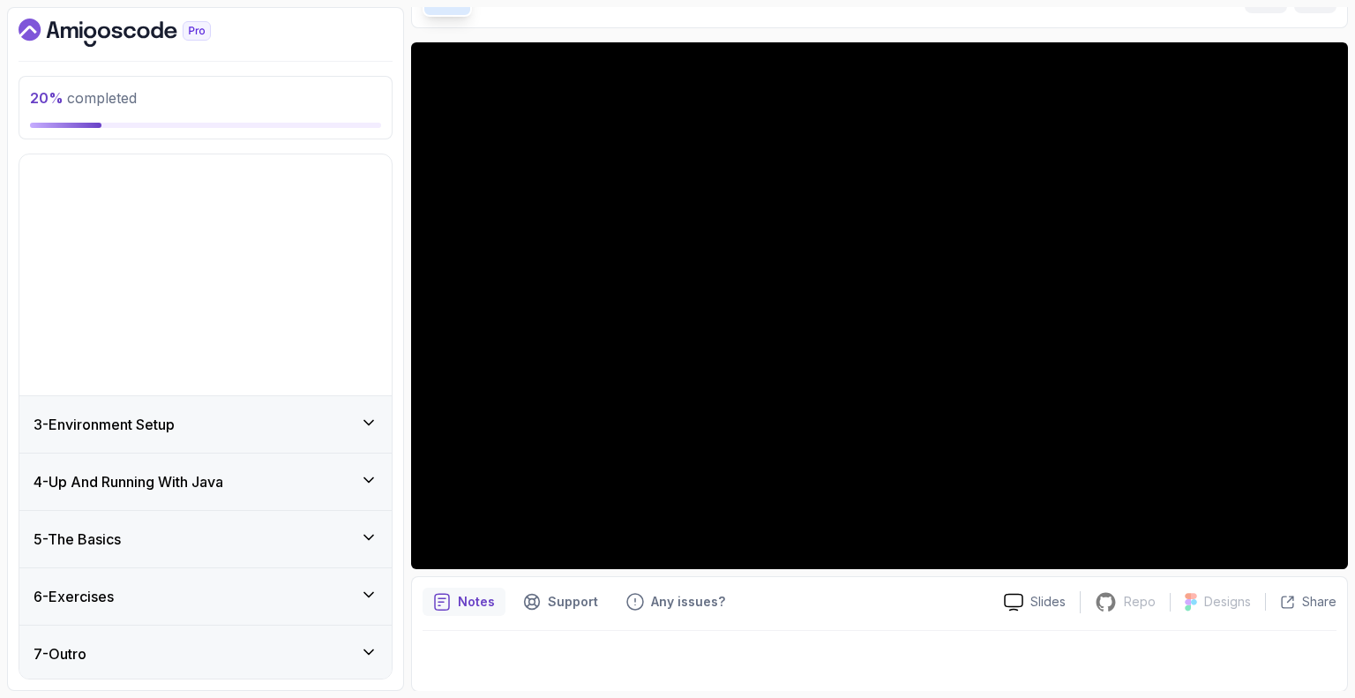
scroll to position [0, 0]
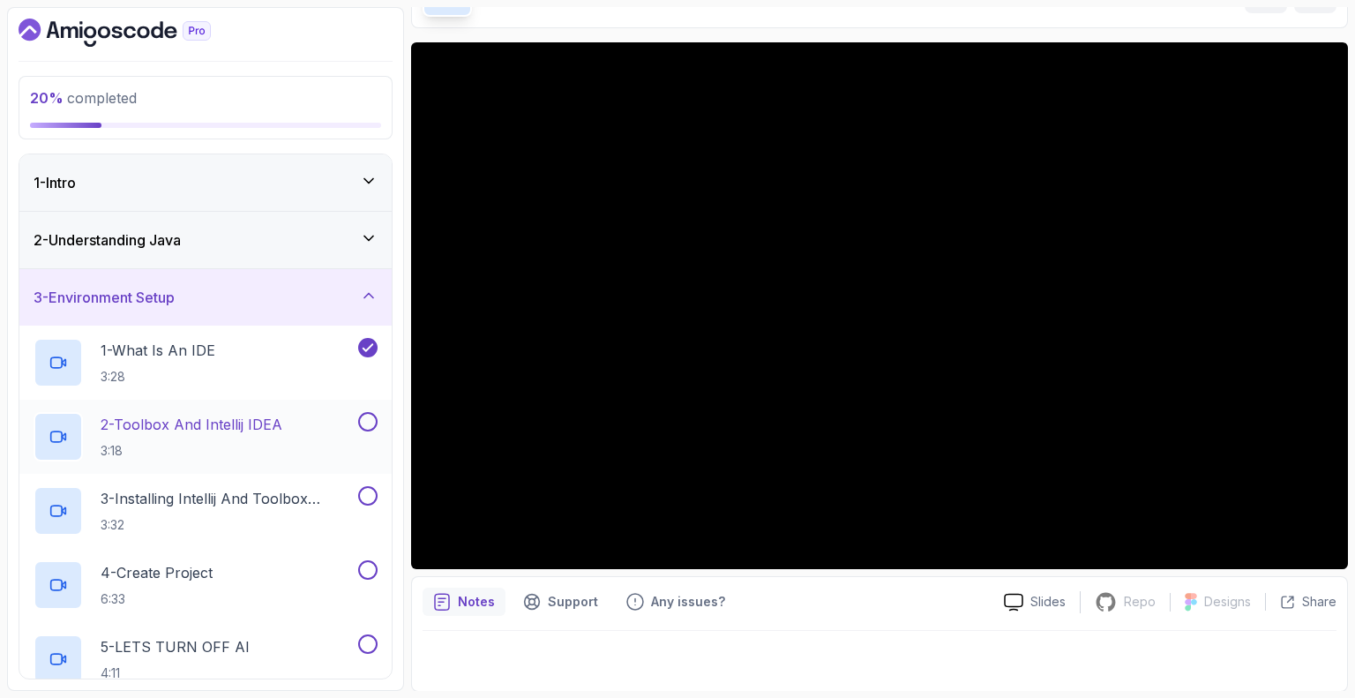
click at [194, 424] on p "2 - Toolbox And Intellij IDEA" at bounding box center [192, 424] width 182 height 21
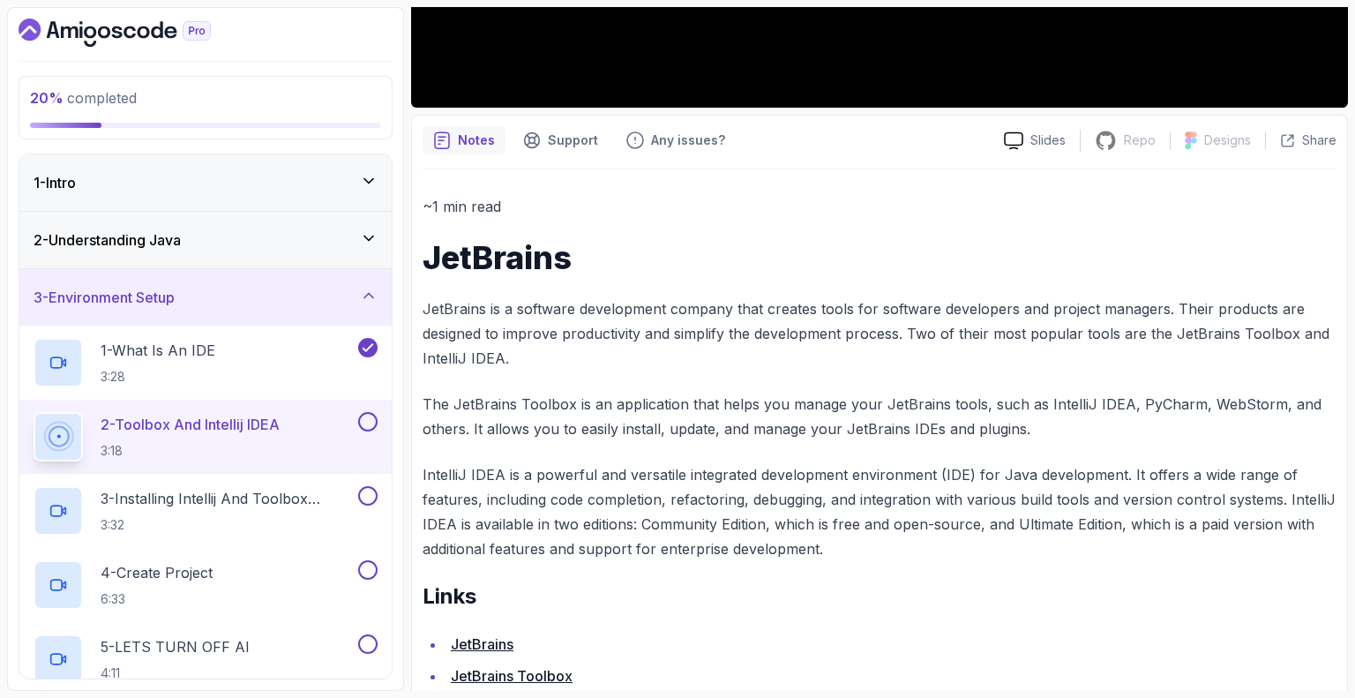
scroll to position [648, 0]
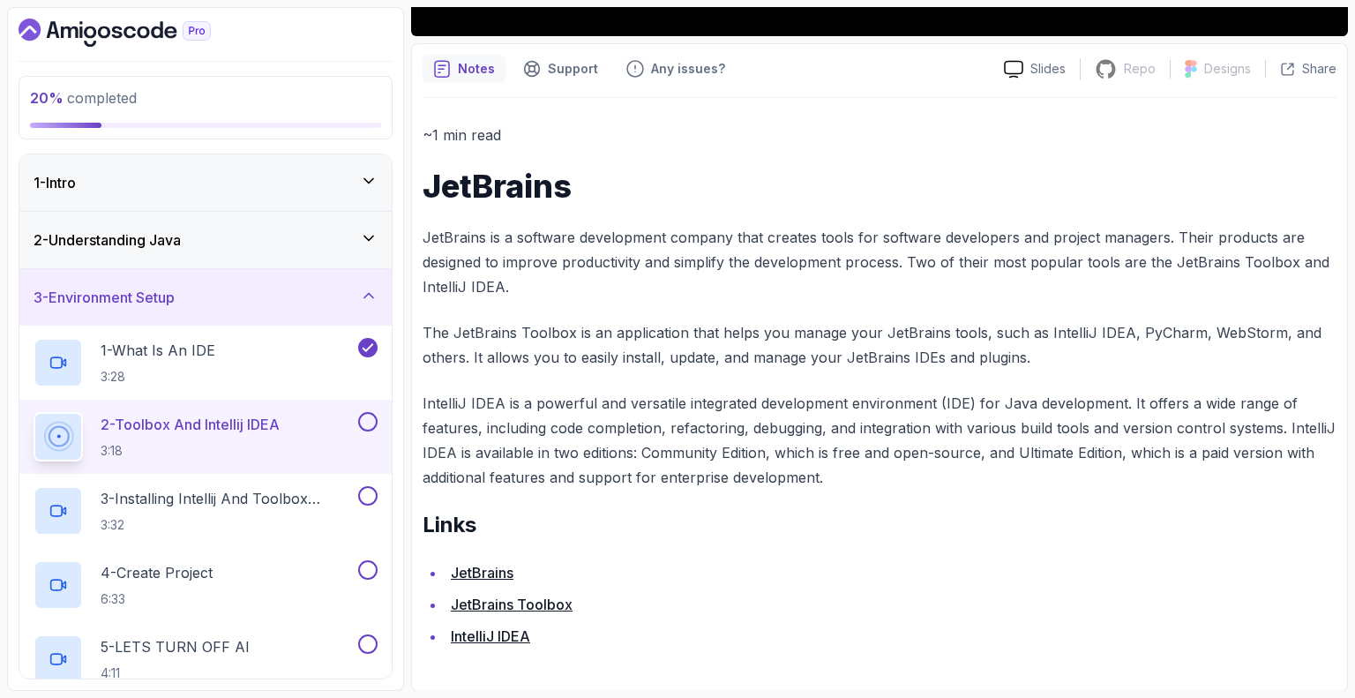
click at [505, 602] on link "JetBrains Toolbox" at bounding box center [512, 604] width 122 height 18
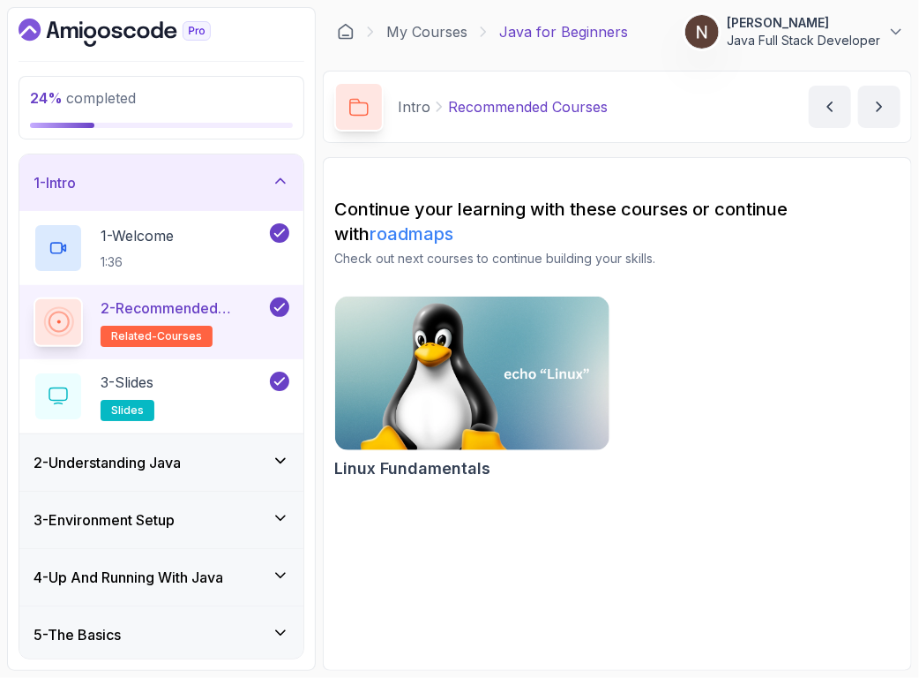
click at [159, 470] on h3 "2 - Understanding Java" at bounding box center [107, 462] width 147 height 21
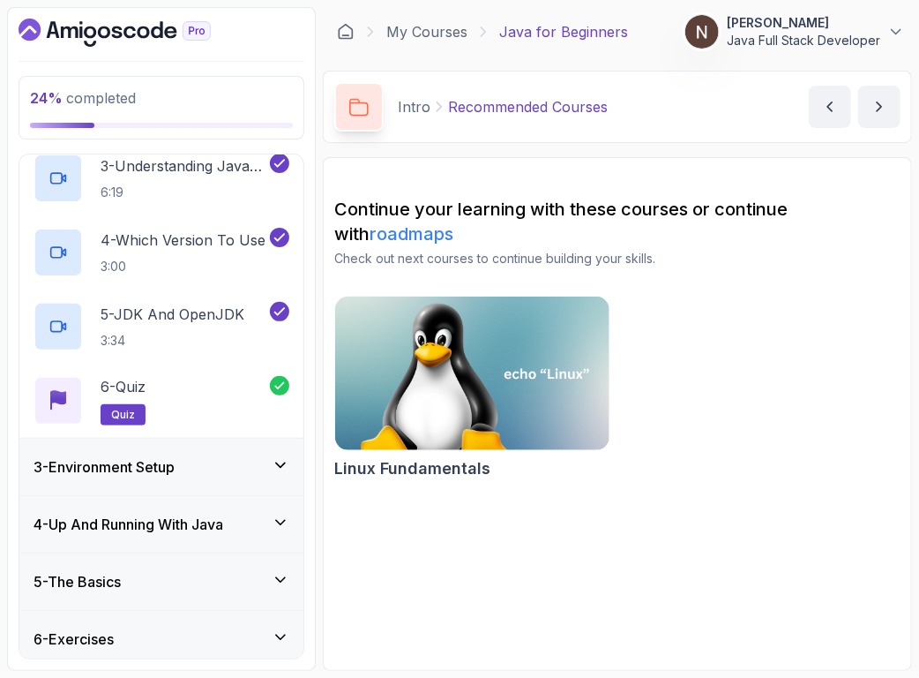
scroll to position [279, 0]
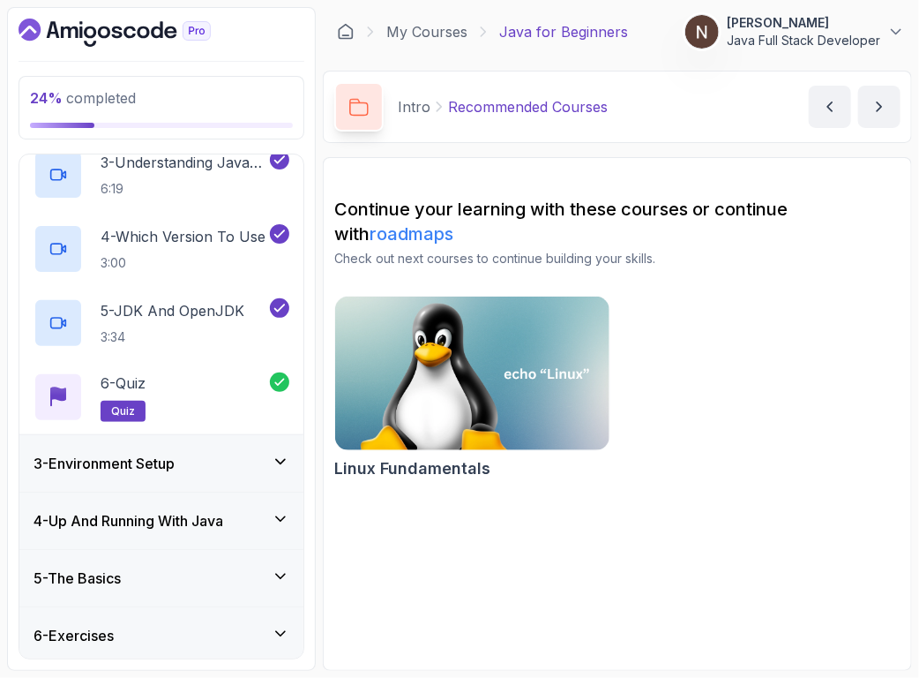
click at [159, 470] on h3 "3 - Environment Setup" at bounding box center [104, 463] width 141 height 21
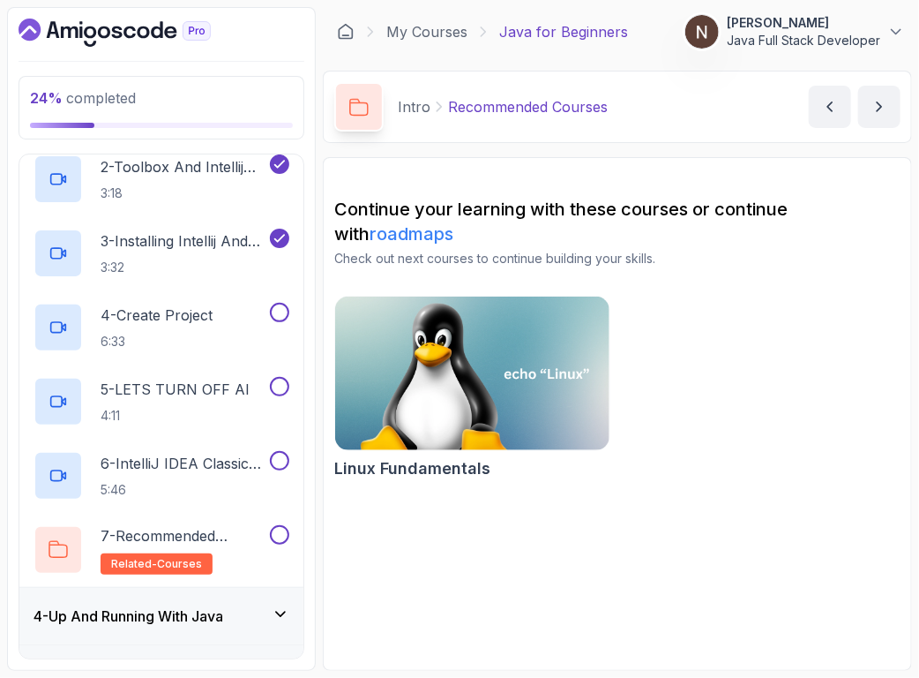
scroll to position [258, 0]
click at [181, 230] on p "3 - Installing Intellij And Toolbox Configuration" at bounding box center [184, 239] width 166 height 21
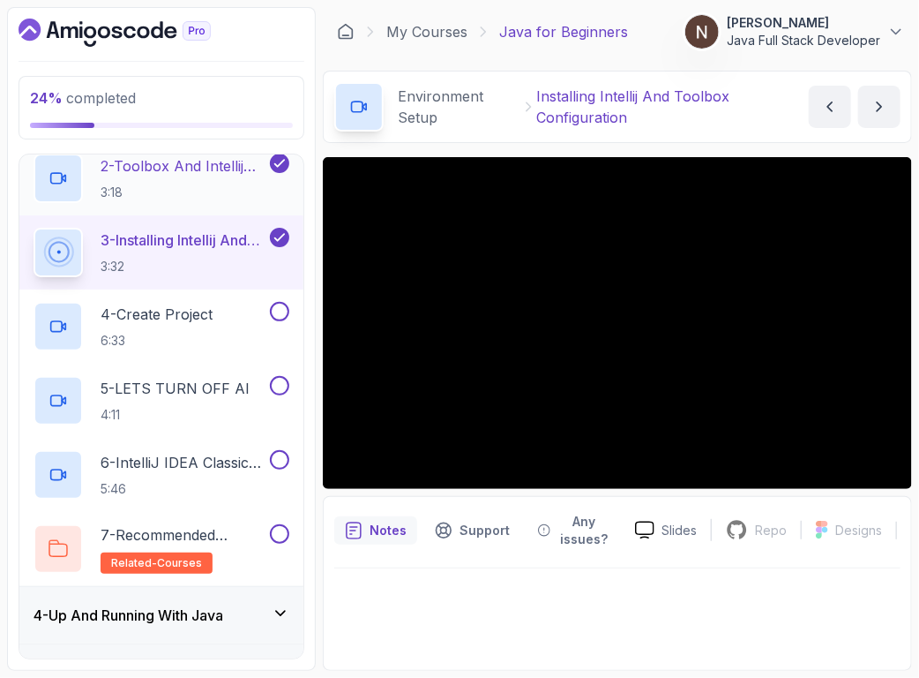
click at [183, 163] on p "2 - Toolbox And Intellij IDEA" at bounding box center [184, 165] width 166 height 21
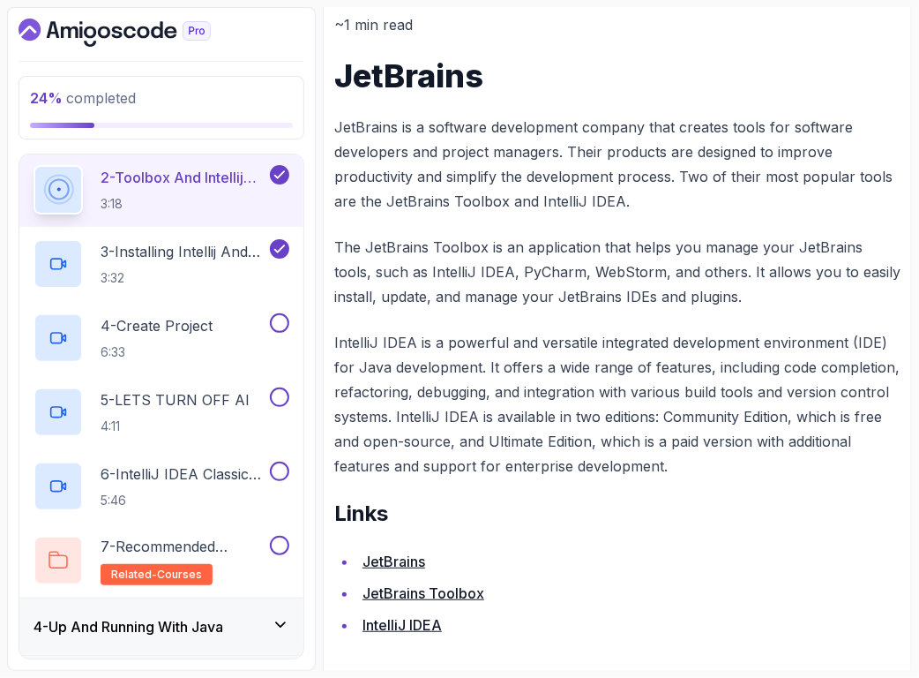
scroll to position [589, 0]
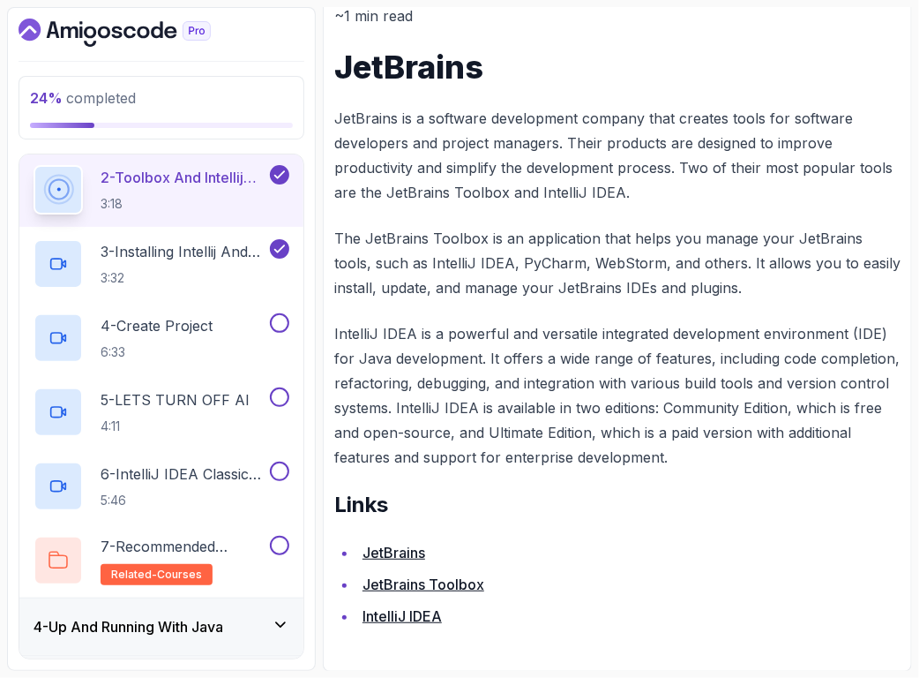
click at [401, 616] on link "IntelliJ IDEA" at bounding box center [402, 616] width 79 height 18
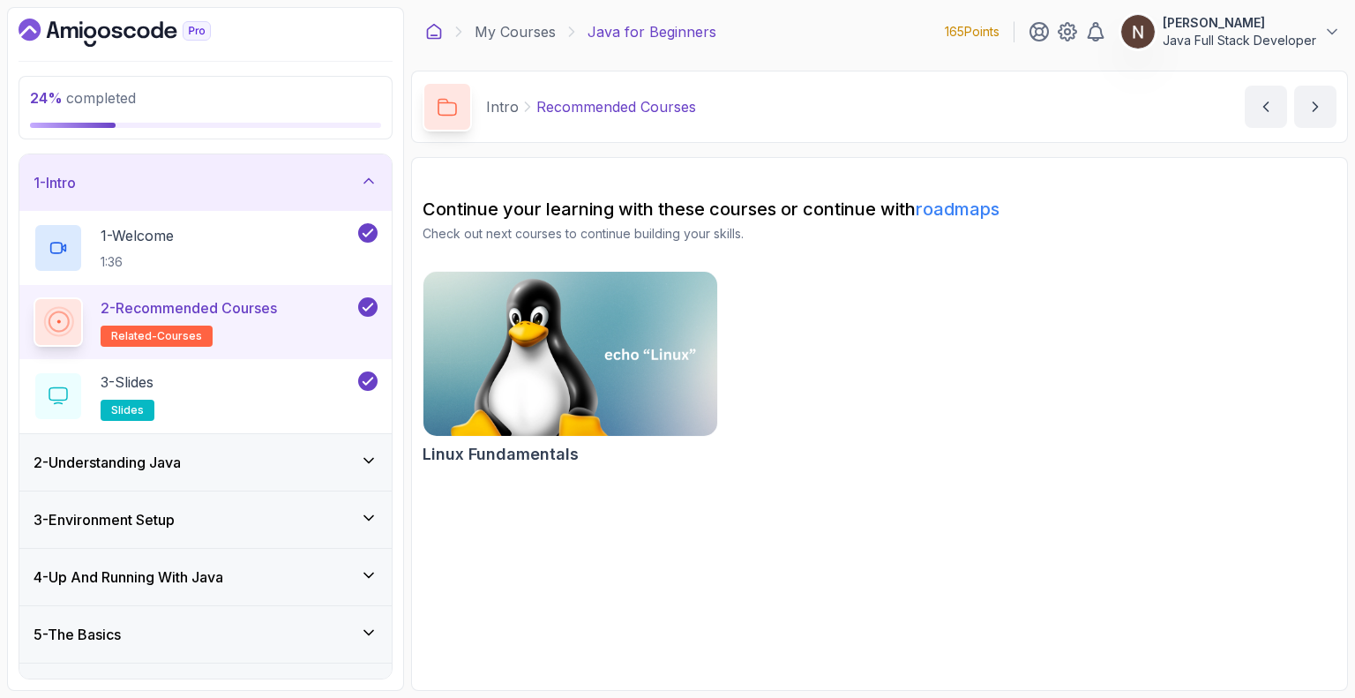
click at [439, 34] on icon at bounding box center [434, 32] width 18 height 18
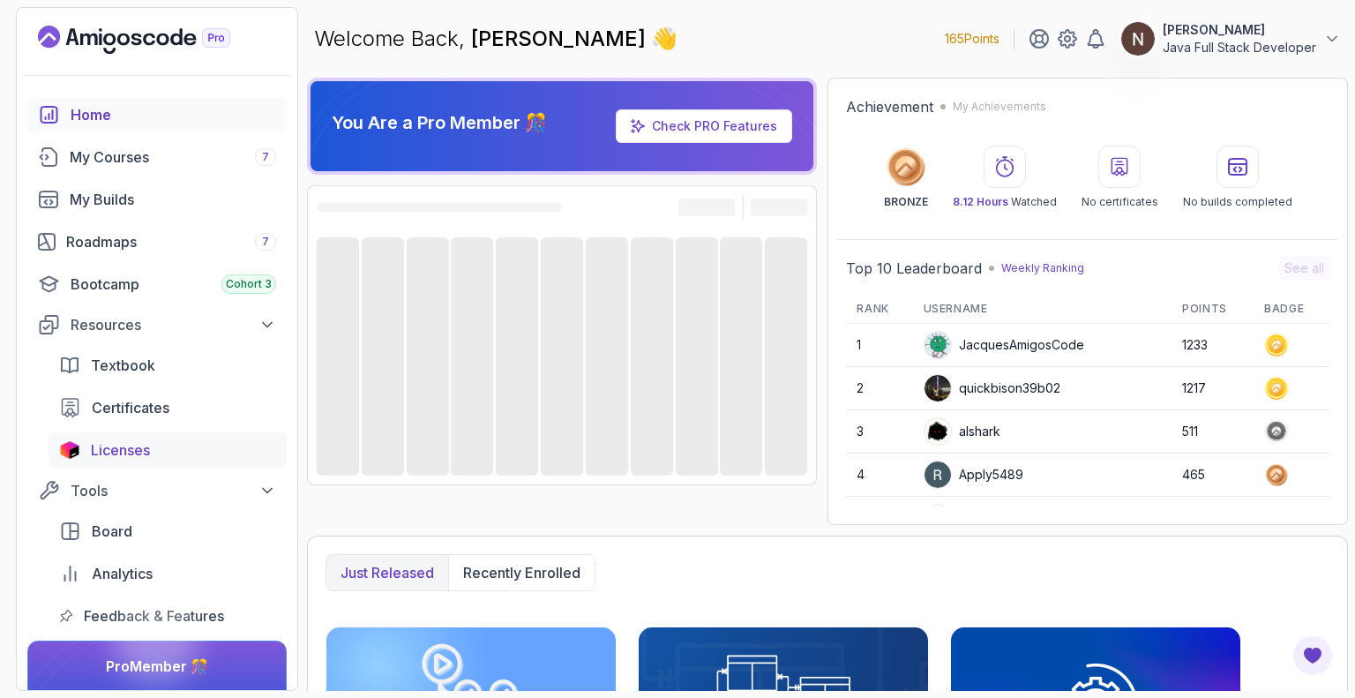
click at [166, 454] on div "Licenses" at bounding box center [183, 449] width 185 height 21
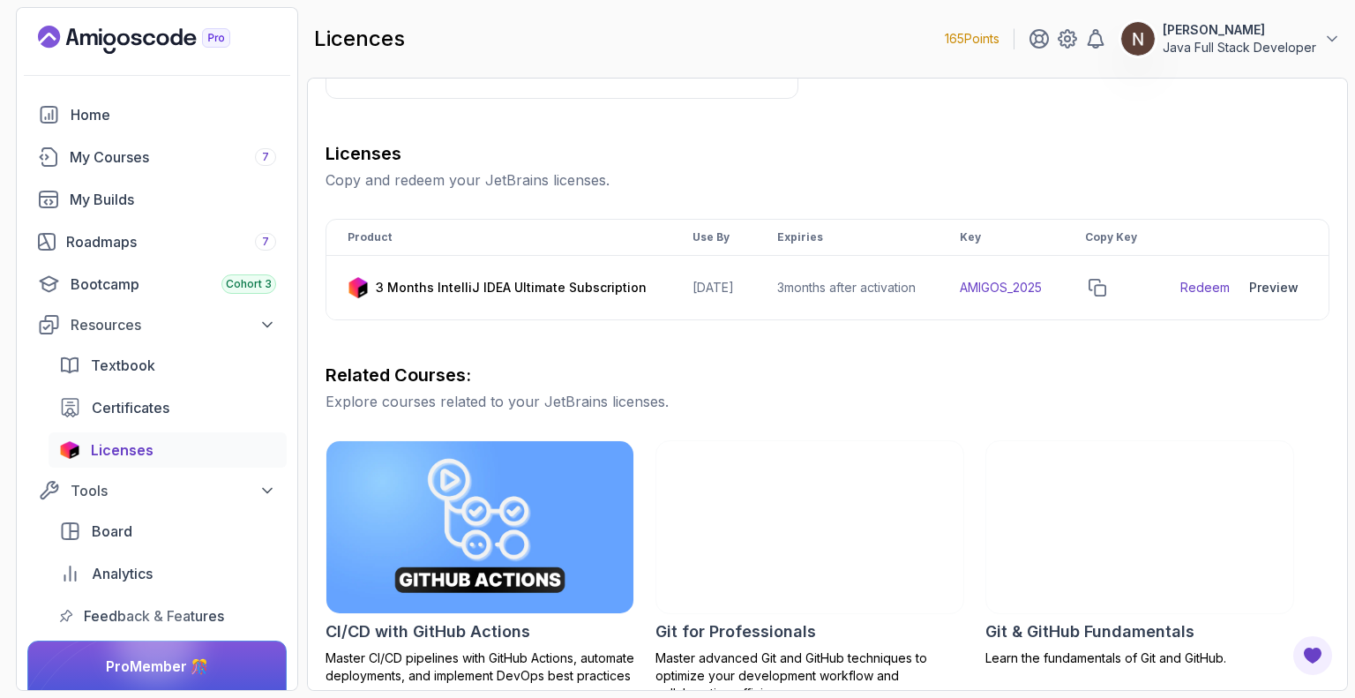
scroll to position [196, 0]
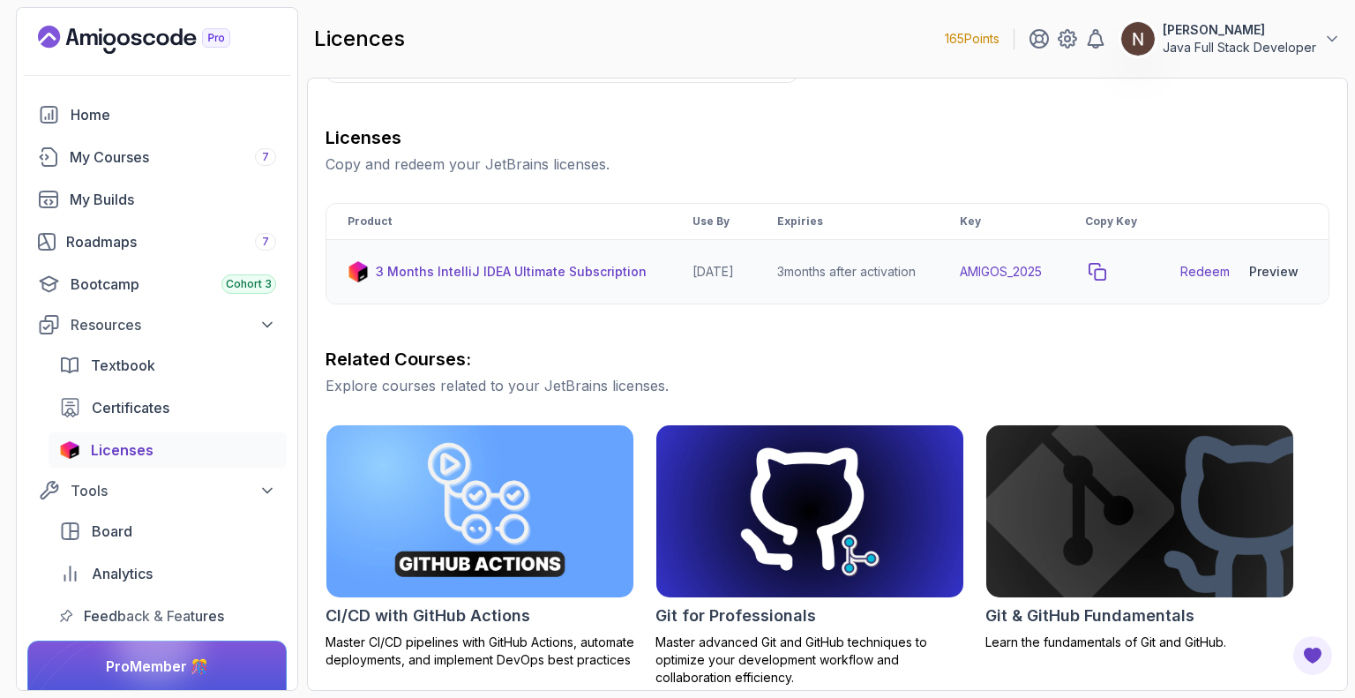
click at [1106, 281] on icon "copy-button" at bounding box center [1098, 272] width 18 height 18
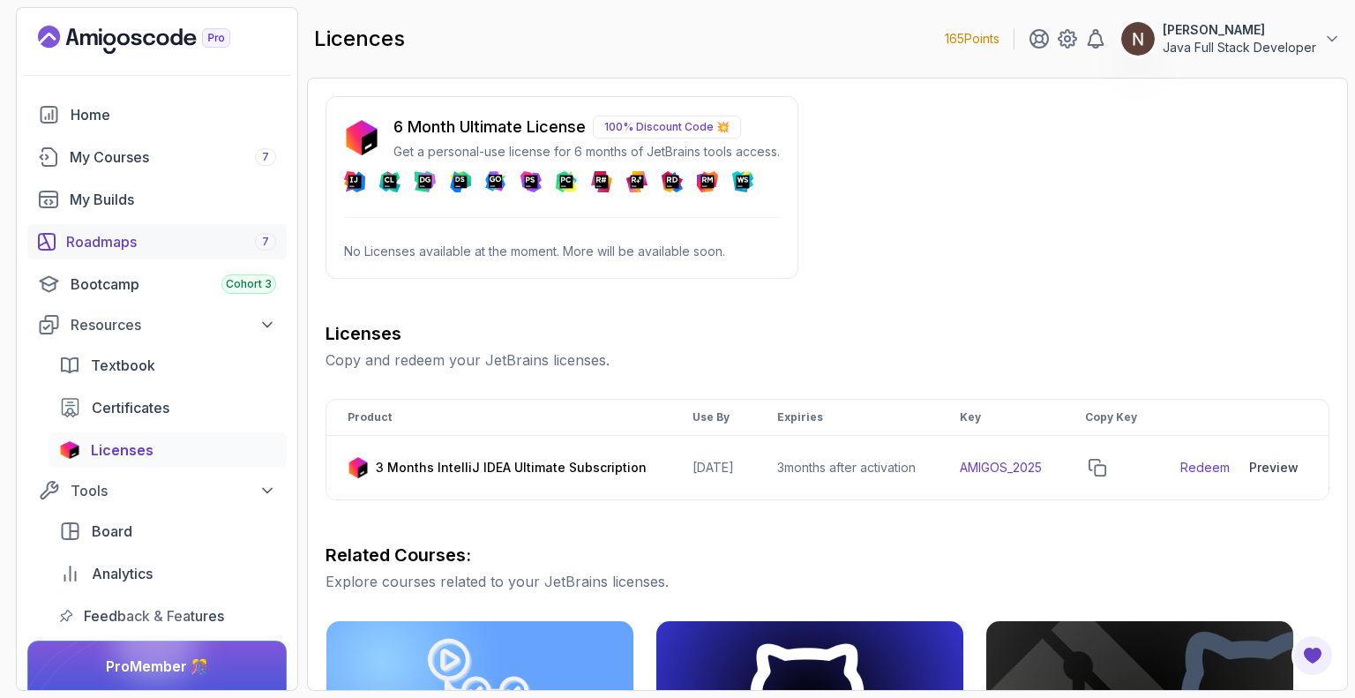
click at [190, 252] on link "Roadmaps 7" at bounding box center [156, 241] width 259 height 35
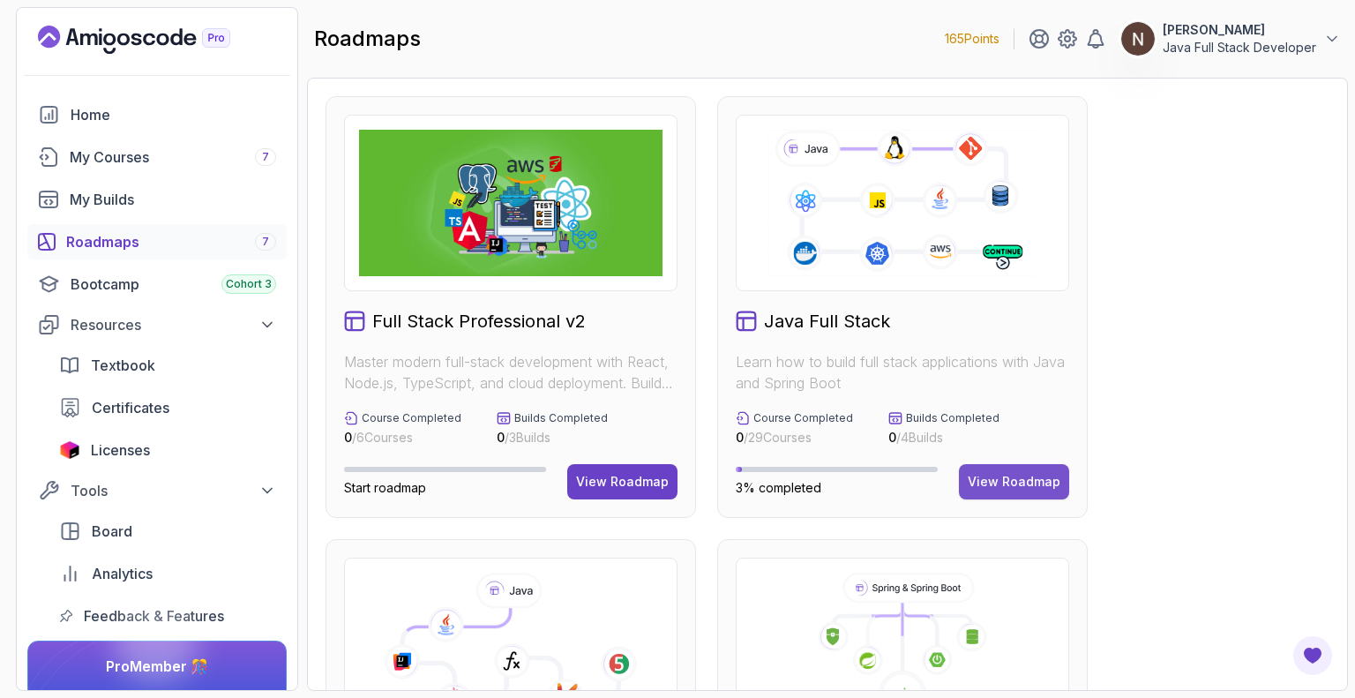
click at [1020, 483] on div "View Roadmap" at bounding box center [1014, 482] width 93 height 18
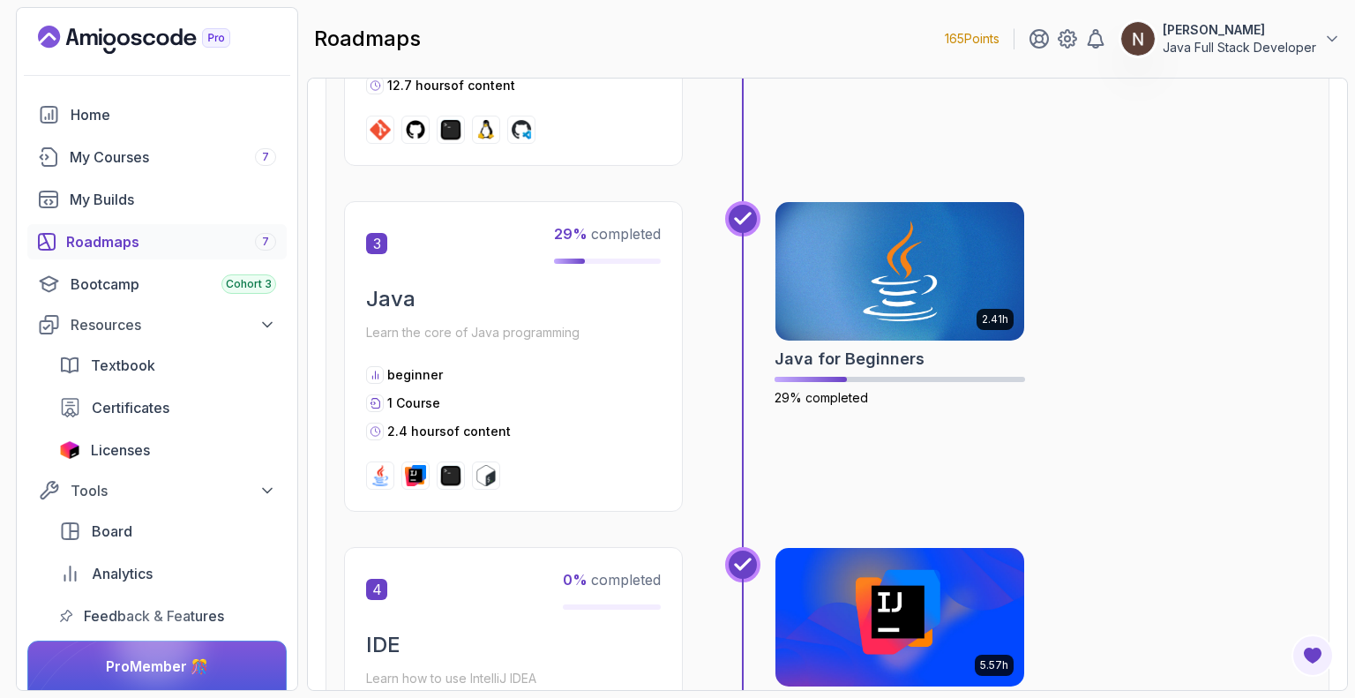
scroll to position [1087, 0]
click at [882, 337] on img at bounding box center [899, 271] width 261 height 146
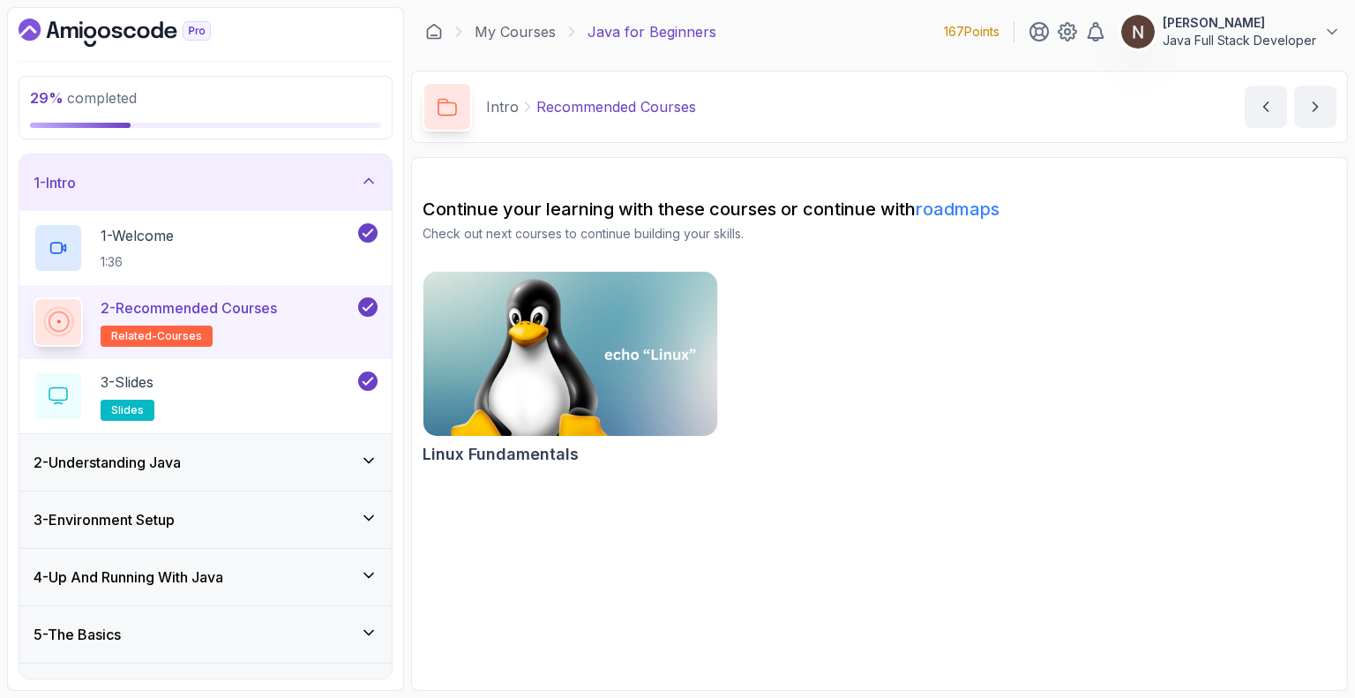
click at [296, 500] on div "3 - Environment Setup" at bounding box center [205, 519] width 372 height 56
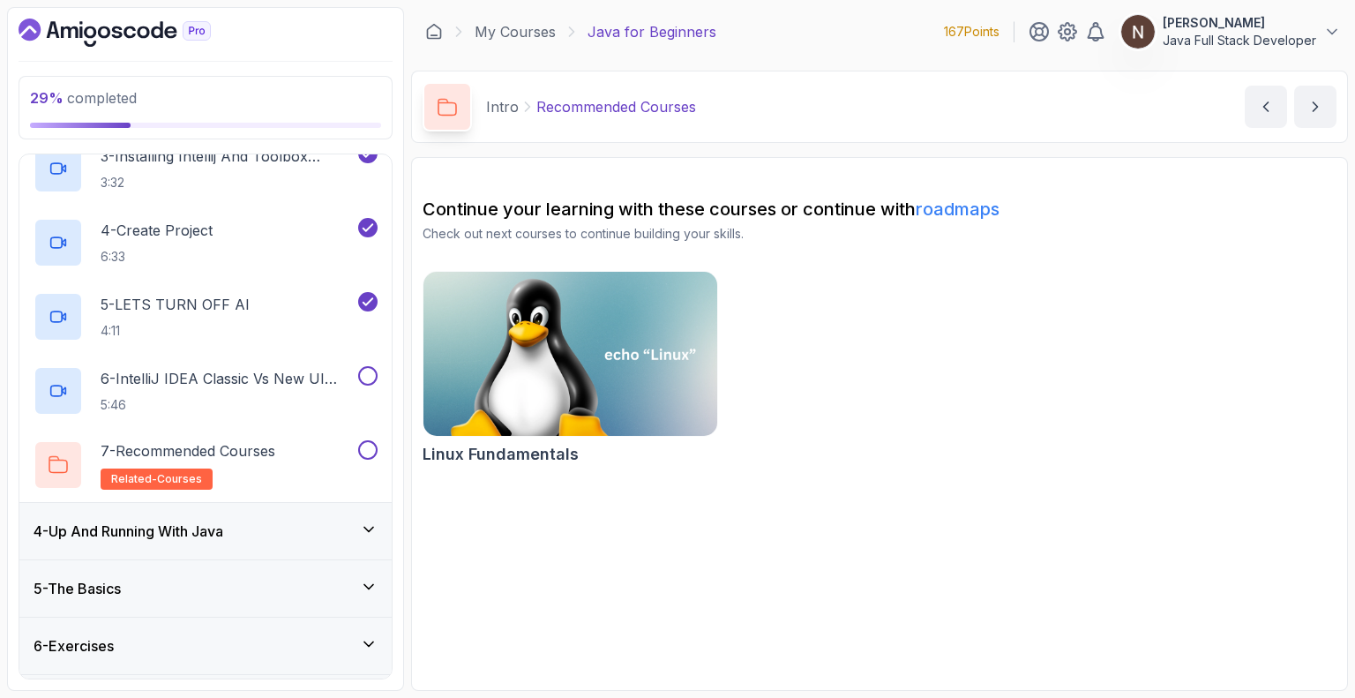
scroll to position [353, 0]
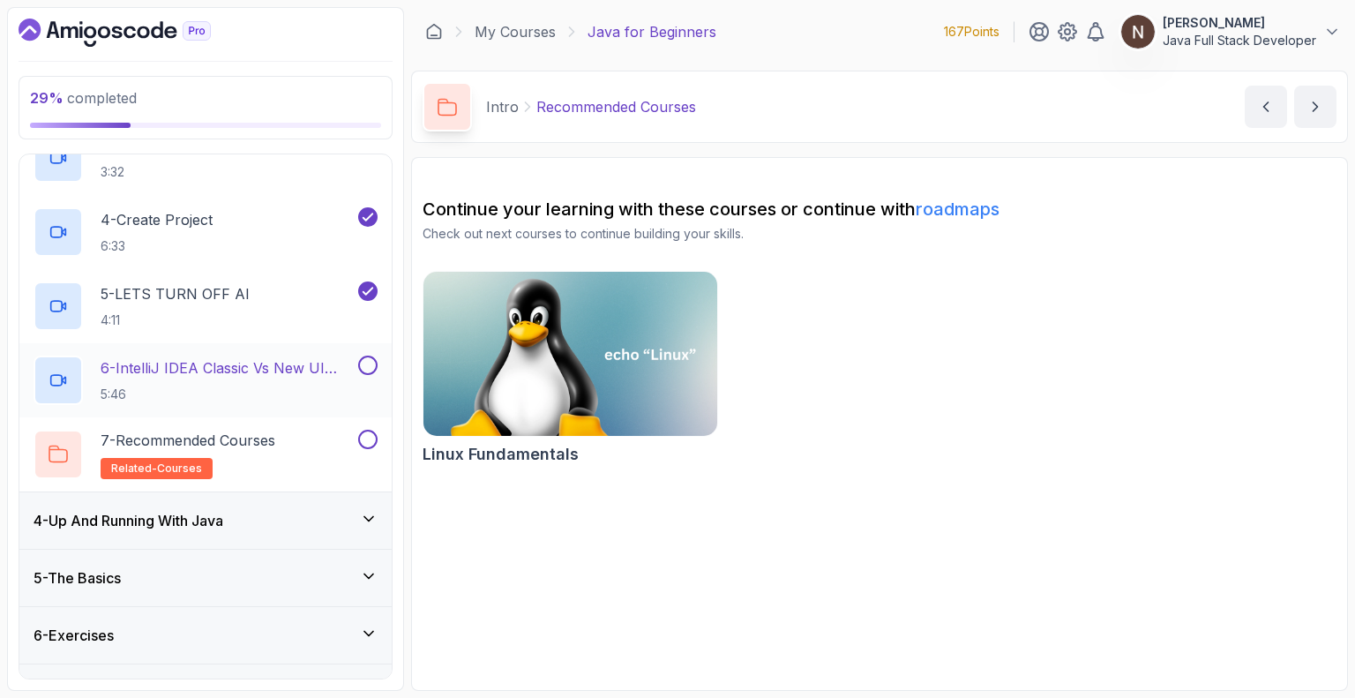
click at [286, 362] on p "6 - IntelliJ IDEA Classic Vs New UI (User Interface)" at bounding box center [228, 367] width 254 height 21
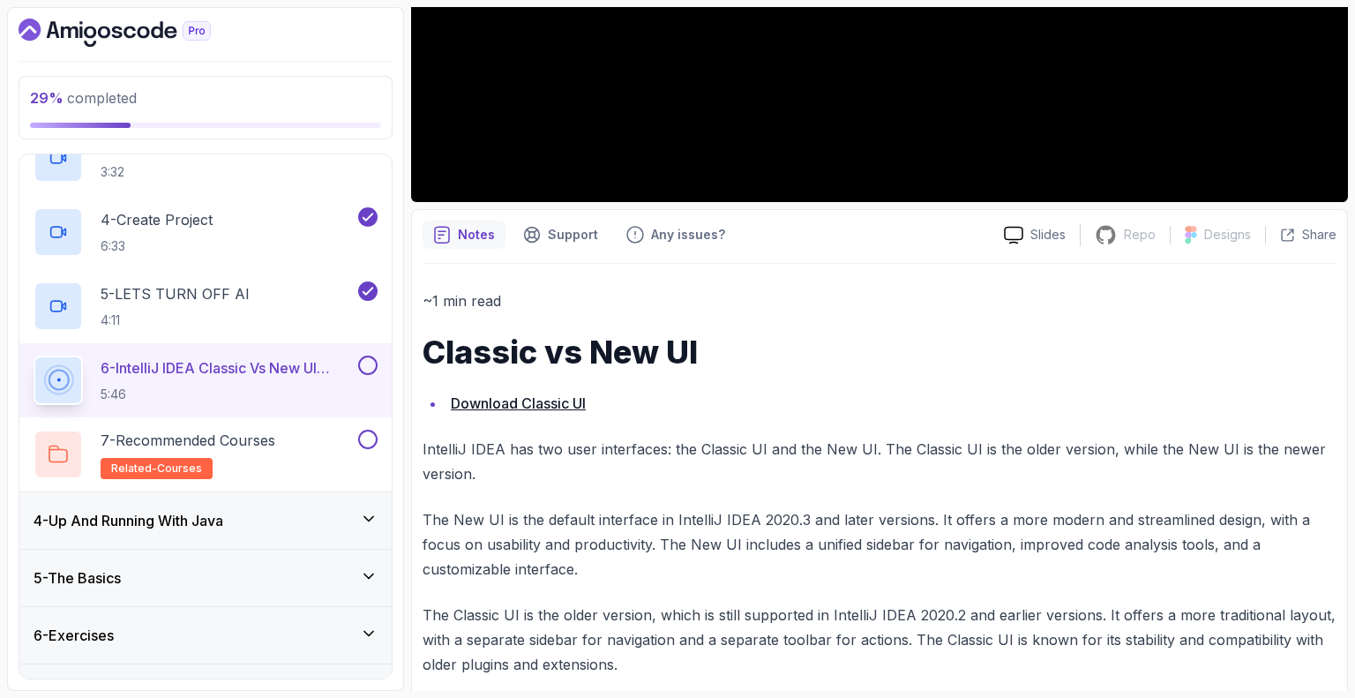
scroll to position [503, 0]
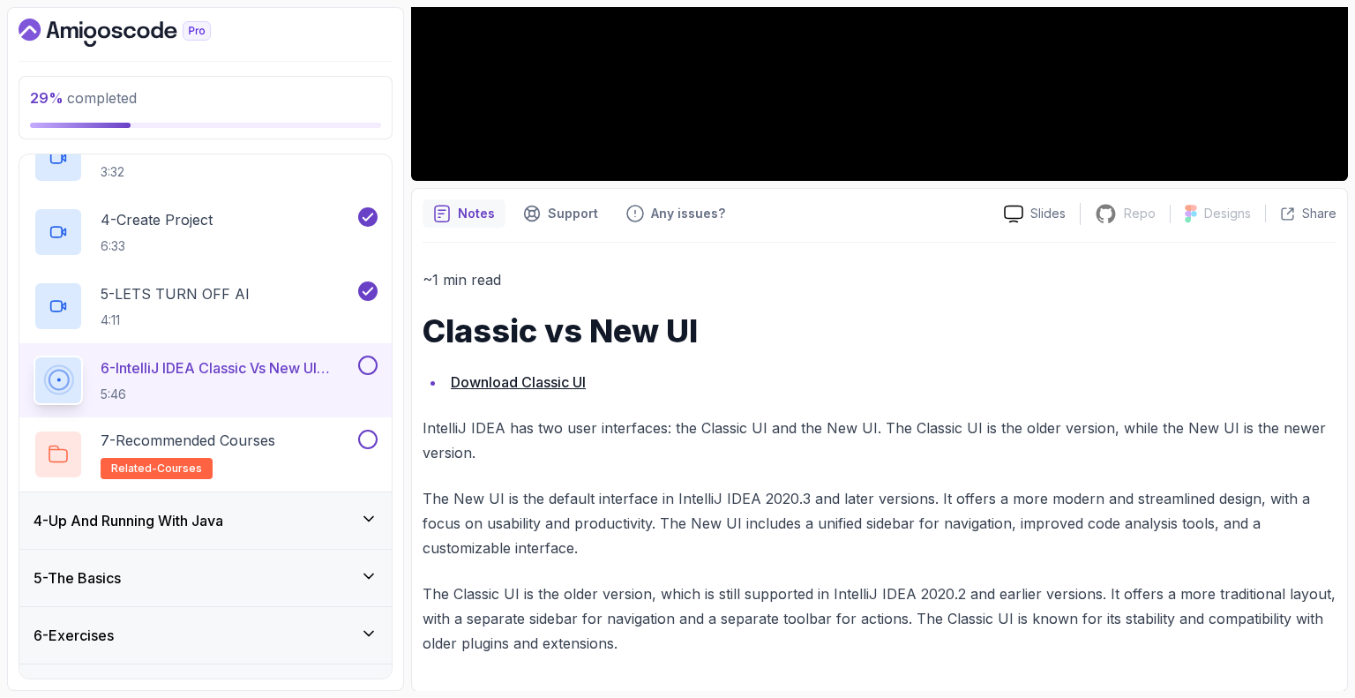
click at [544, 380] on link "Download Classic UI" at bounding box center [518, 382] width 135 height 18
